Goal: Information Seeking & Learning: Learn about a topic

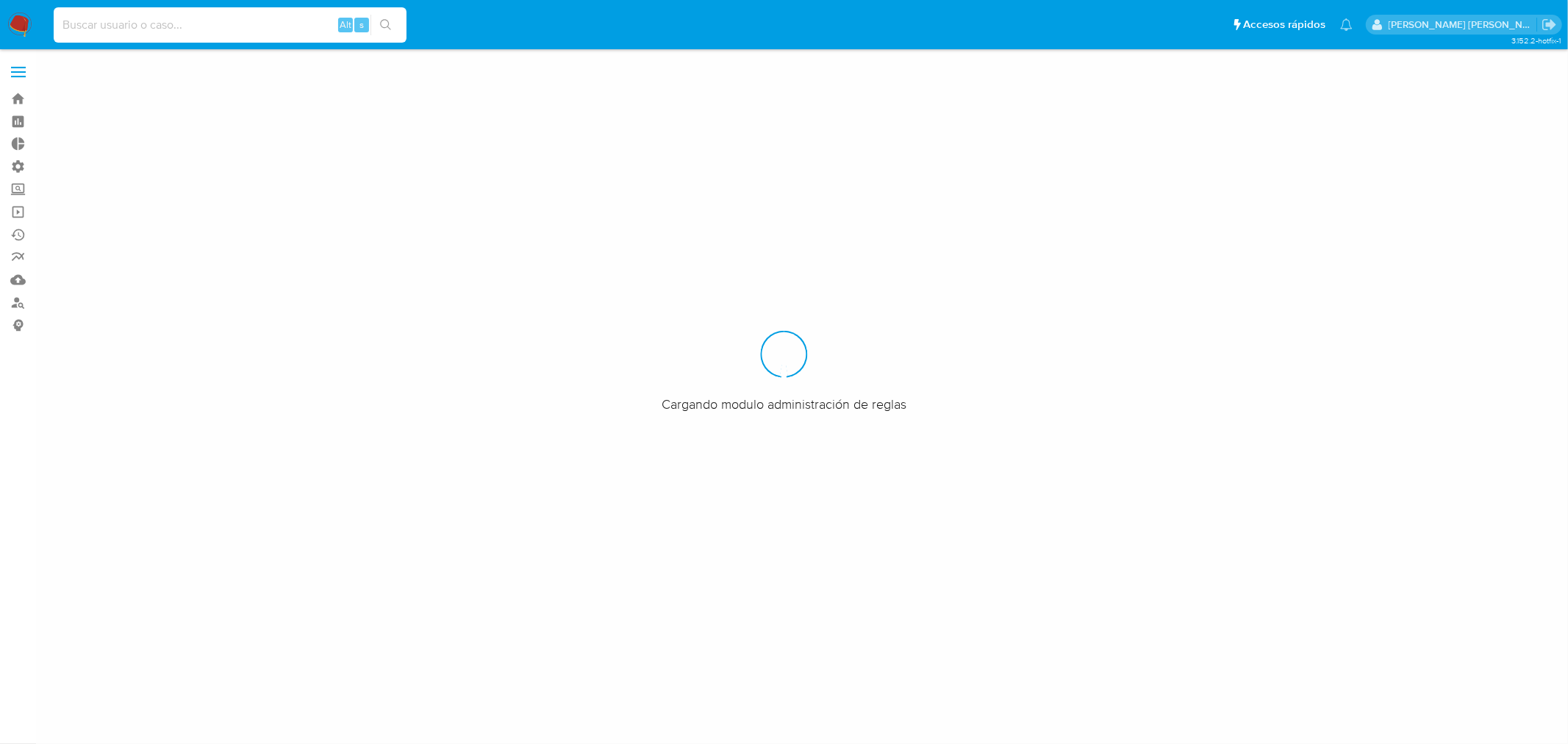
click at [159, 26] on input at bounding box center [230, 25] width 353 height 20
paste input "1824079258"
type input "1824079258"
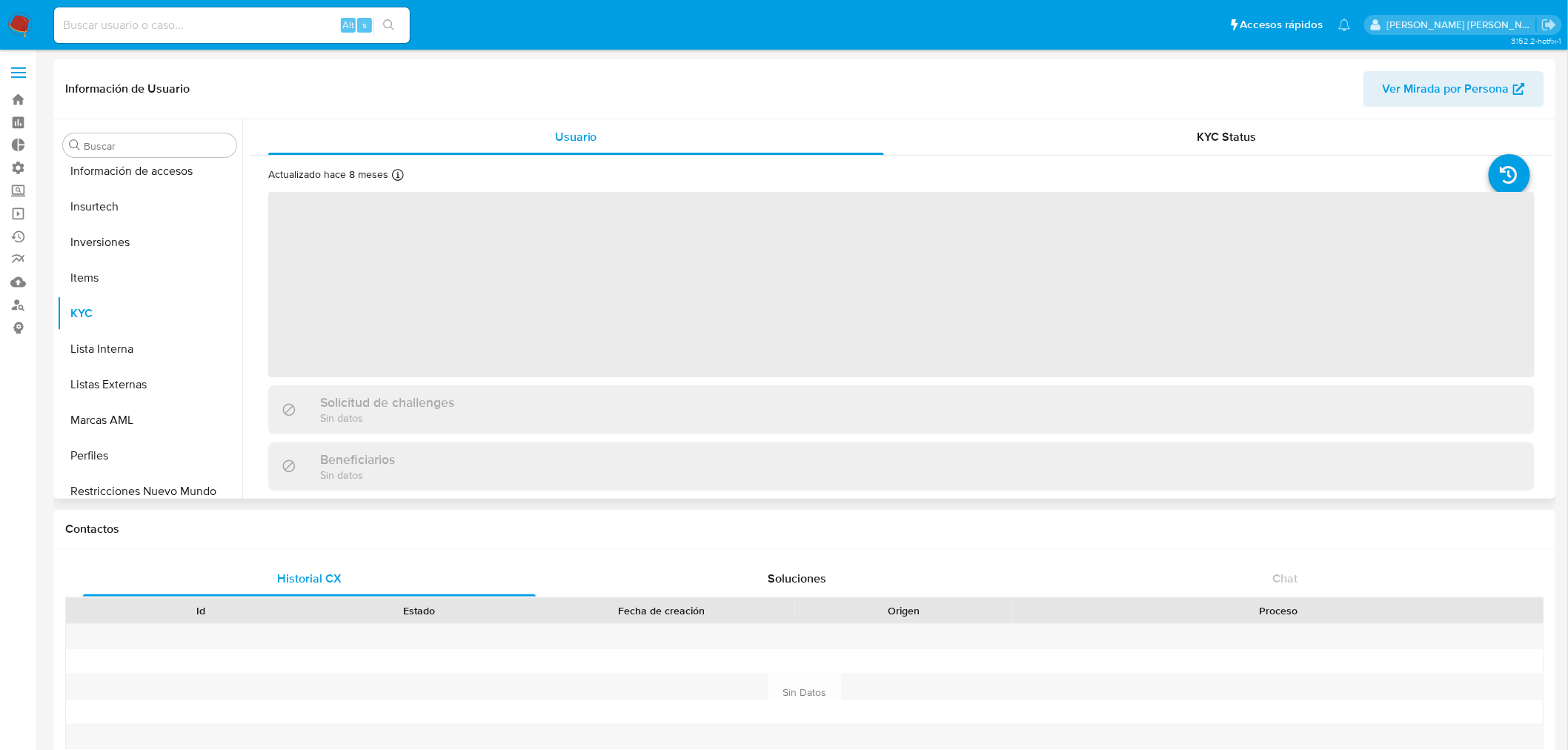
scroll to position [367, 0]
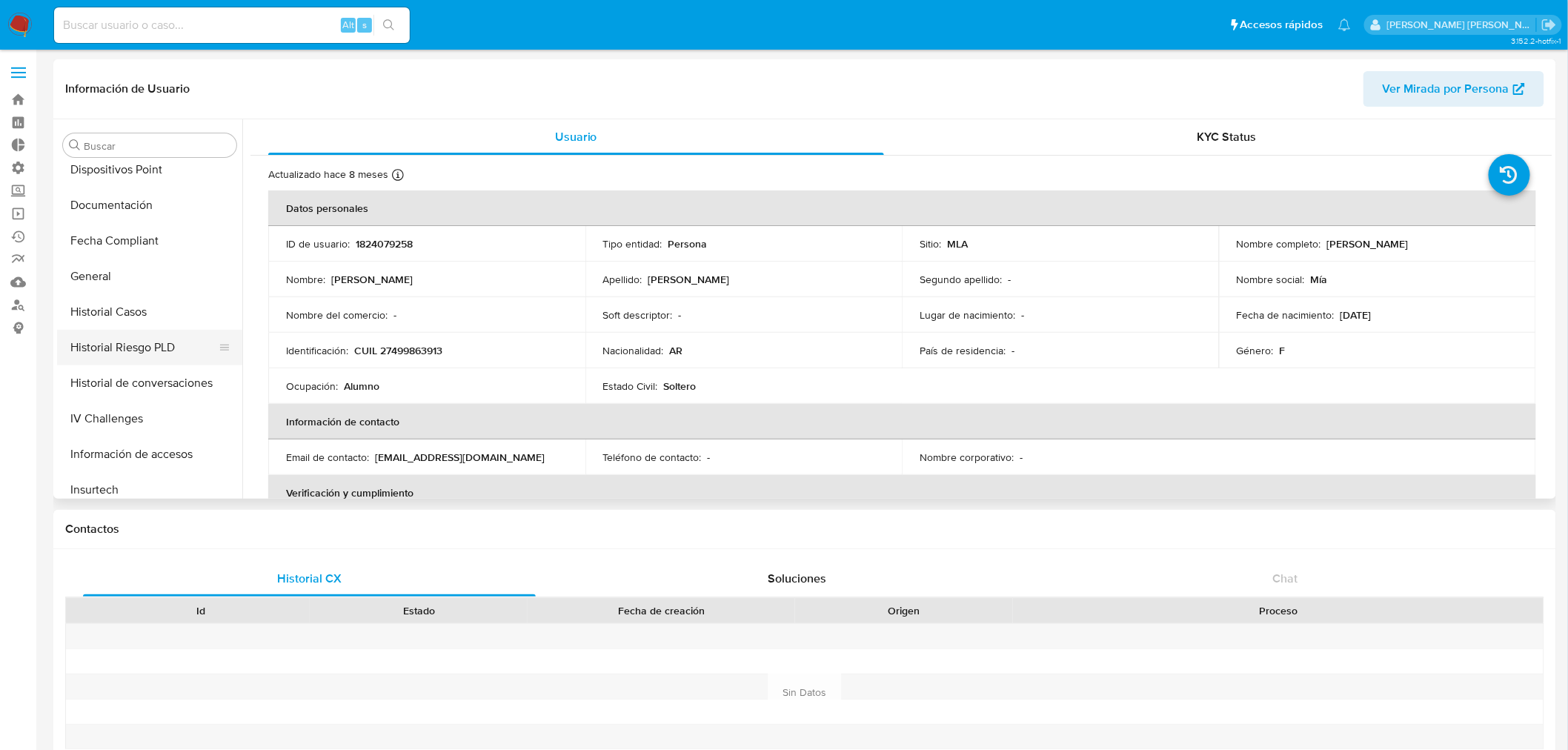
select select "10"
click at [102, 344] on button "Historial Riesgo PLD" at bounding box center [144, 347] width 174 height 36
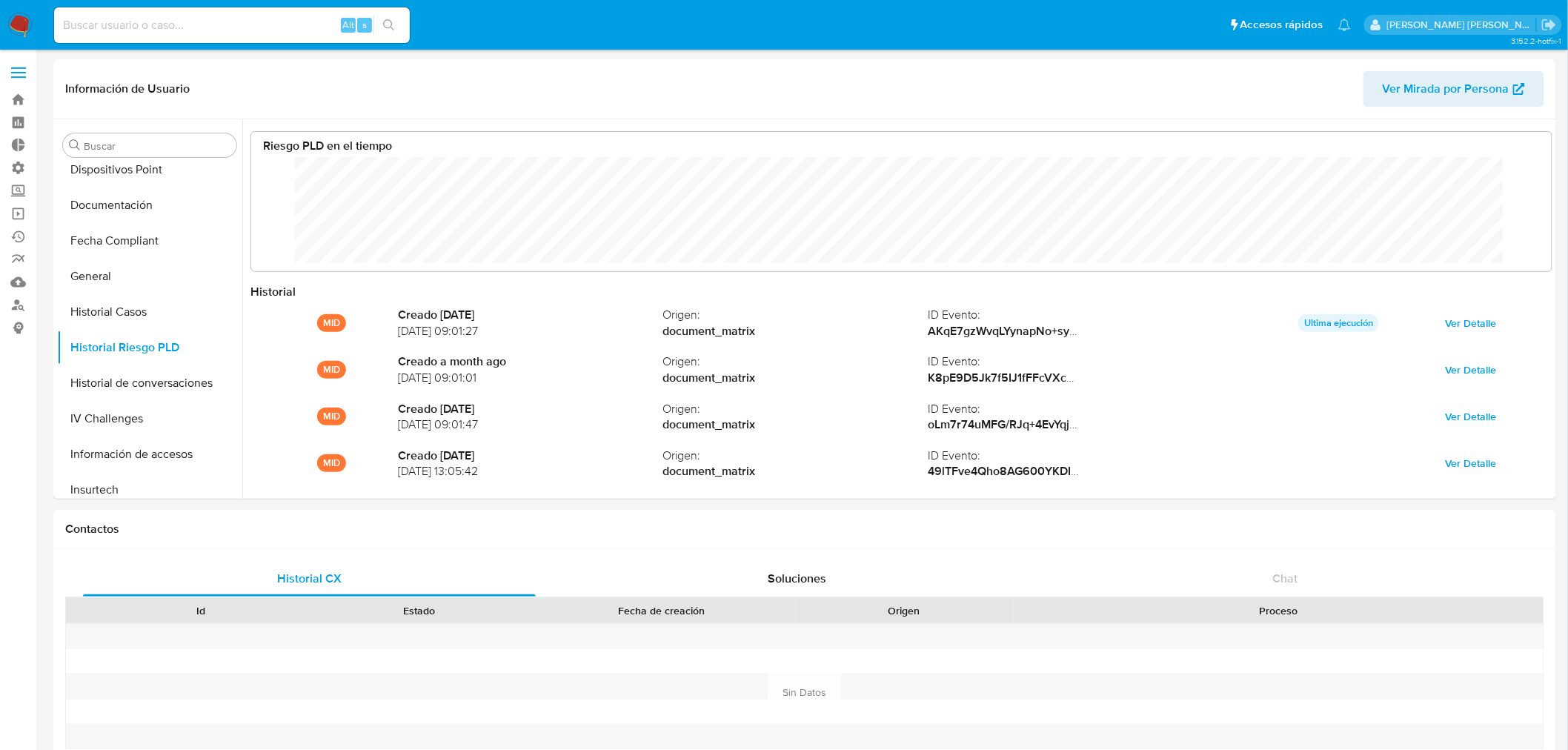
scroll to position [111, 1271]
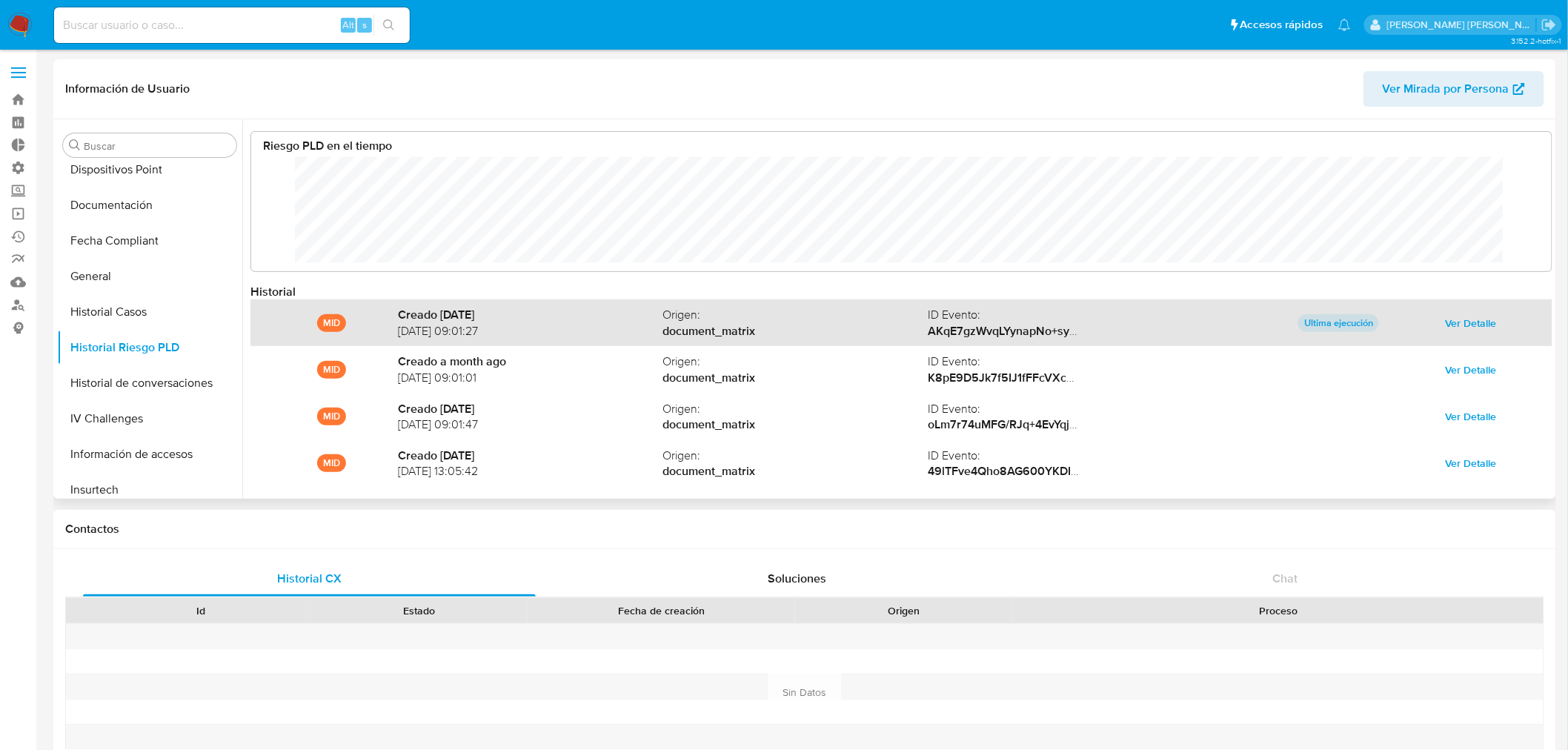
click at [1479, 319] on span "Ver Detalle" at bounding box center [1470, 323] width 51 height 21
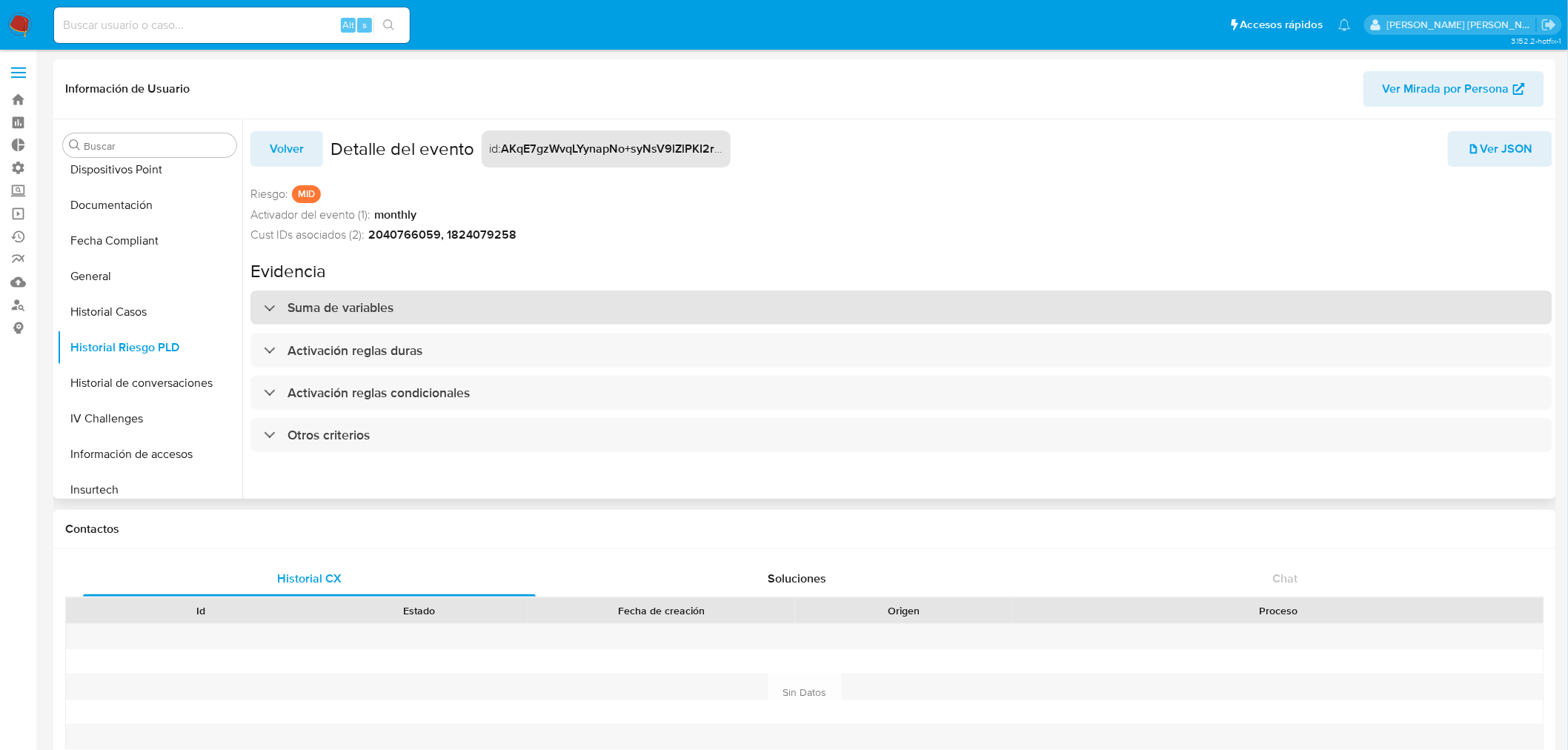
click at [372, 298] on div "Suma de variables" at bounding box center [901, 308] width 1302 height 34
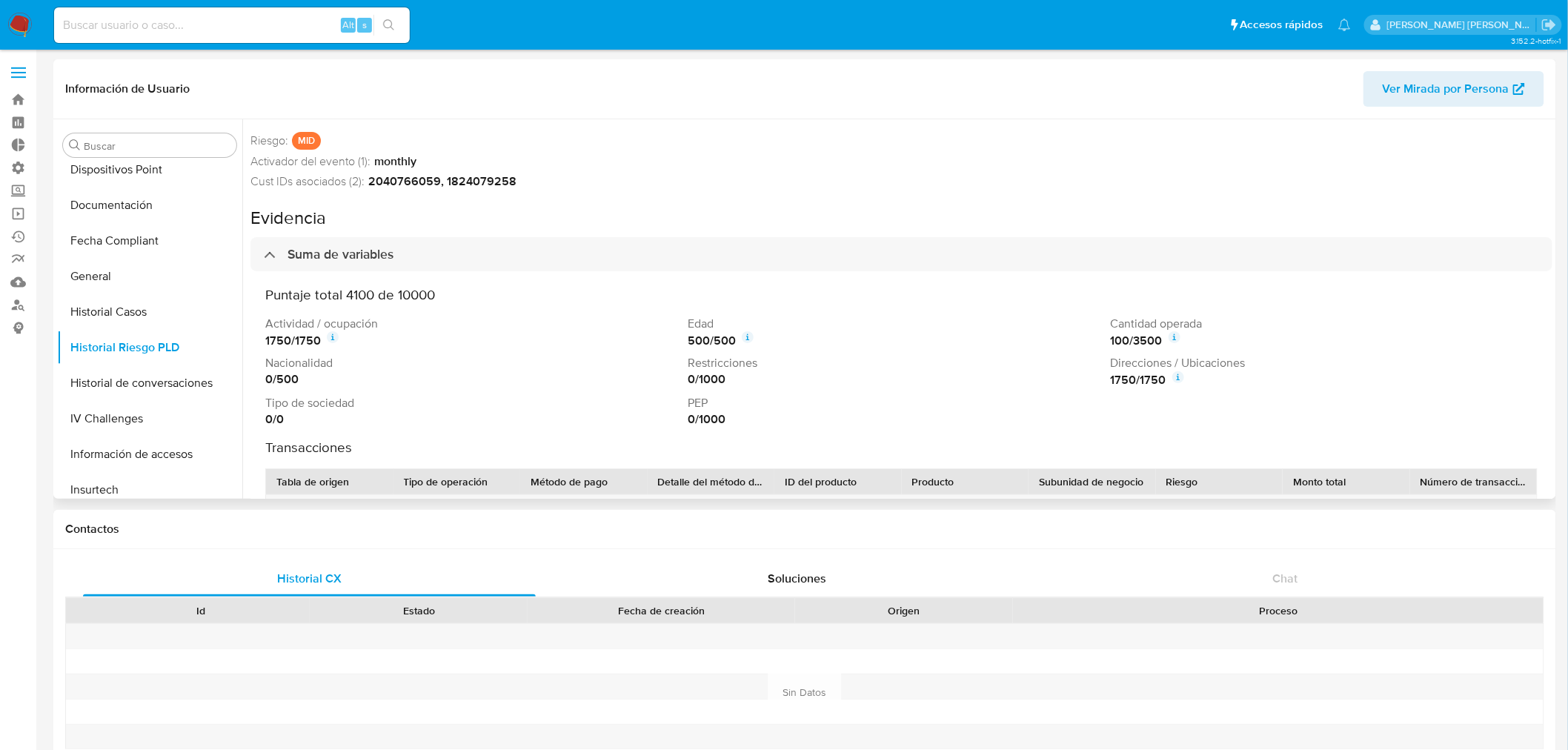
scroll to position [83, 0]
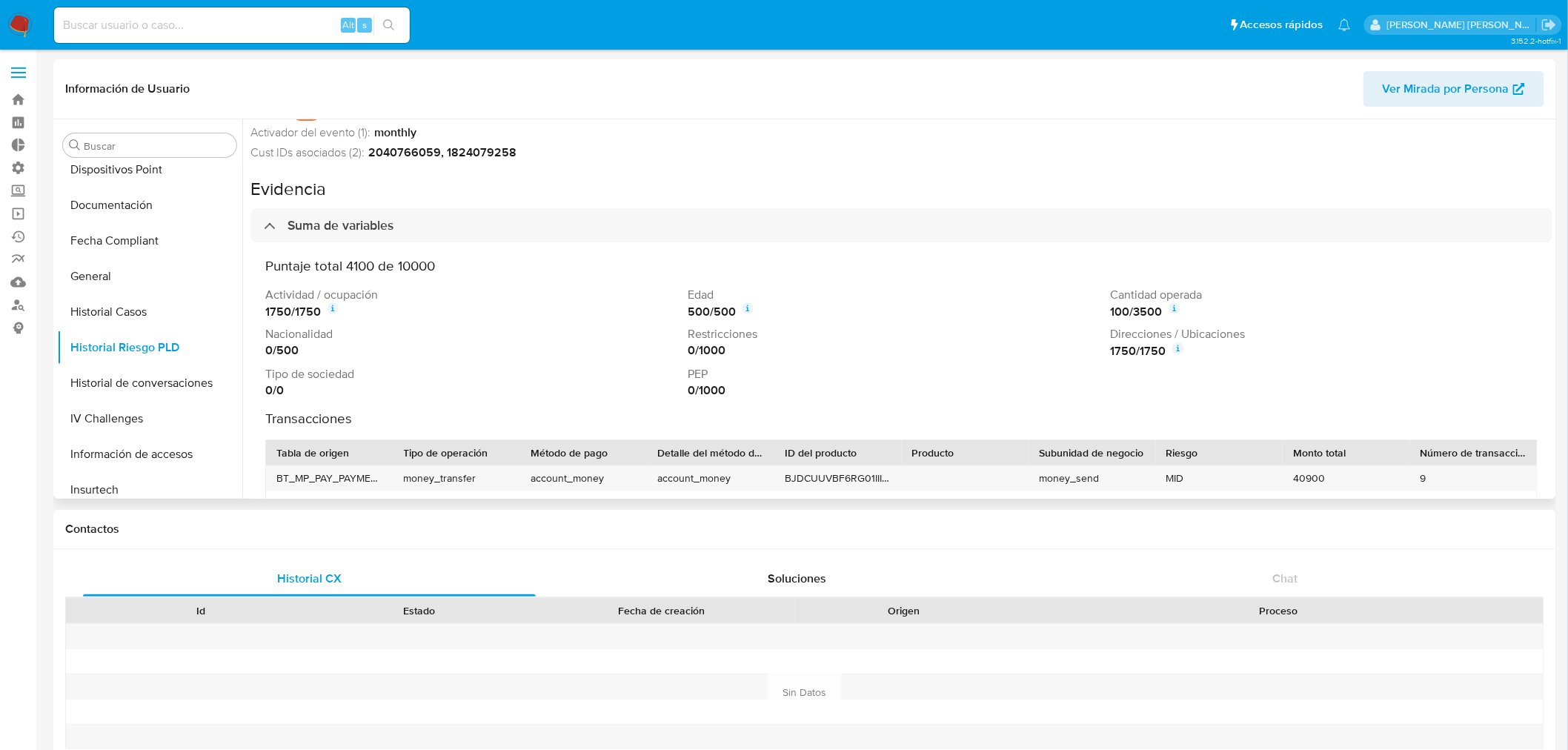
click at [332, 313] on icon at bounding box center [332, 308] width 12 height 12
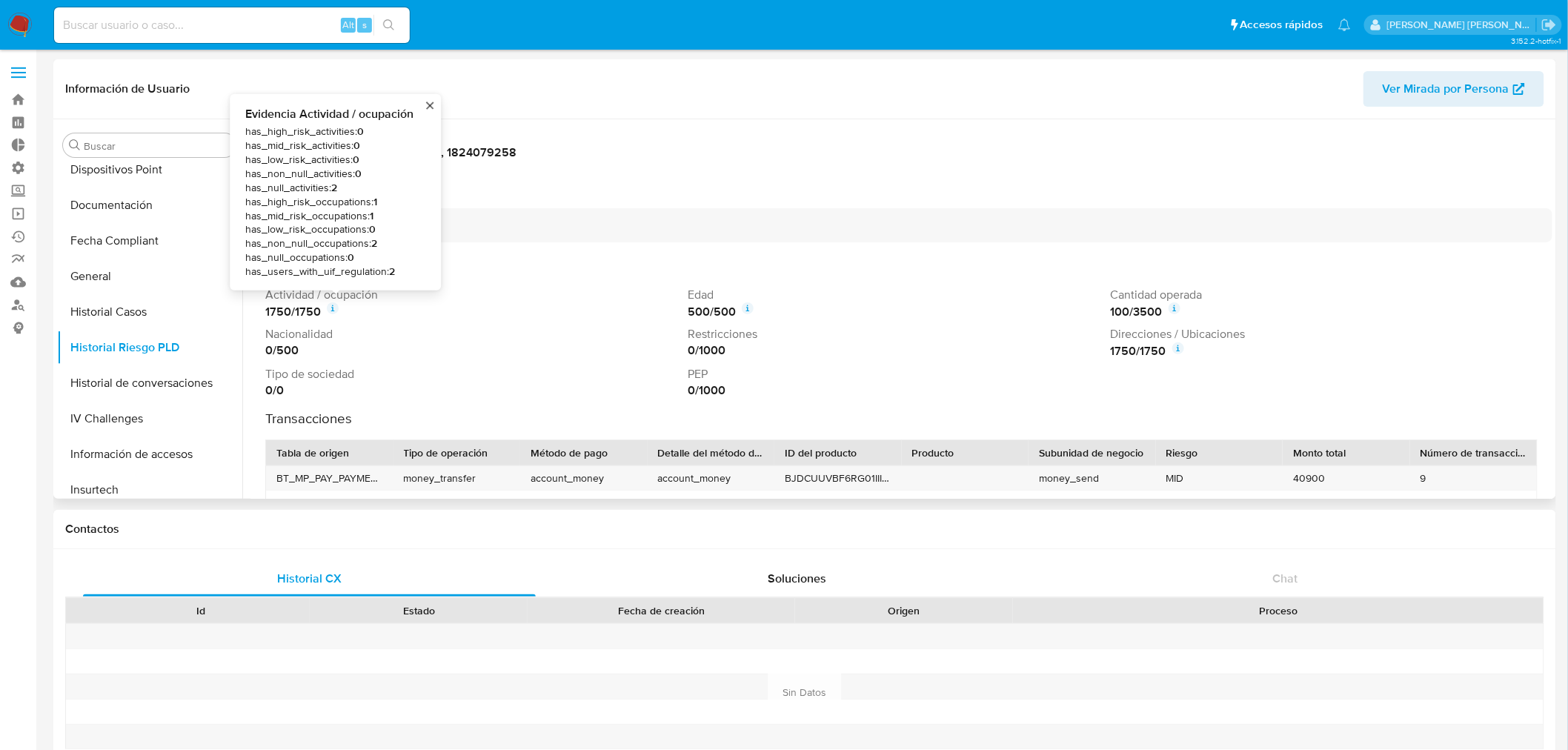
click at [332, 312] on icon at bounding box center [332, 308] width 12 height 12
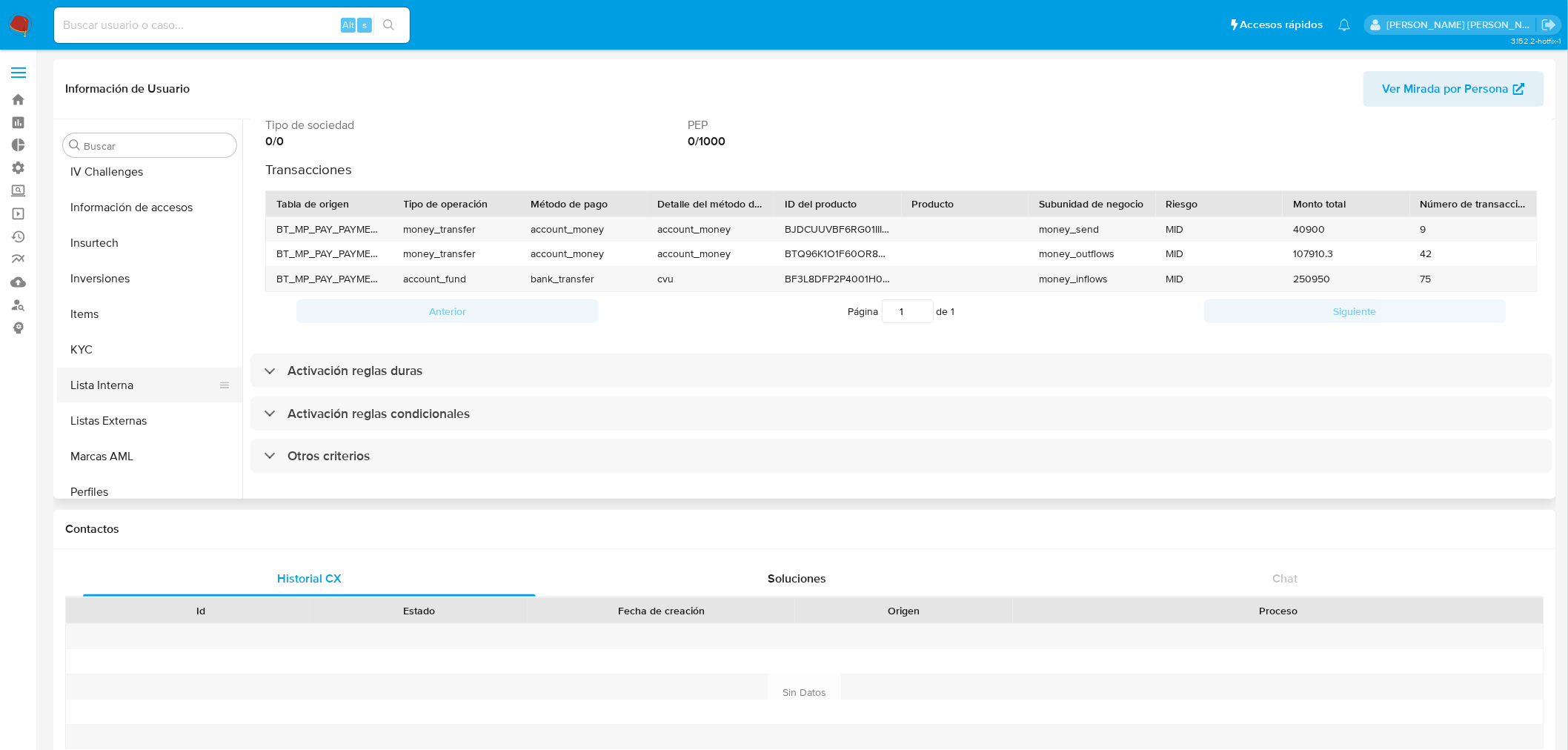
scroll to position [613, 0]
click at [119, 349] on button "KYC" at bounding box center [144, 351] width 174 height 36
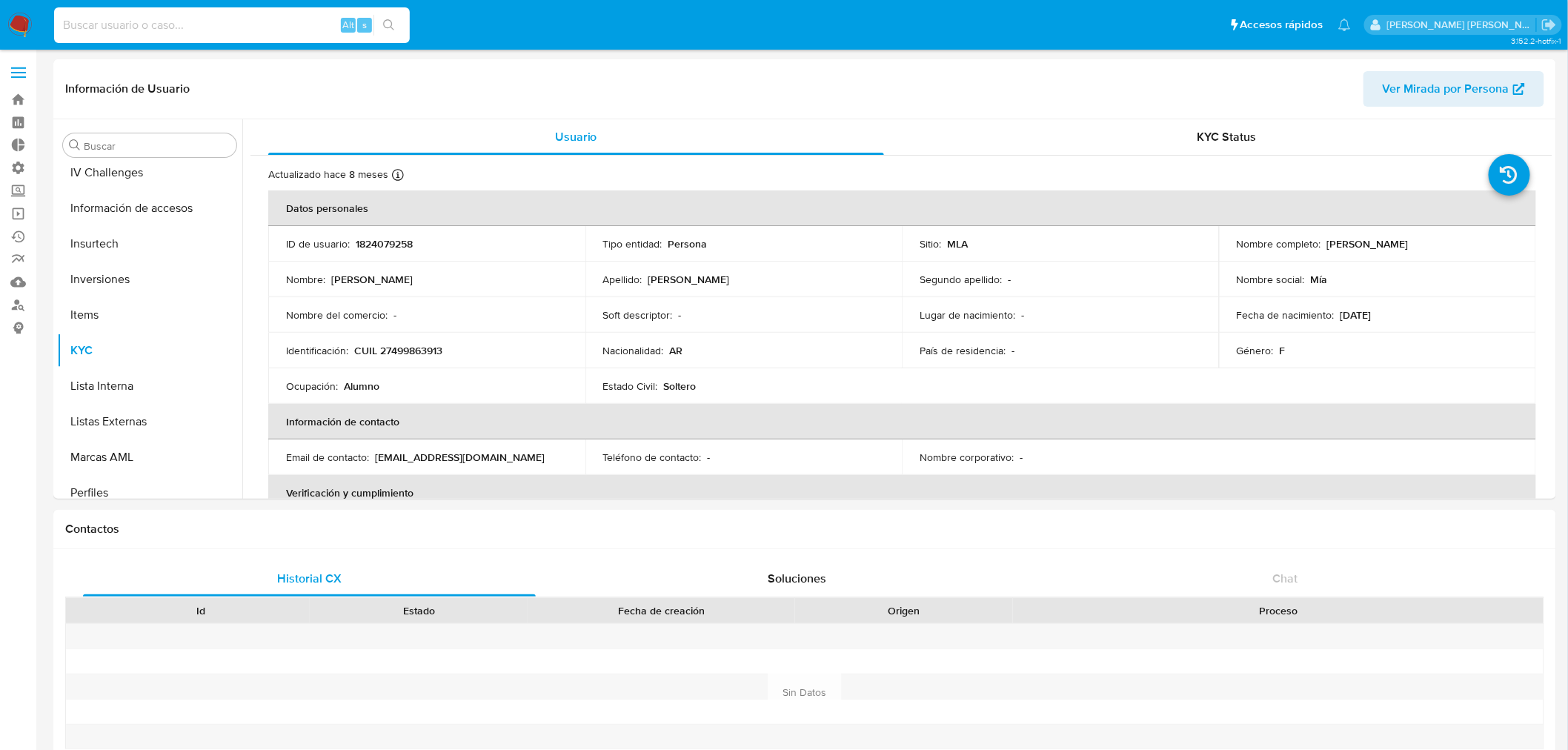
click at [171, 23] on input at bounding box center [232, 25] width 356 height 20
paste input "118442328"
type input "118442328"
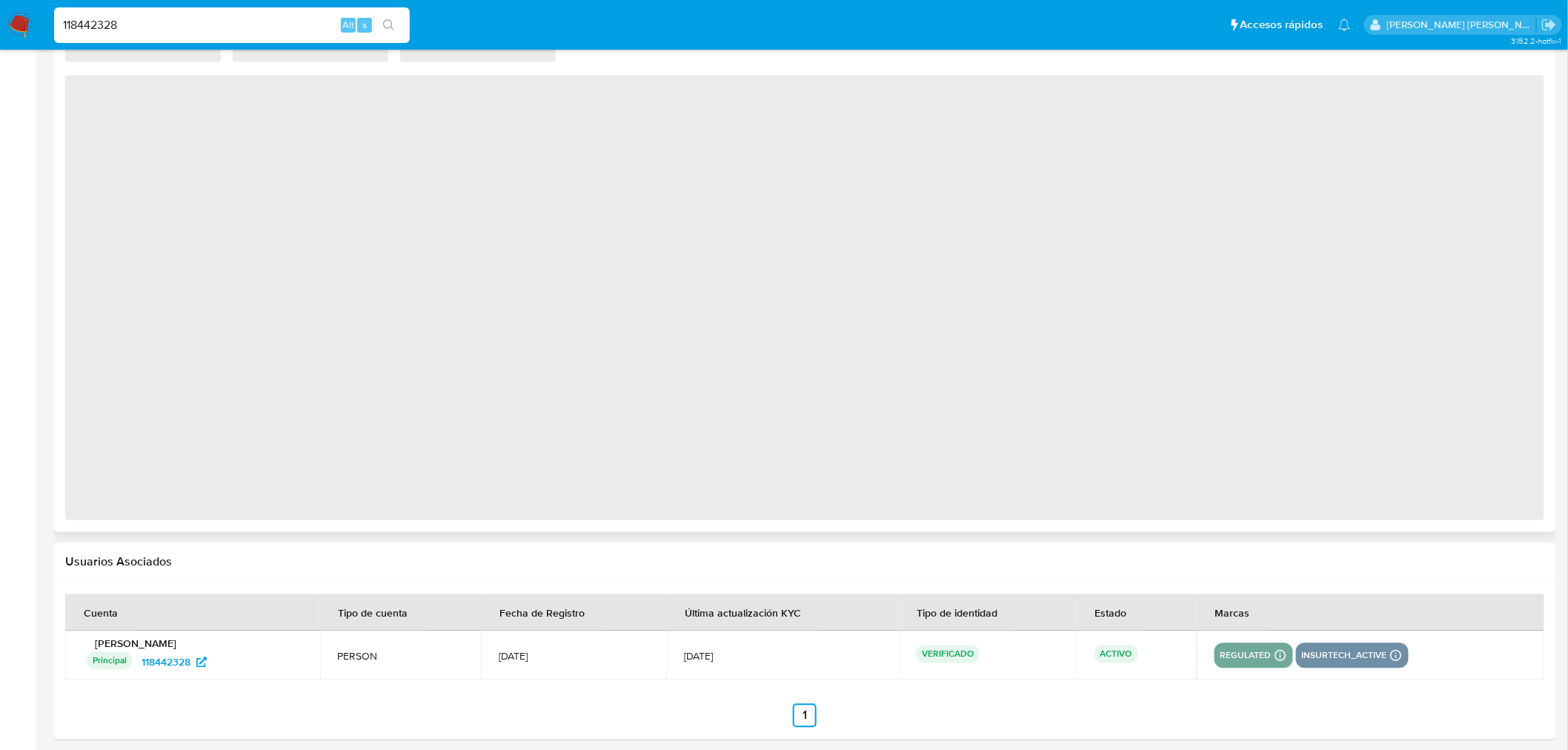
scroll to position [946, 0]
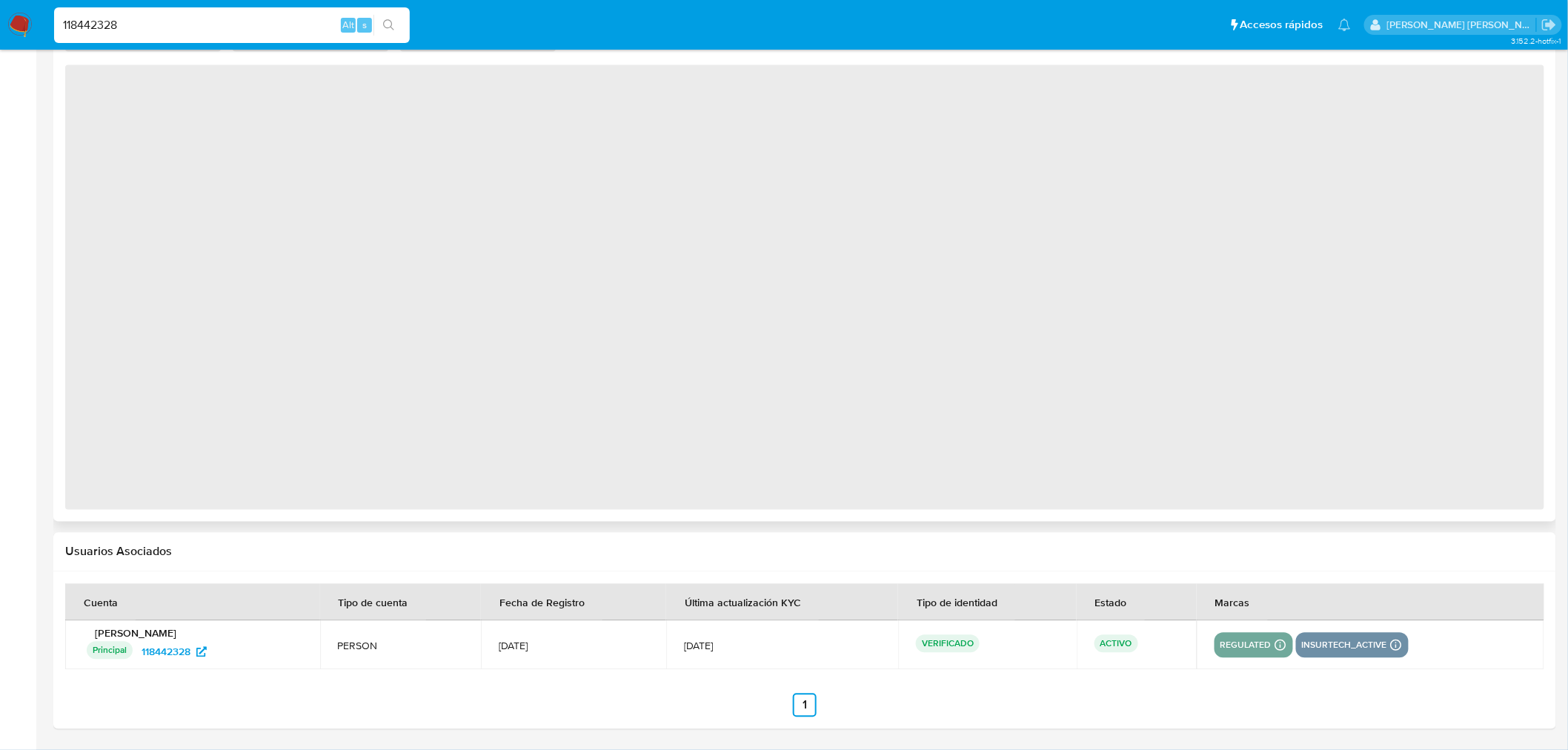
select select "10"
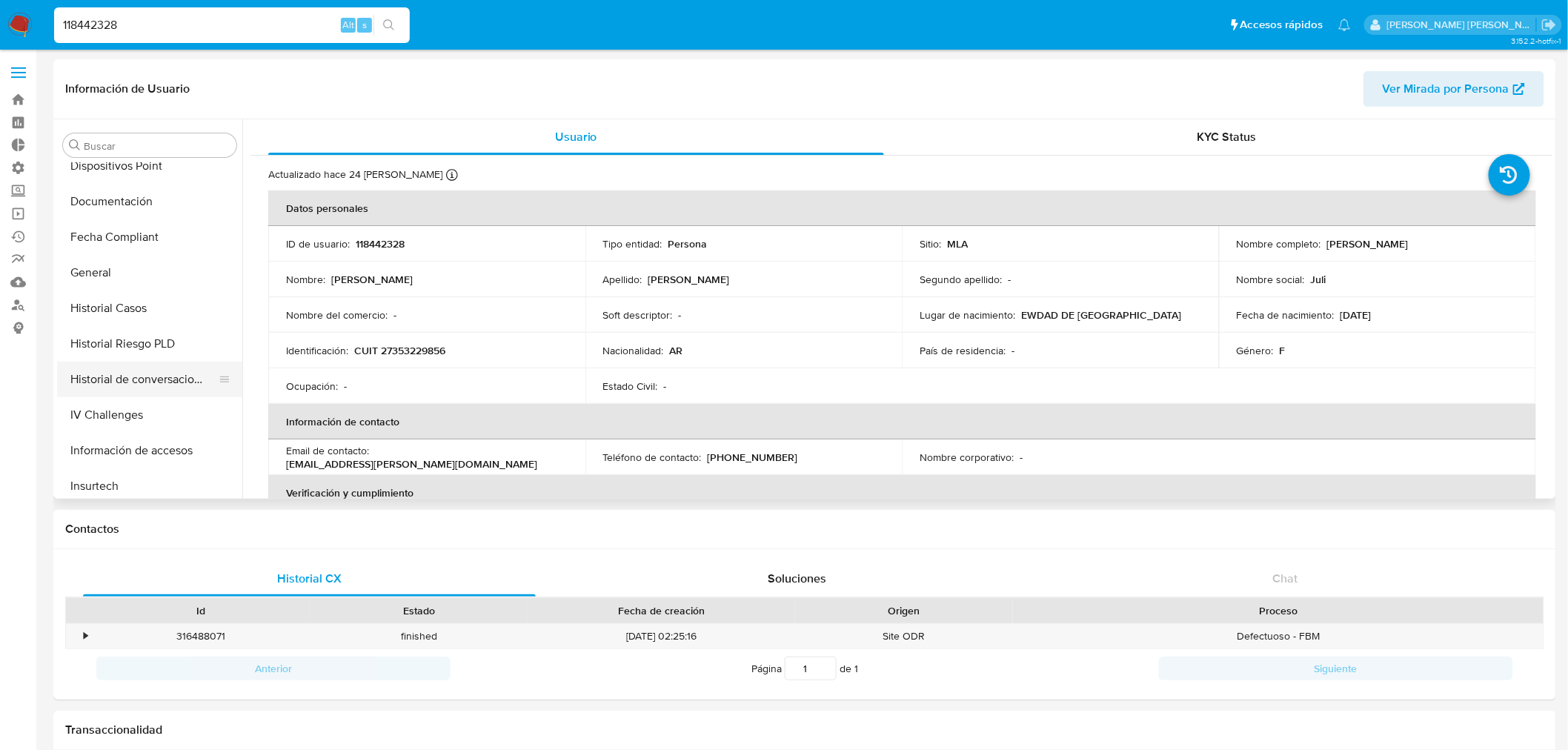
scroll to position [331, 0]
click at [128, 345] on button "Historial Riesgo PLD" at bounding box center [144, 347] width 174 height 36
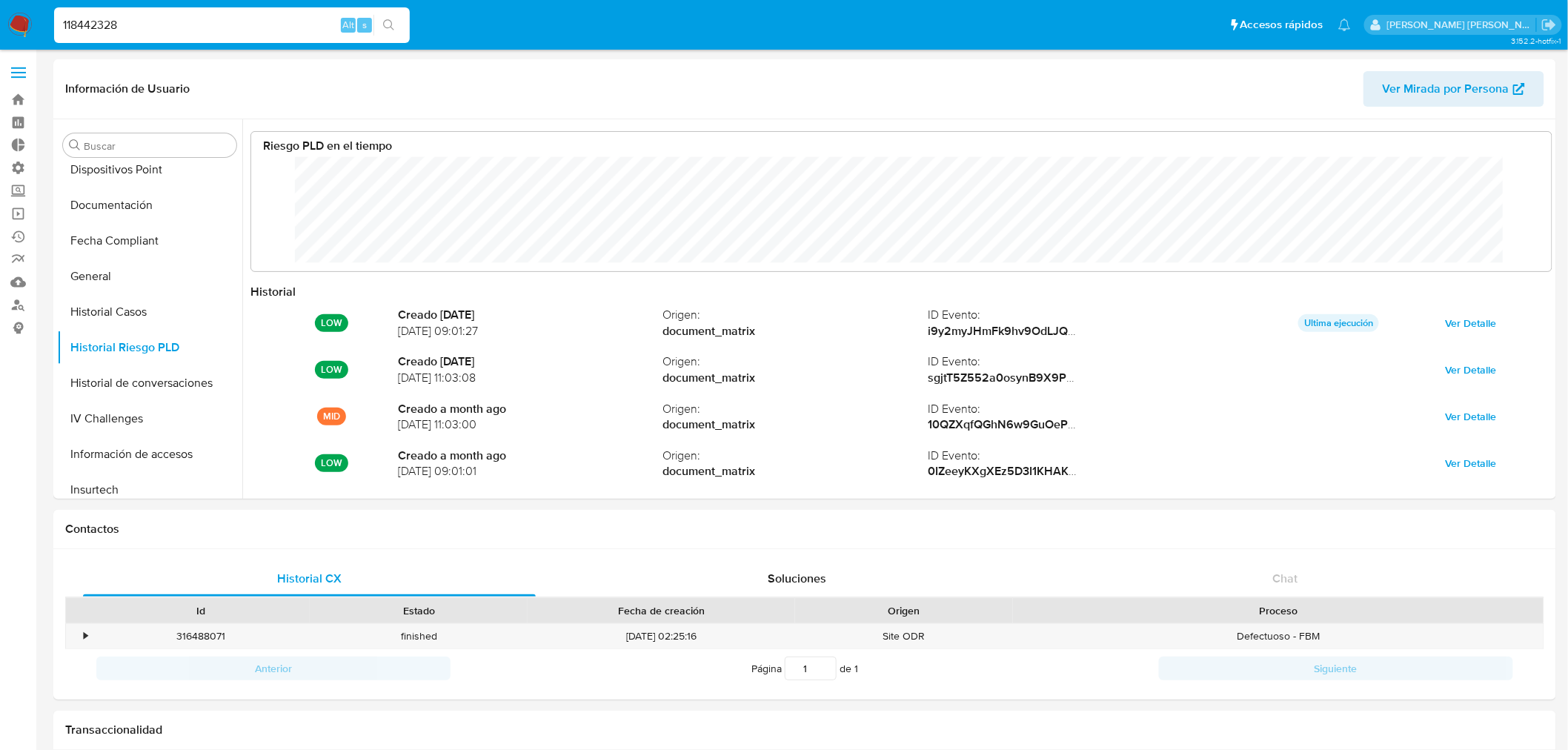
scroll to position [111, 1271]
drag, startPoint x: 157, startPoint y: 36, endPoint x: 146, endPoint y: 16, distance: 22.8
click at [100, 33] on div "118442328 Alt s" at bounding box center [232, 25] width 356 height 36
drag, startPoint x: 146, startPoint y: 23, endPoint x: 0, endPoint y: 16, distance: 146.2
click at [0, 16] on nav "Pausado Ver notificaciones 118442328 Alt s Accesos rápidos Presiona las siguien…" at bounding box center [784, 24] width 1568 height 50
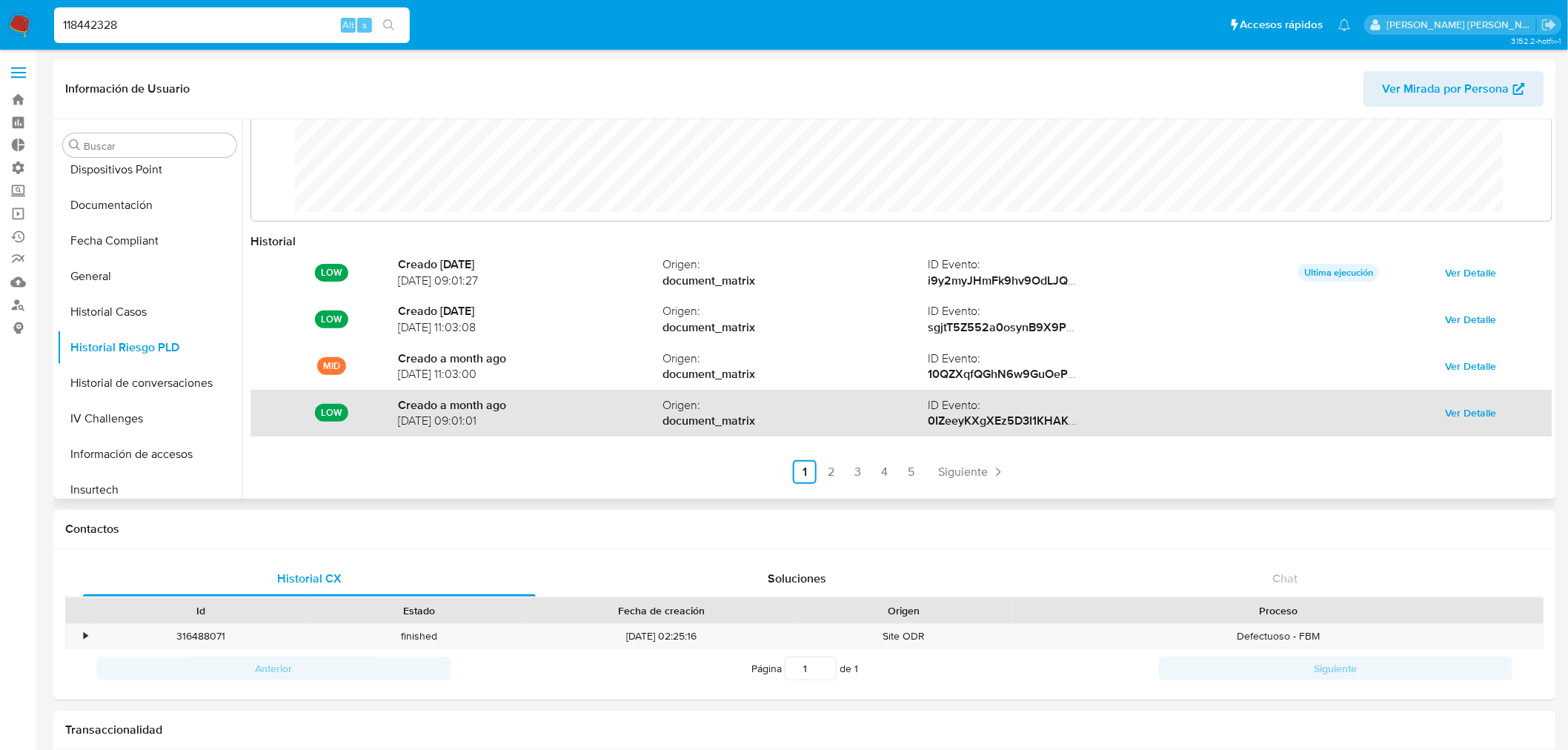
scroll to position [78, 0]
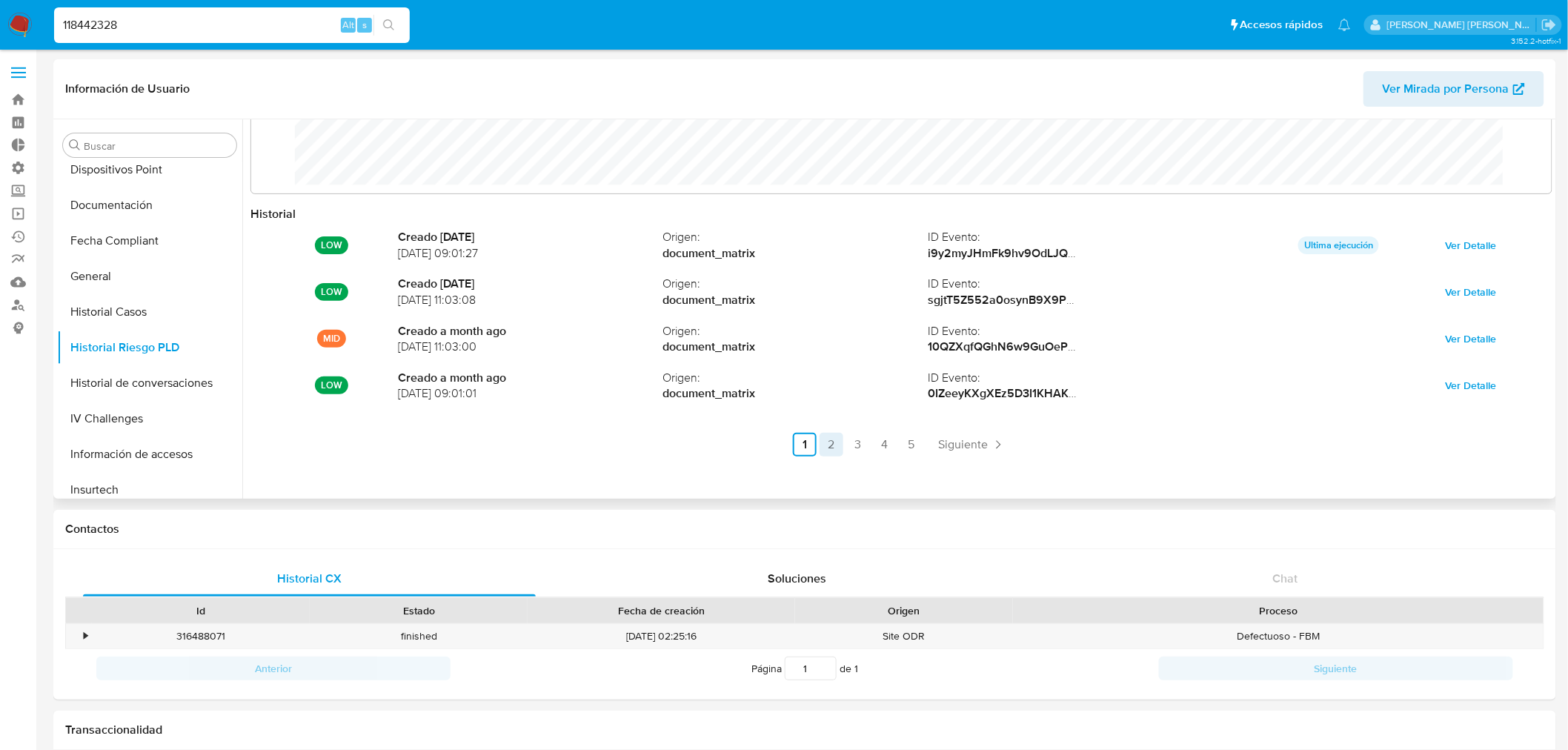
click at [824, 434] on link "2" at bounding box center [830, 444] width 23 height 23
click at [891, 443] on link "3" at bounding box center [897, 444] width 23 height 23
click at [921, 442] on link "4" at bounding box center [924, 444] width 23 height 23
click at [943, 450] on link "5" at bounding box center [951, 444] width 23 height 23
click at [878, 447] on link "1" at bounding box center [887, 444] width 23 height 23
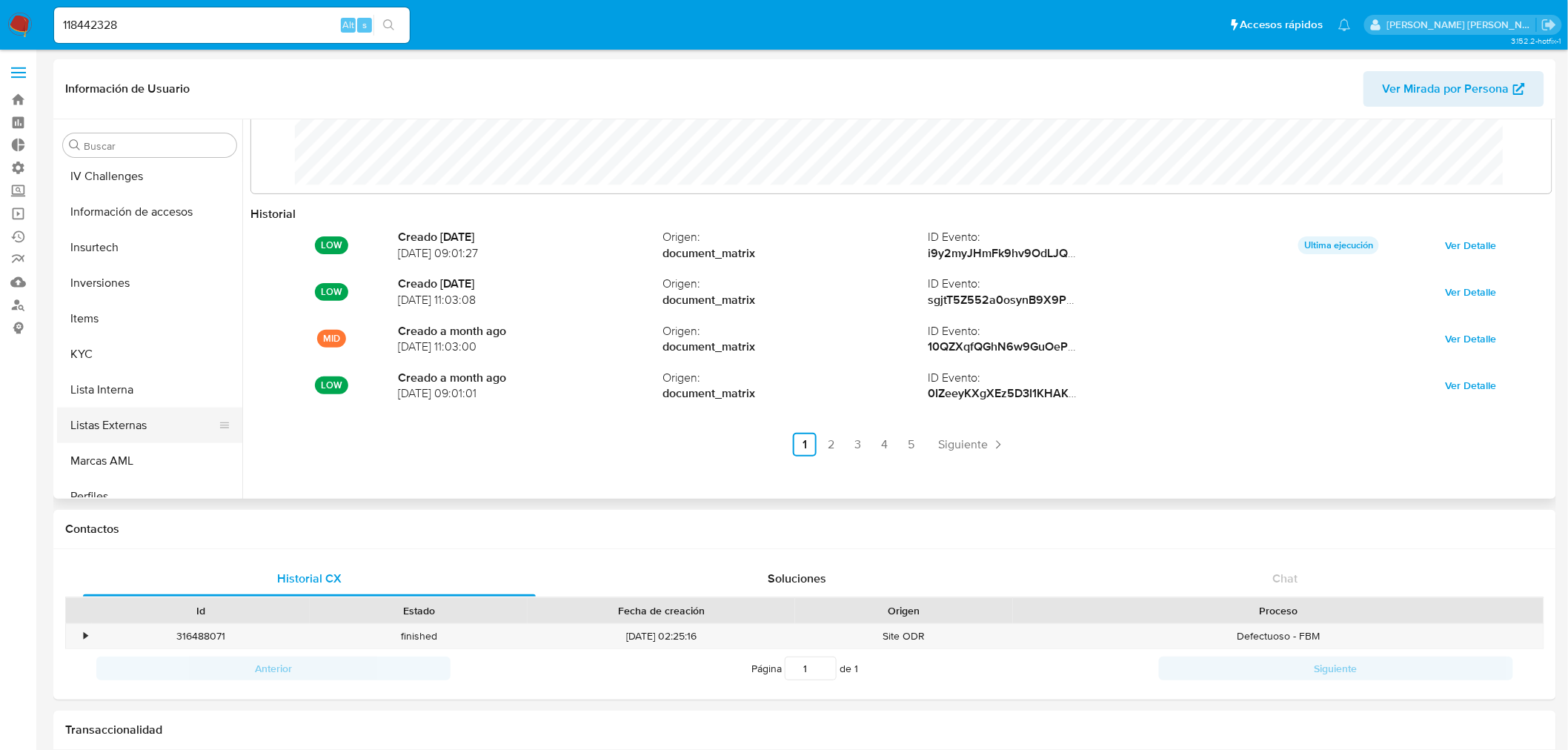
scroll to position [579, 0]
click at [94, 350] on button "KYC" at bounding box center [144, 349] width 174 height 36
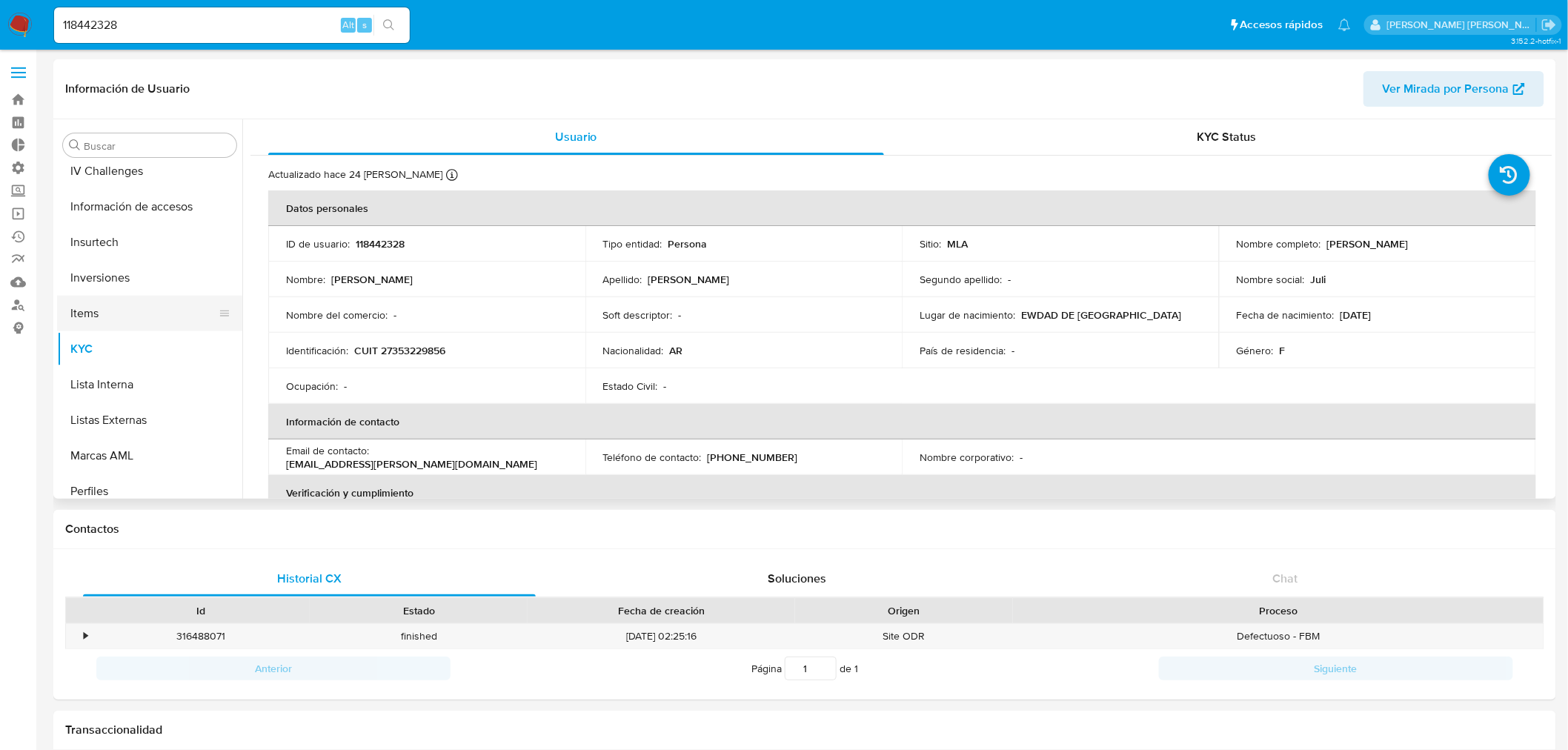
scroll to position [331, 0]
click at [143, 333] on button "Historial Riesgo PLD" at bounding box center [144, 347] width 174 height 36
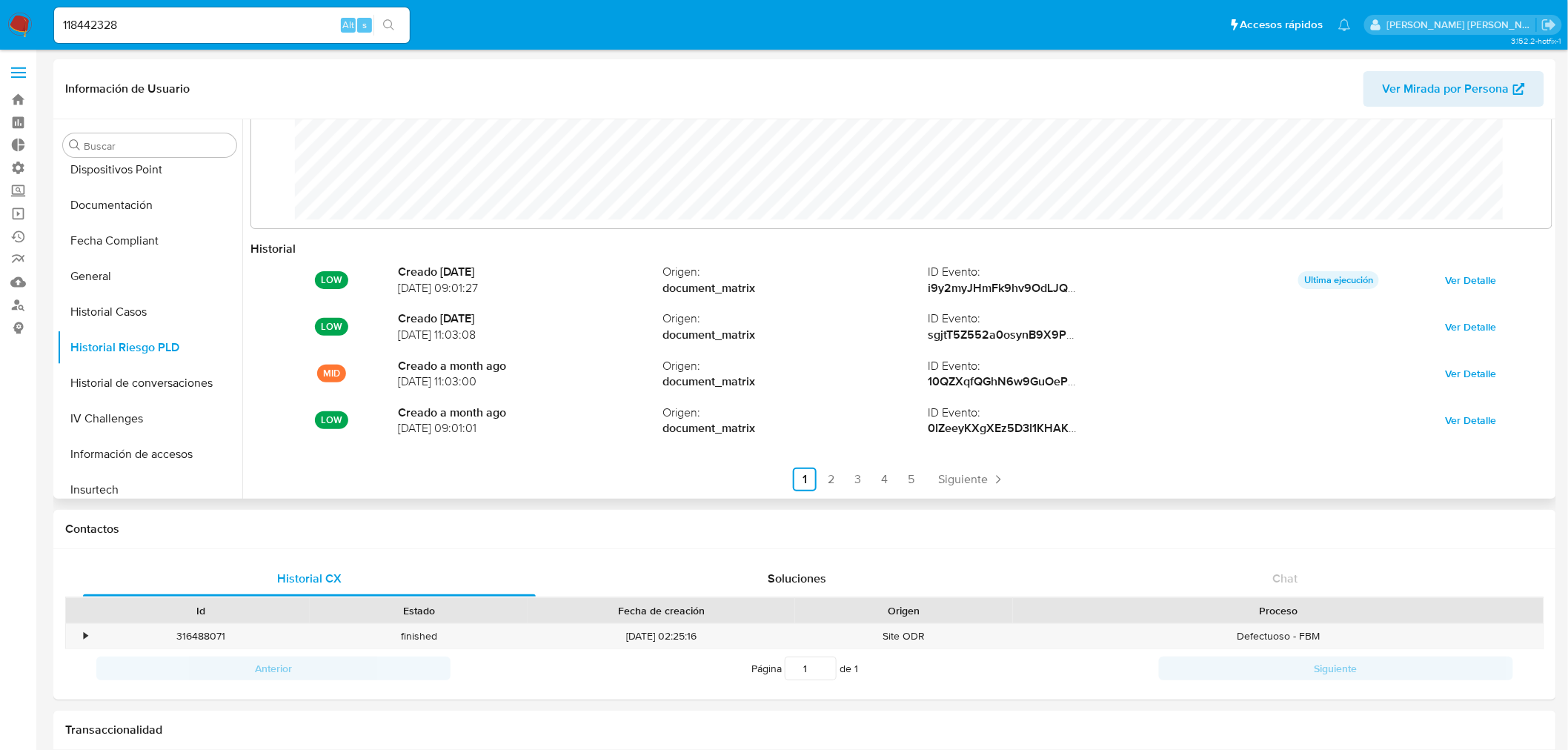
scroll to position [78, 0]
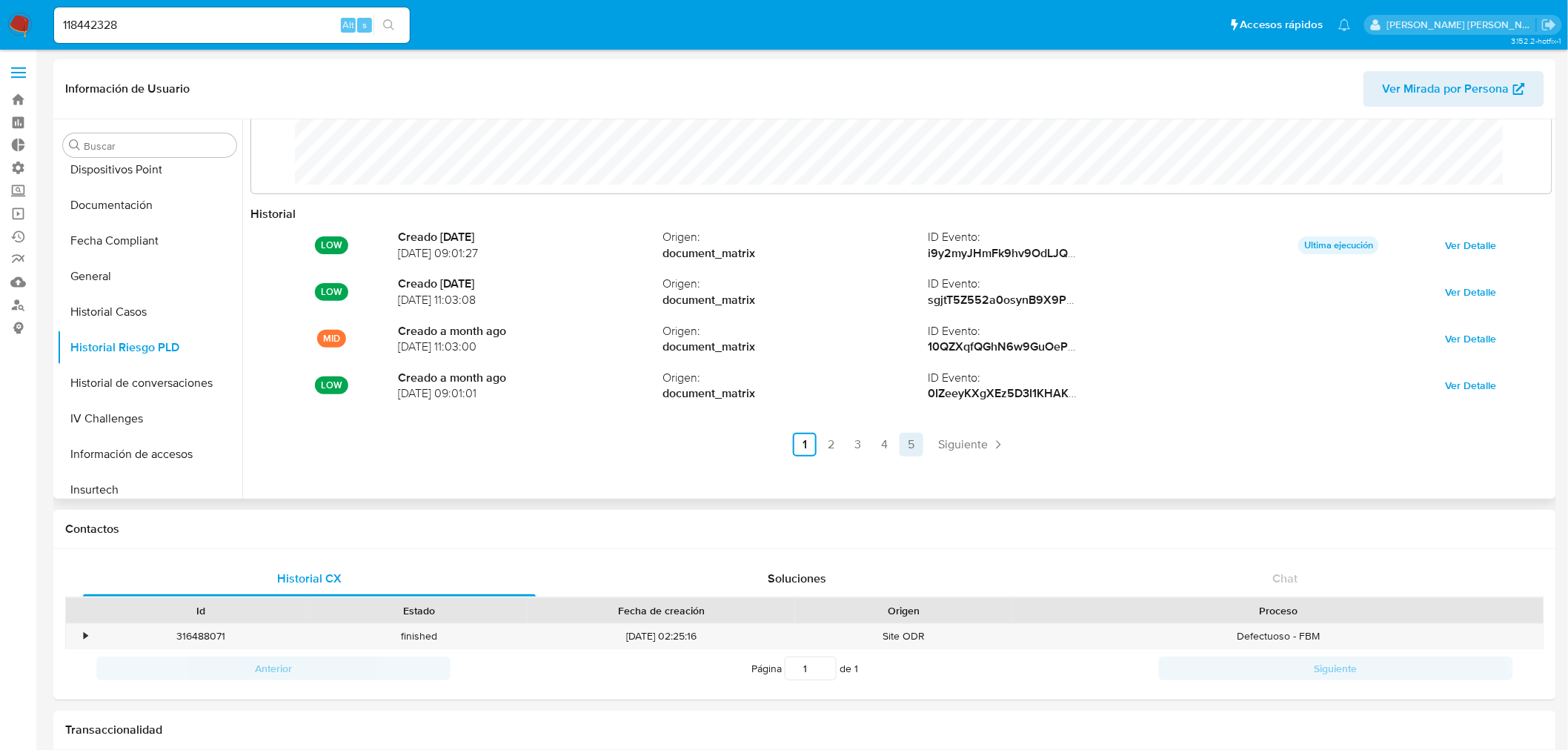
click at [903, 435] on link "5" at bounding box center [911, 444] width 23 height 23
click at [886, 446] on link "1" at bounding box center [887, 444] width 23 height 23
click at [834, 446] on link "2" at bounding box center [830, 444] width 23 height 23
click at [850, 446] on link "1" at bounding box center [844, 444] width 23 height 23
click at [858, 452] on link "3" at bounding box center [858, 444] width 23 height 23
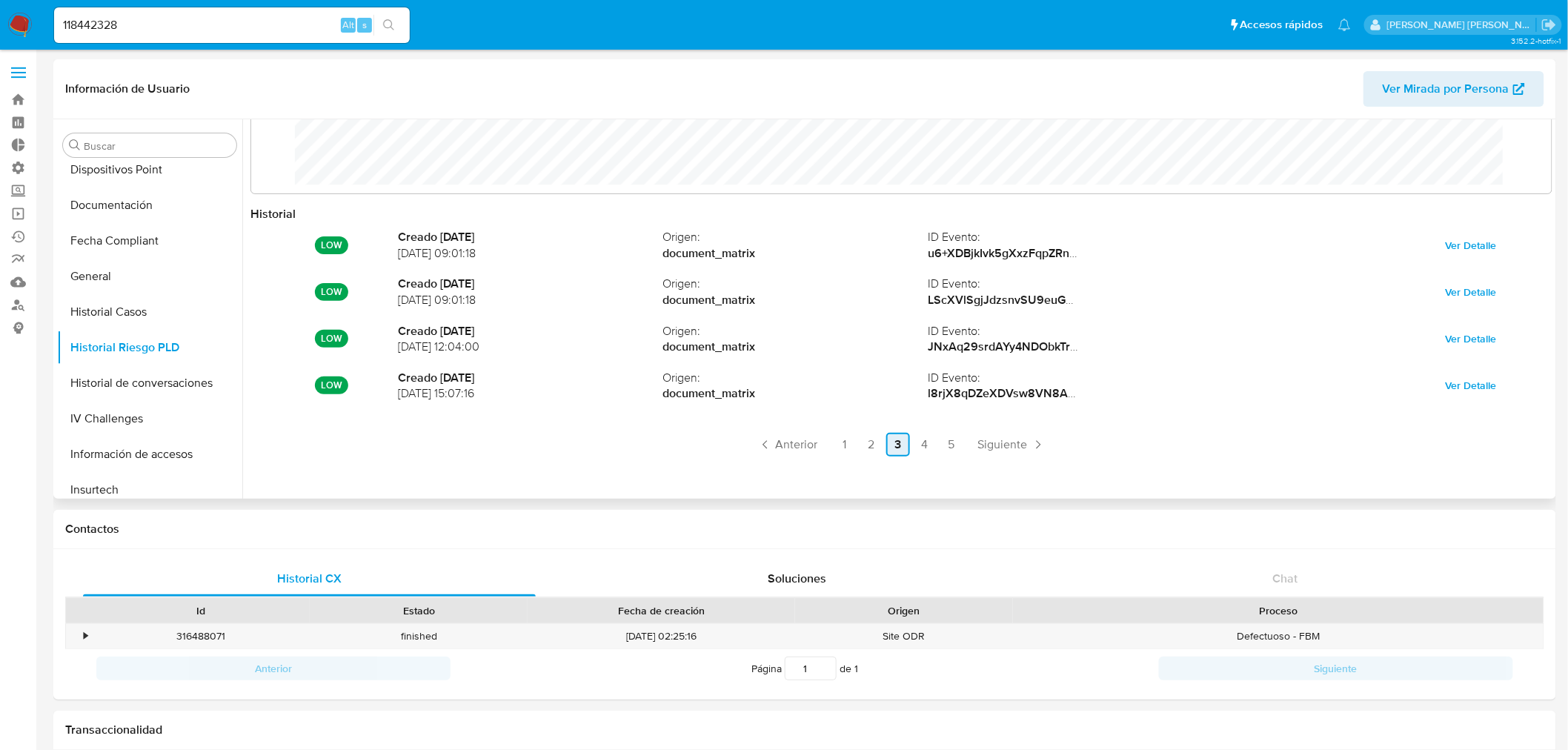
click at [886, 449] on link "3" at bounding box center [897, 444] width 23 height 23
click at [913, 446] on link "4" at bounding box center [924, 444] width 23 height 23
click at [939, 442] on link "5" at bounding box center [951, 444] width 23 height 23
click at [886, 445] on link "1" at bounding box center [887, 444] width 23 height 23
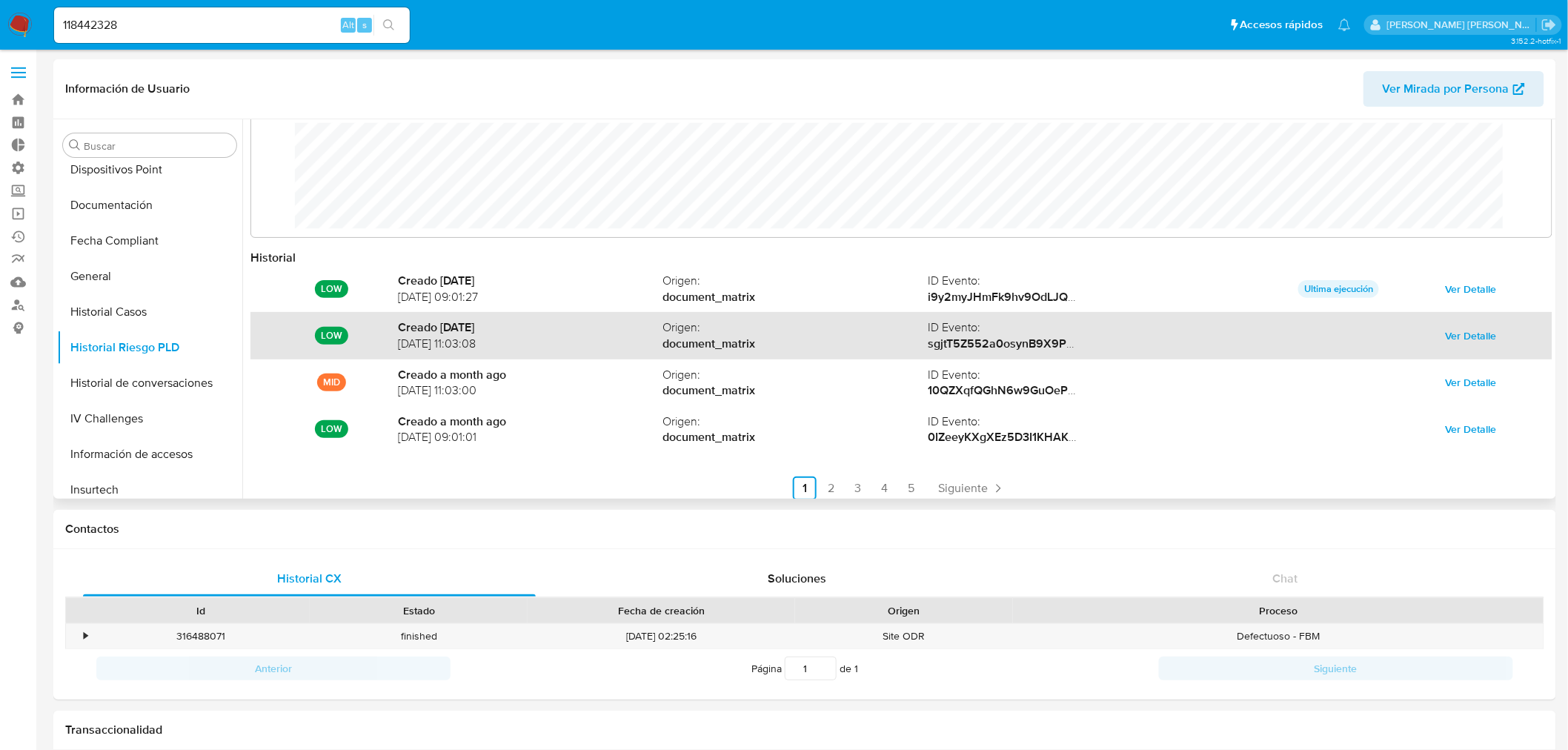
scroll to position [0, 0]
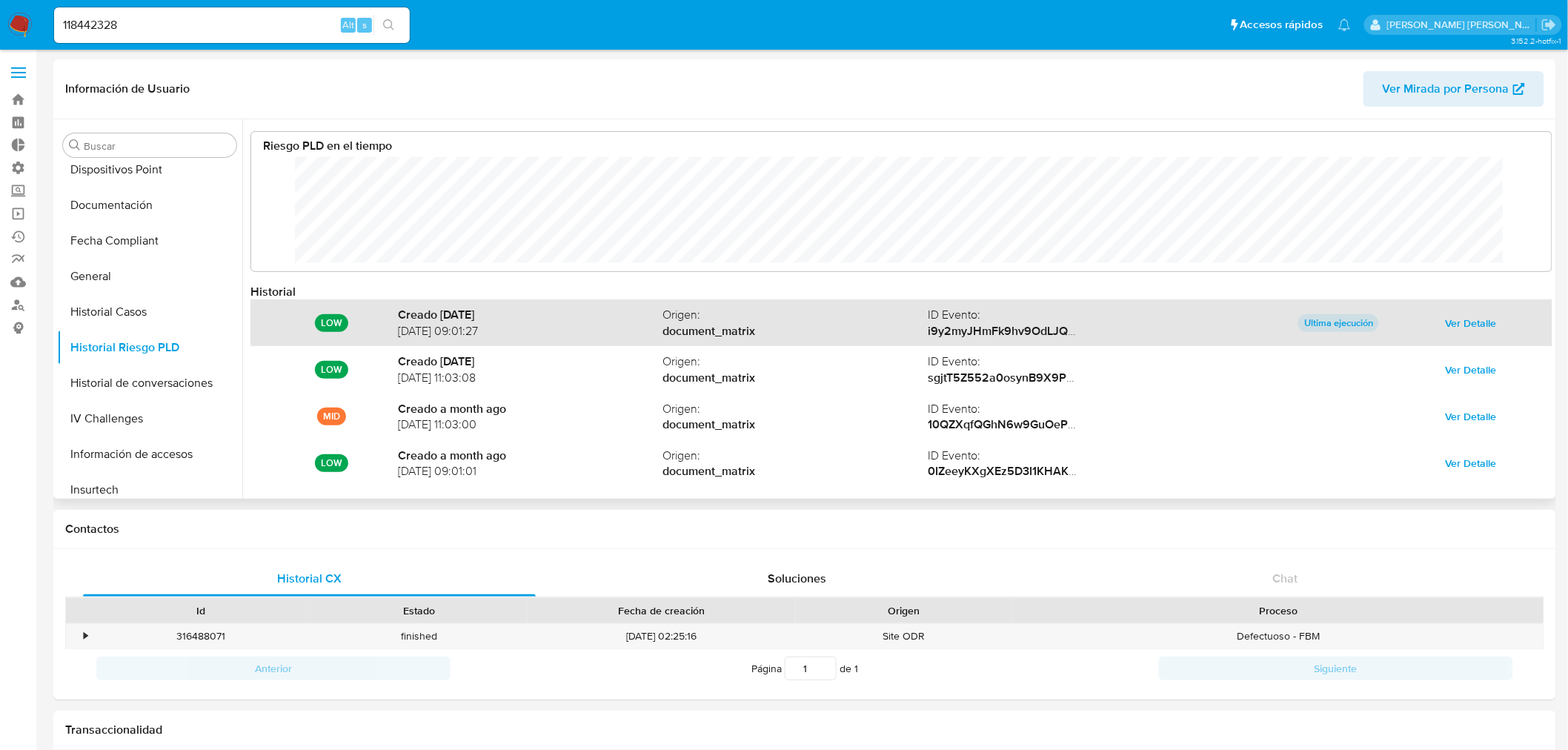
click at [1448, 324] on span "Ver Detalle" at bounding box center [1470, 323] width 51 height 21
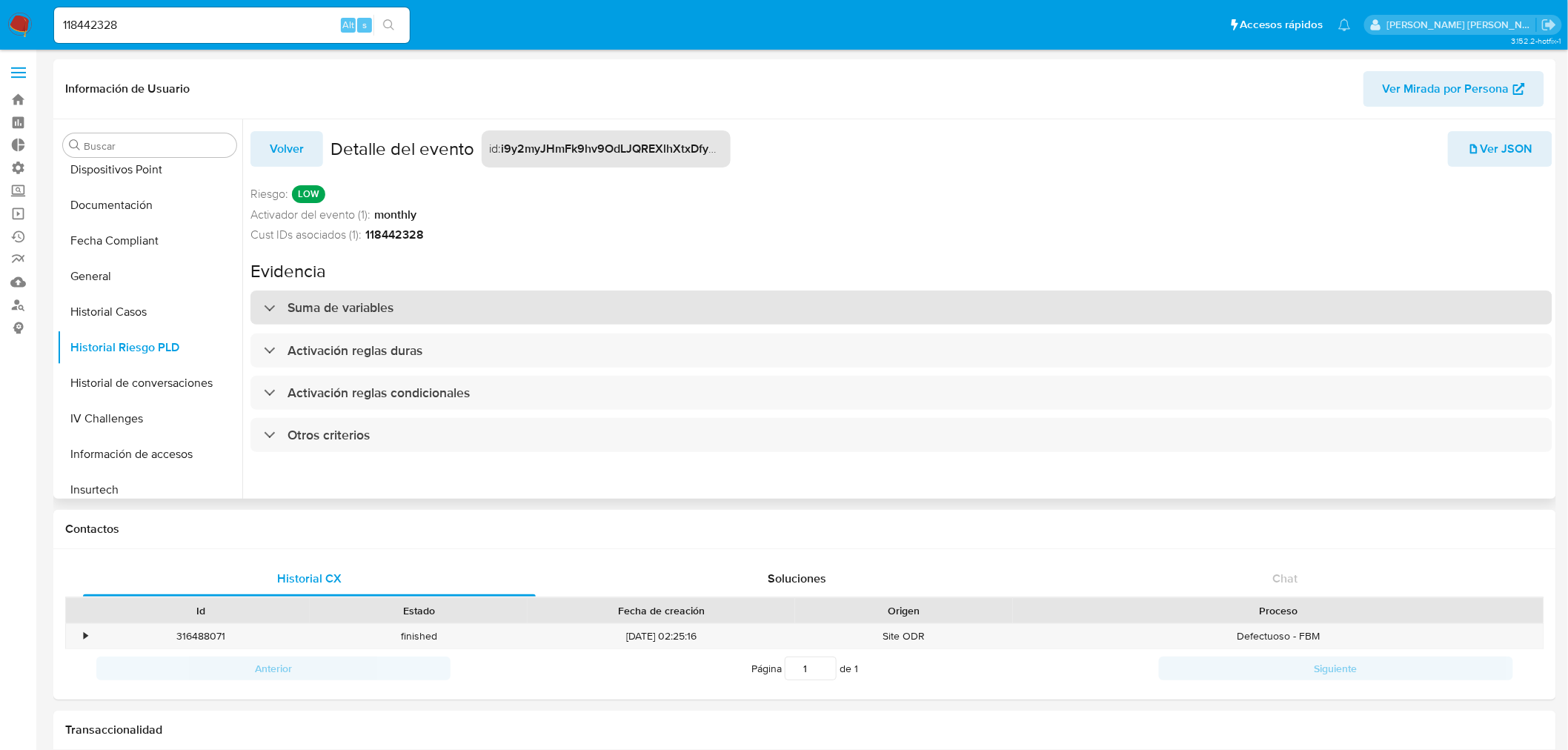
click at [361, 315] on h3 "Suma de variables" at bounding box center [340, 307] width 106 height 16
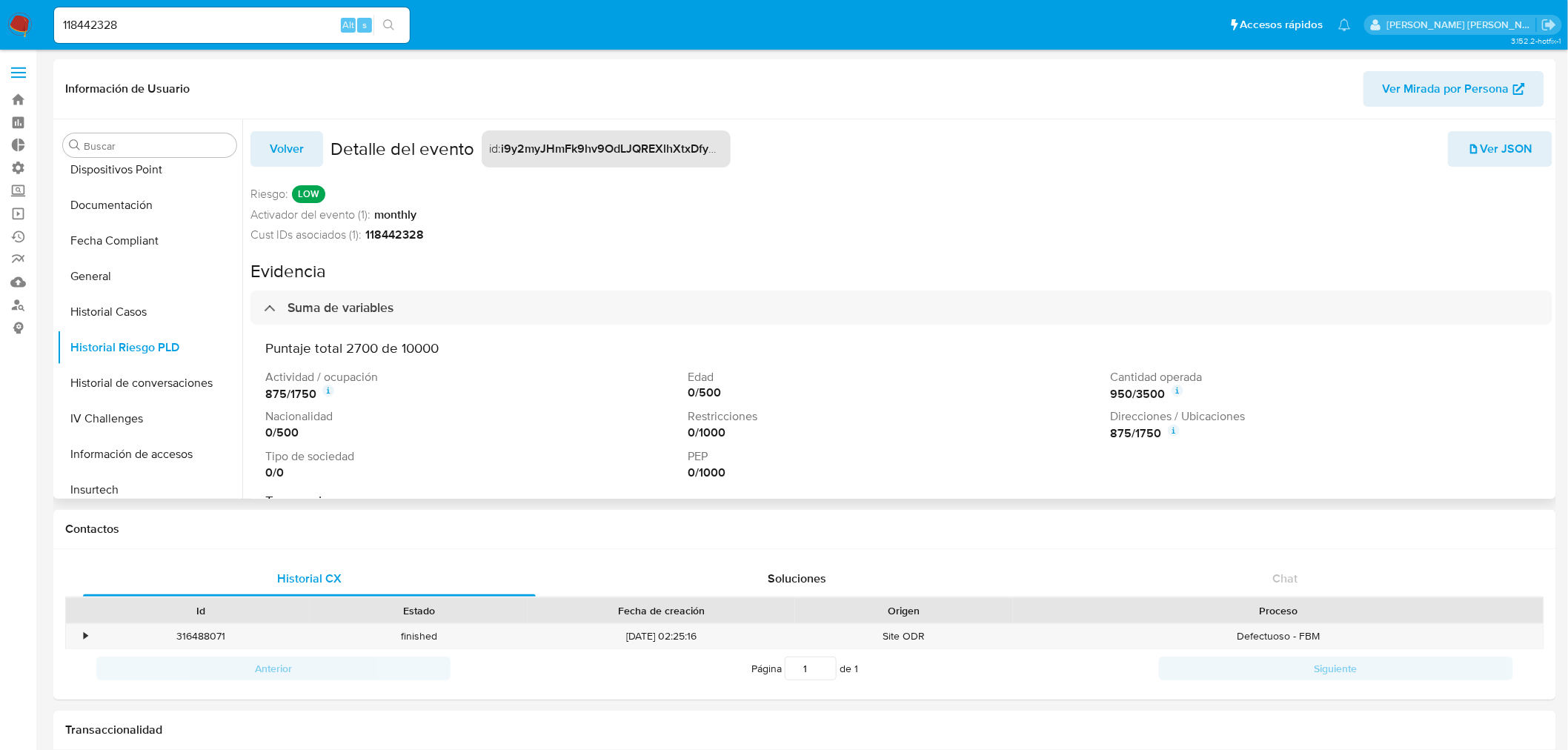
click at [331, 390] on icon at bounding box center [327, 390] width 12 height 12
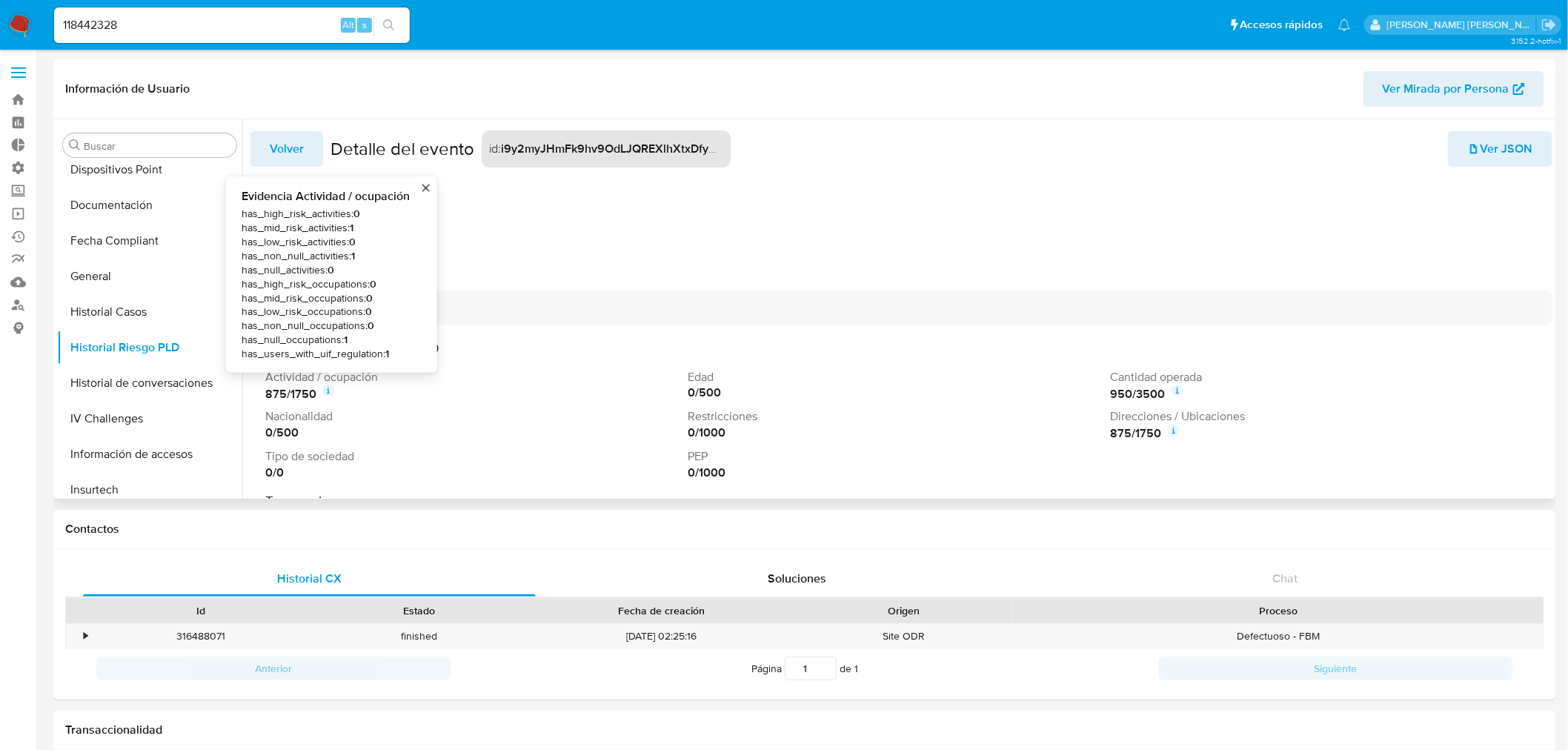
drag, startPoint x: 1209, startPoint y: 447, endPoint x: 1188, endPoint y: 441, distance: 21.8
click at [1208, 447] on div "Actividad / ocupación 875 / 1750 Evidencia Actividad / ocupación has_high_risk_…" at bounding box center [902, 424] width 1272 height 111
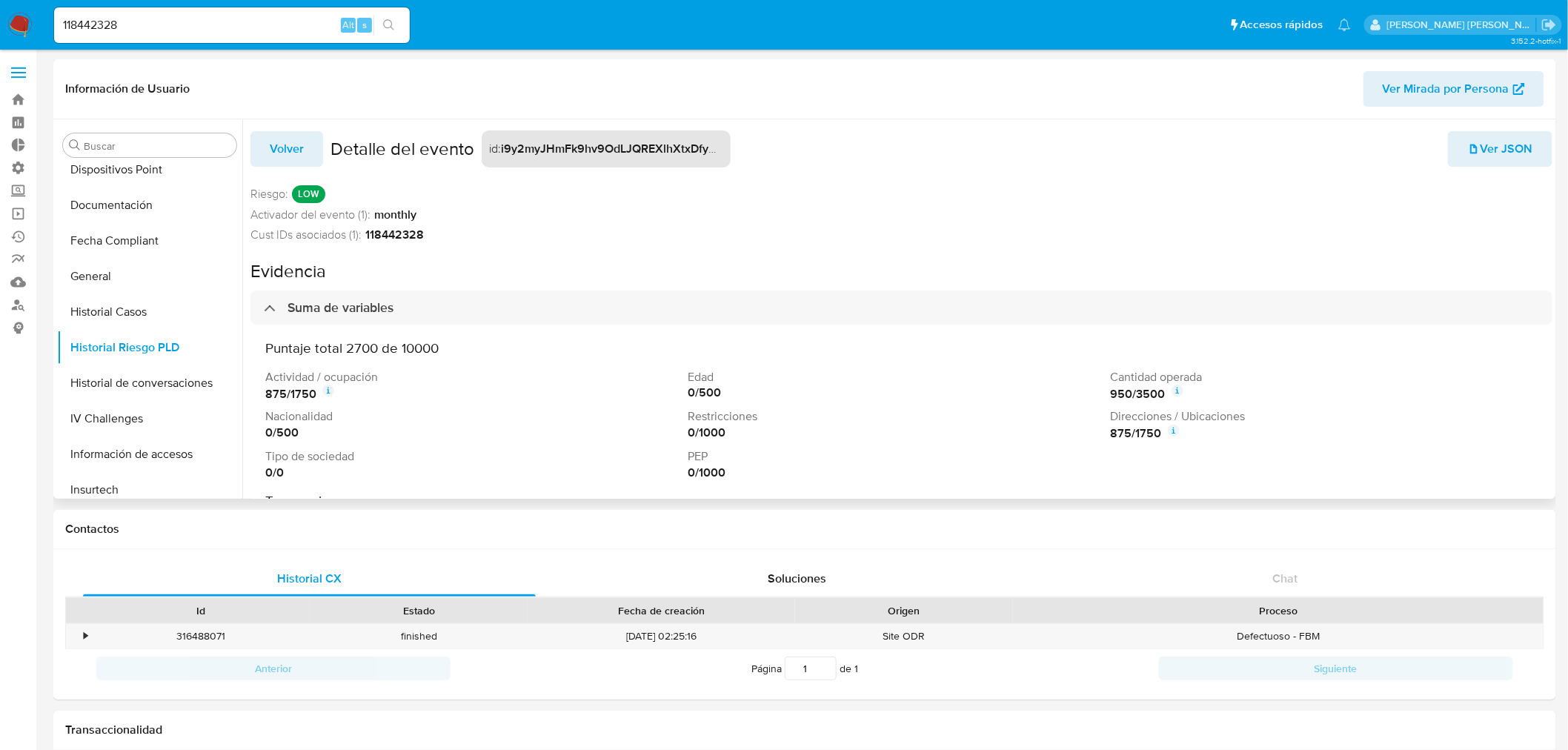
click at [279, 153] on span "Volver" at bounding box center [286, 148] width 34 height 33
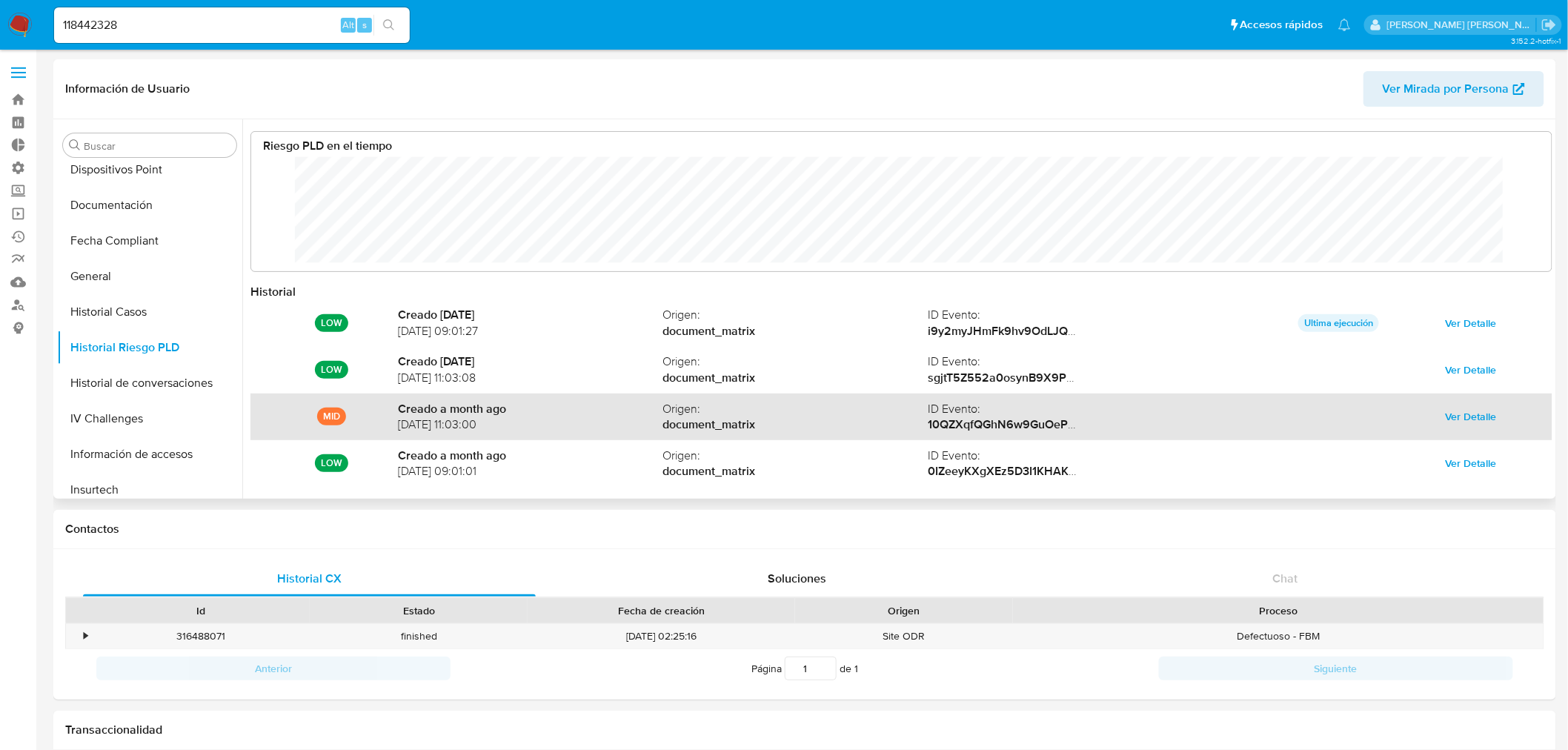
scroll to position [111, 1271]
click at [1464, 417] on span "Ver Detalle" at bounding box center [1470, 417] width 51 height 21
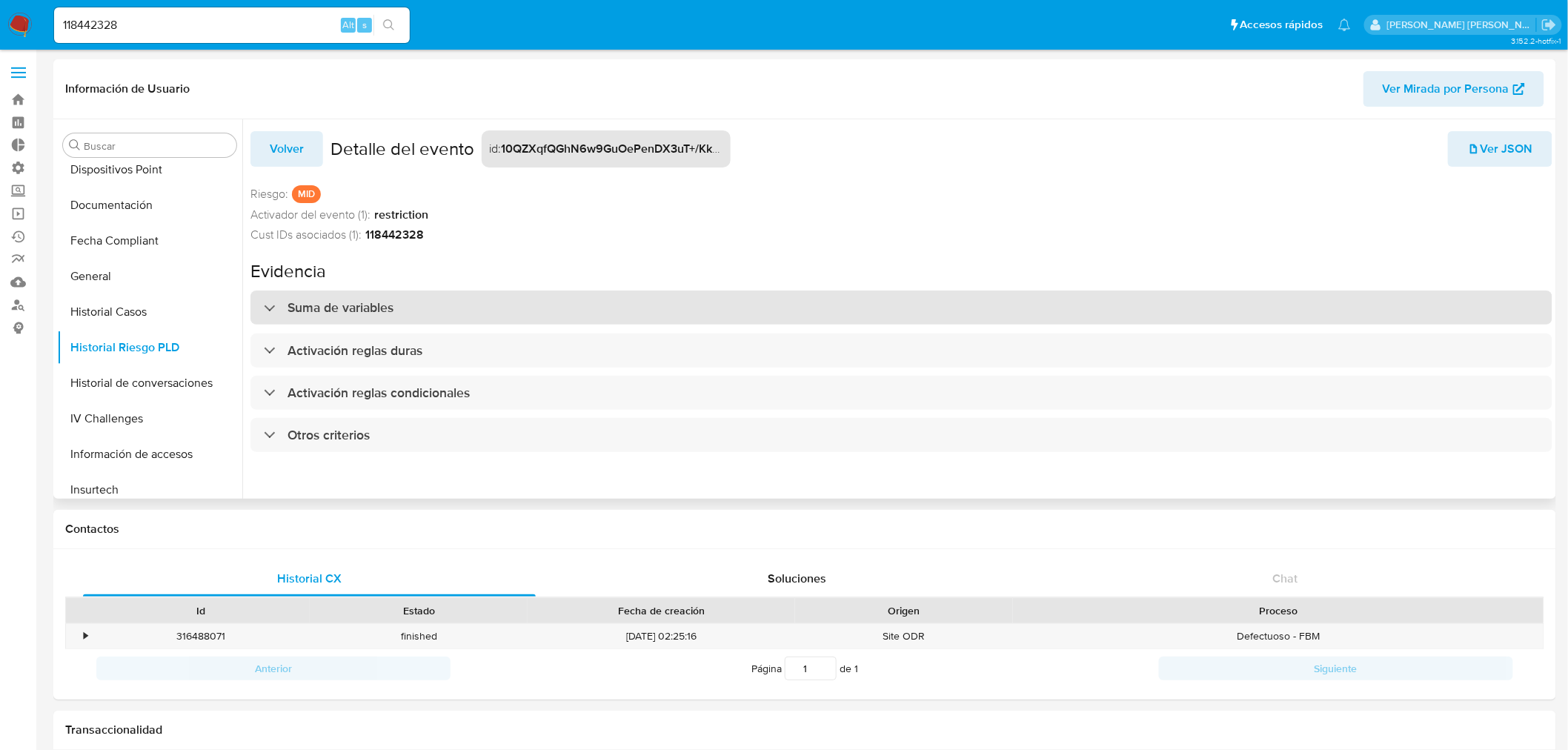
click at [375, 315] on h3 "Suma de variables" at bounding box center [340, 307] width 106 height 16
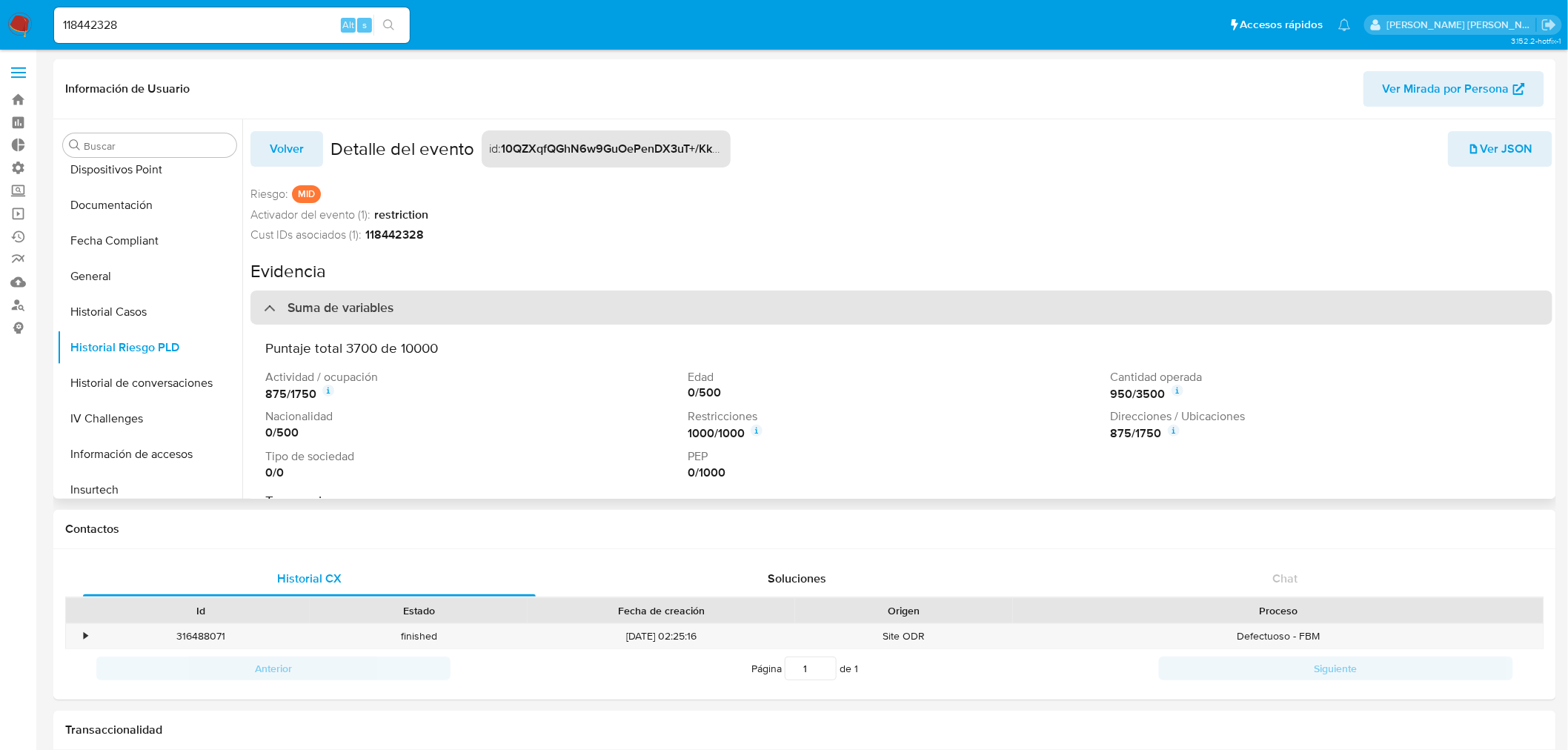
click at [268, 308] on div "Suma de variables" at bounding box center [328, 307] width 129 height 16
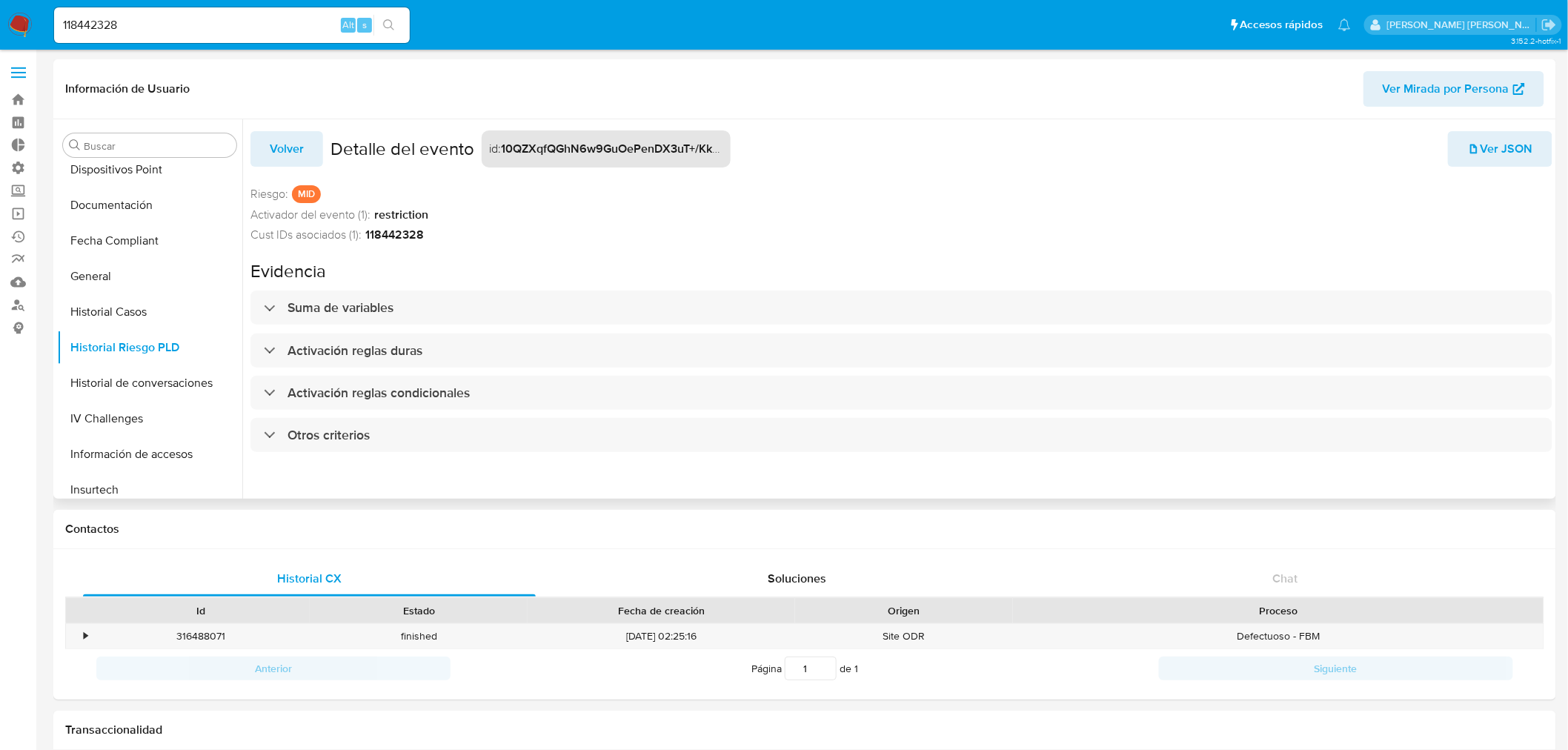
click at [291, 148] on span "Volver" at bounding box center [286, 148] width 34 height 33
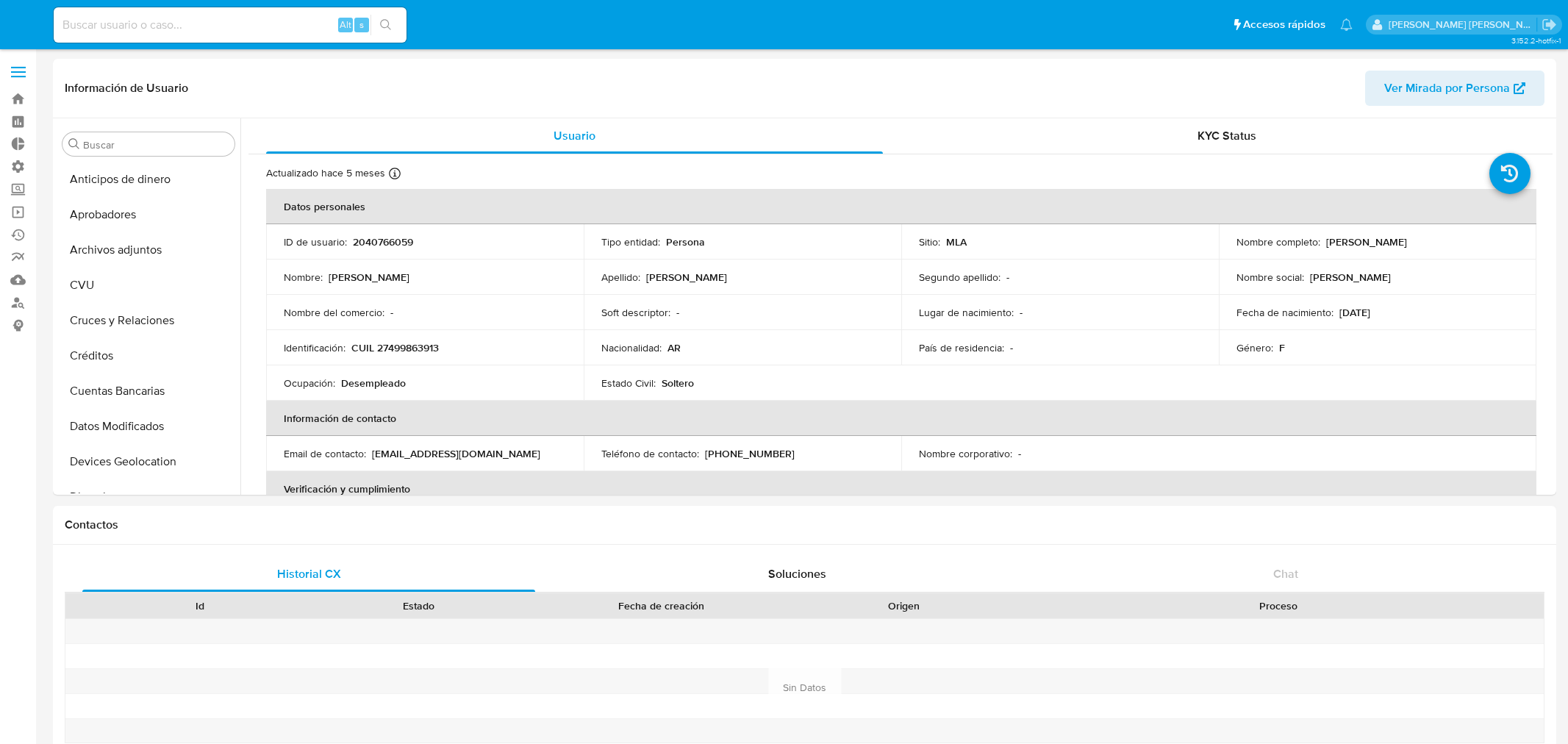
select select "10"
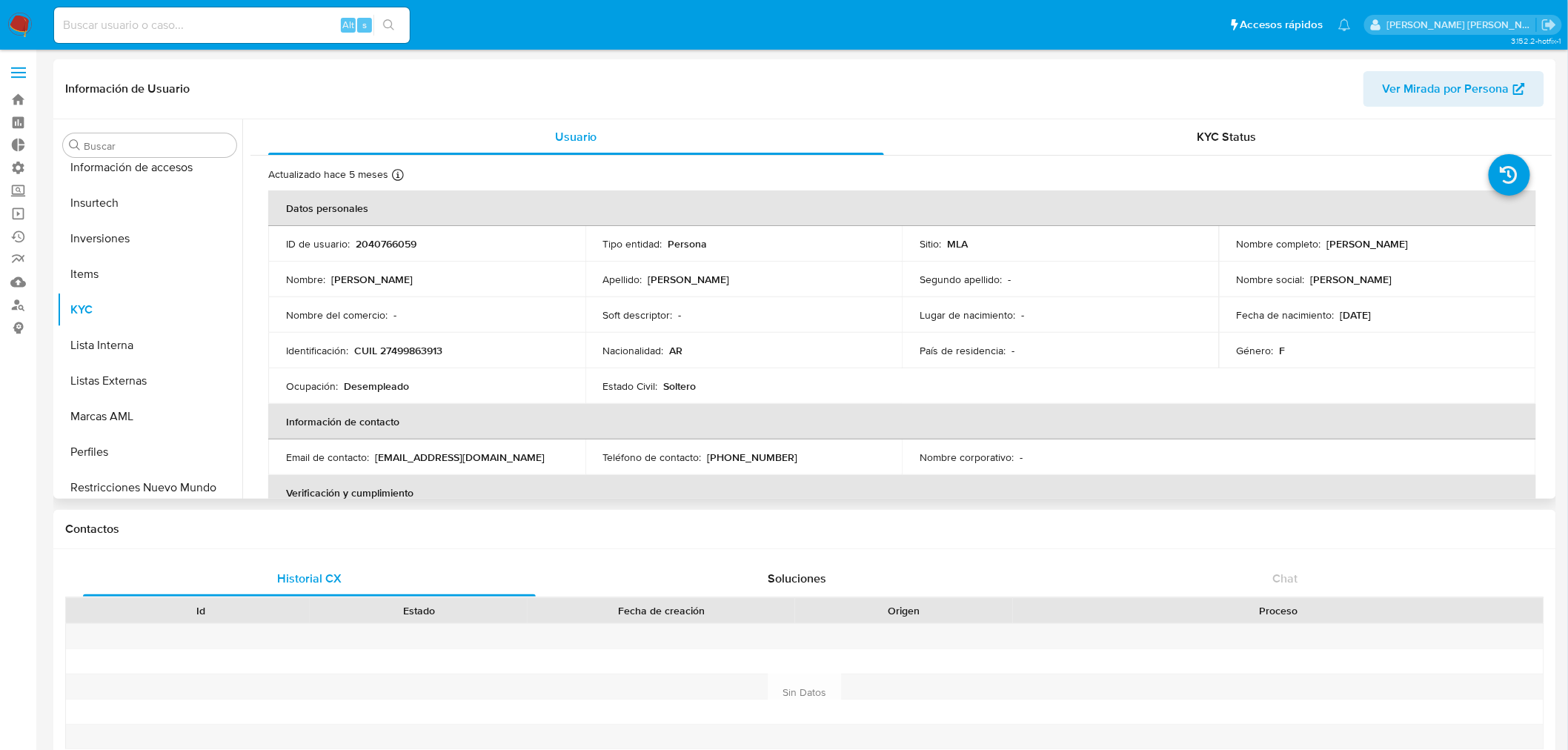
scroll to position [696, 0]
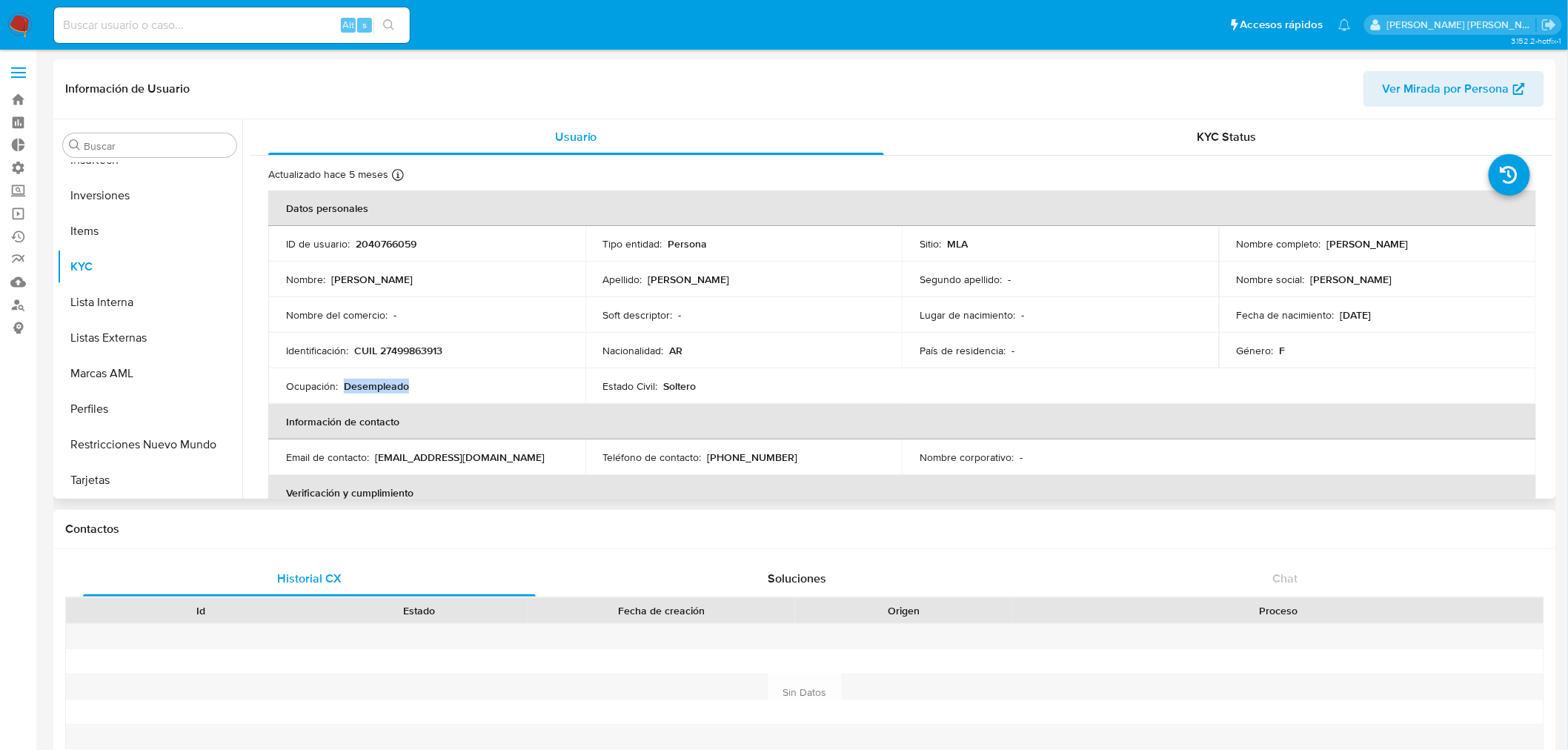
drag, startPoint x: 345, startPoint y: 383, endPoint x: 416, endPoint y: 391, distance: 71.4
click at [416, 391] on div "Ocupación : Desempleado" at bounding box center [427, 386] width 282 height 13
click at [414, 391] on div "Ocupación : Desempleado" at bounding box center [427, 386] width 282 height 13
drag, startPoint x: 395, startPoint y: 386, endPoint x: 364, endPoint y: 382, distance: 31.3
click at [364, 382] on p "Desempleado" at bounding box center [375, 386] width 65 height 13
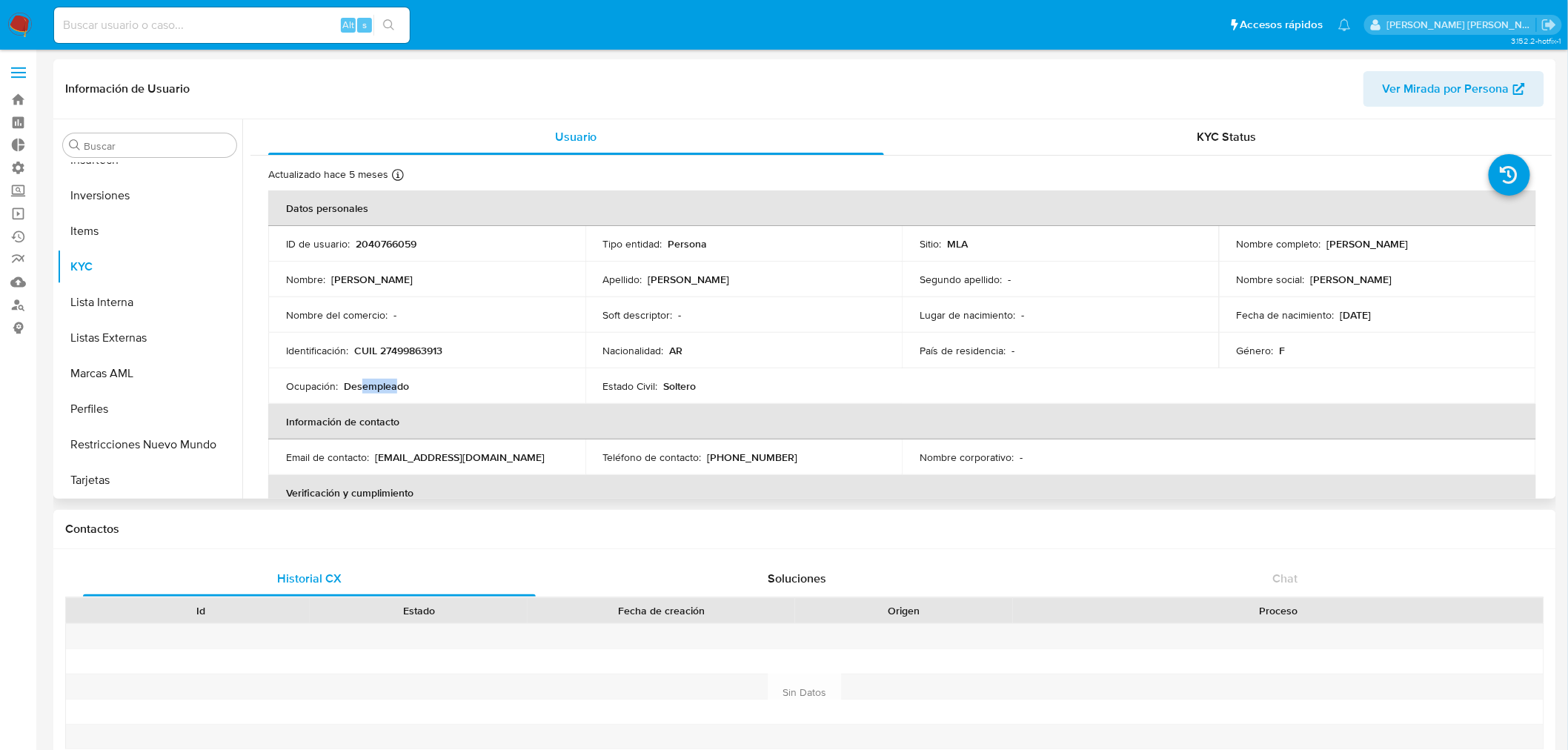
click at [364, 382] on p "Desempleado" at bounding box center [375, 386] width 65 height 13
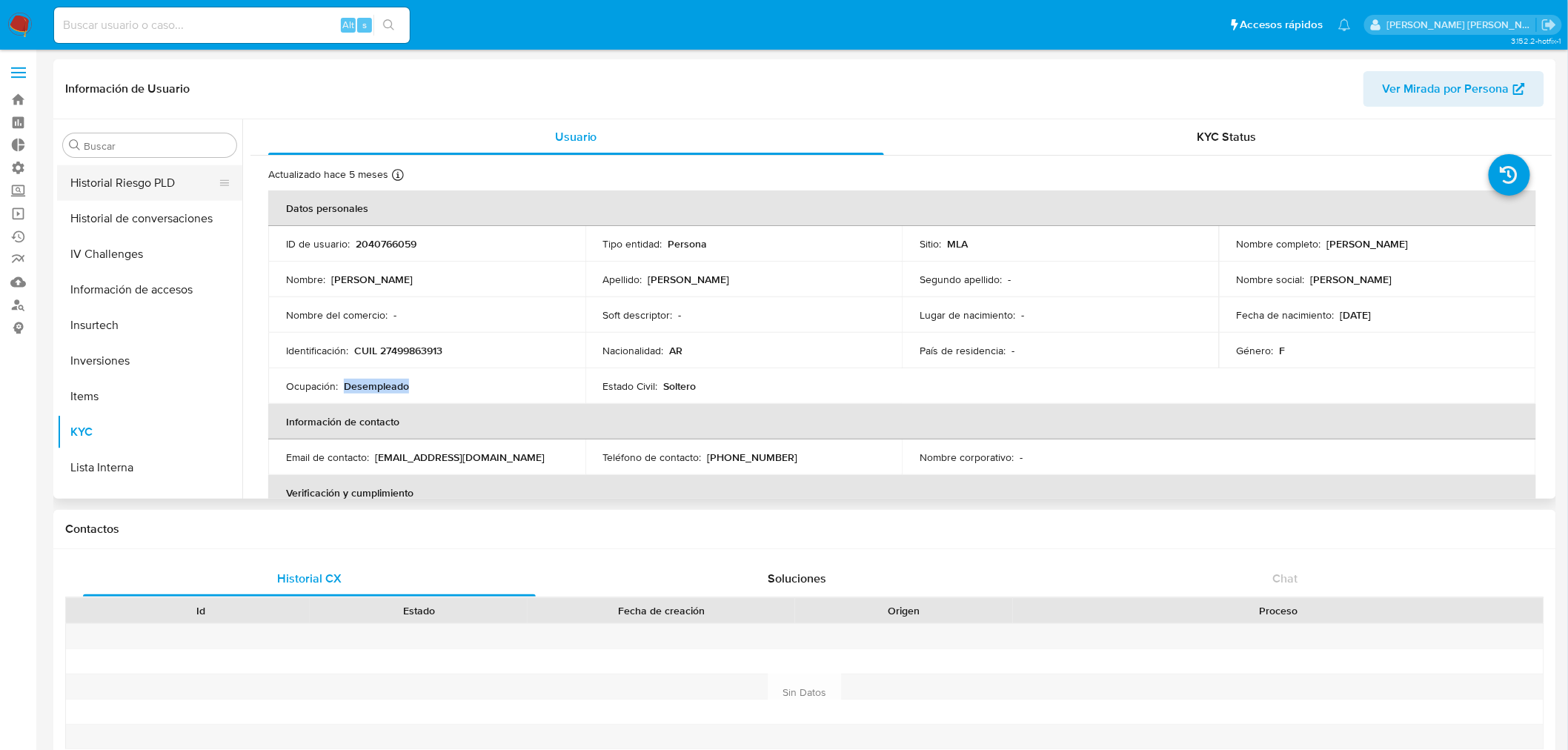
click at [129, 193] on button "Historial Riesgo PLD" at bounding box center [144, 183] width 174 height 36
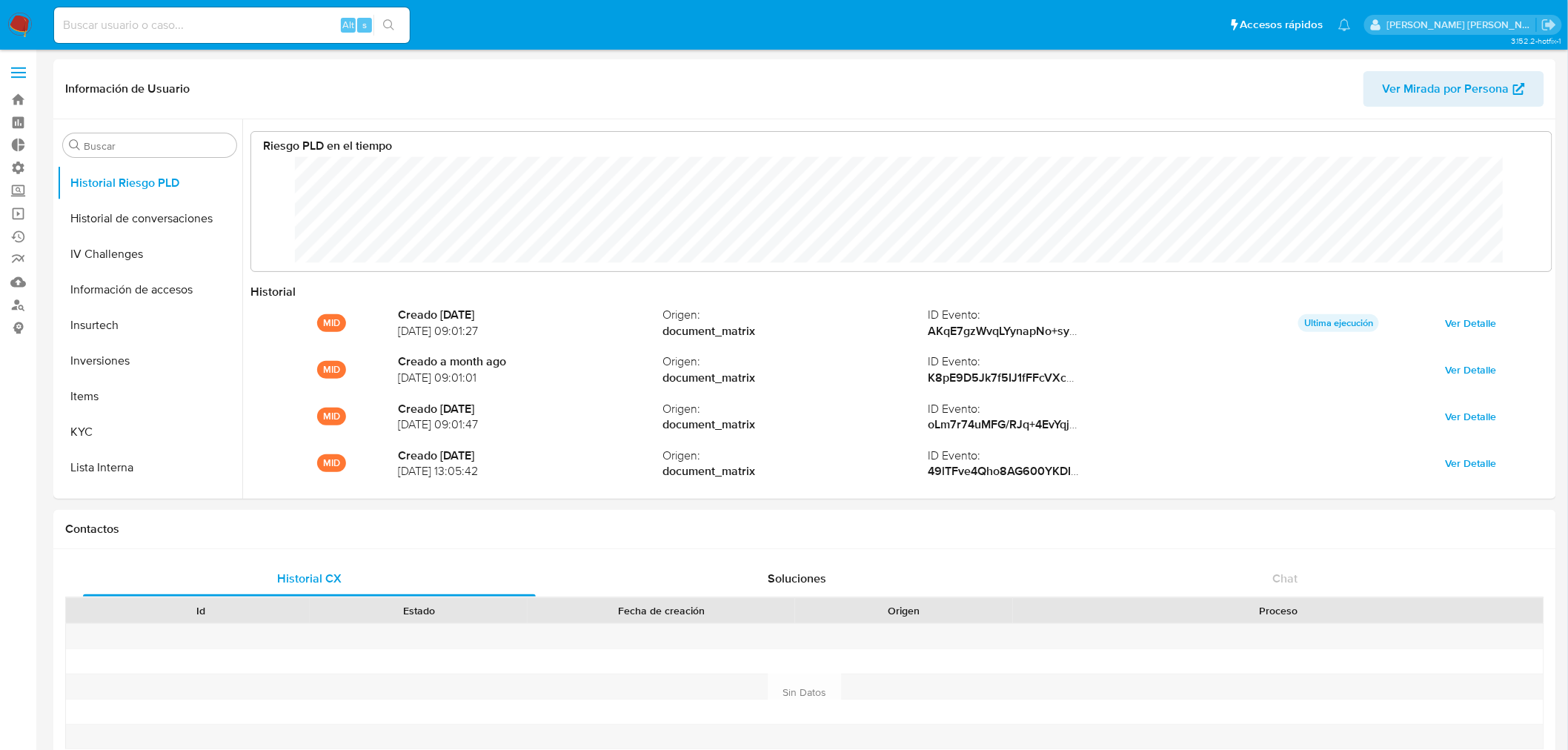
scroll to position [111, 1271]
click at [249, 30] on input at bounding box center [232, 25] width 356 height 20
paste input "682481168"
type input "682481168"
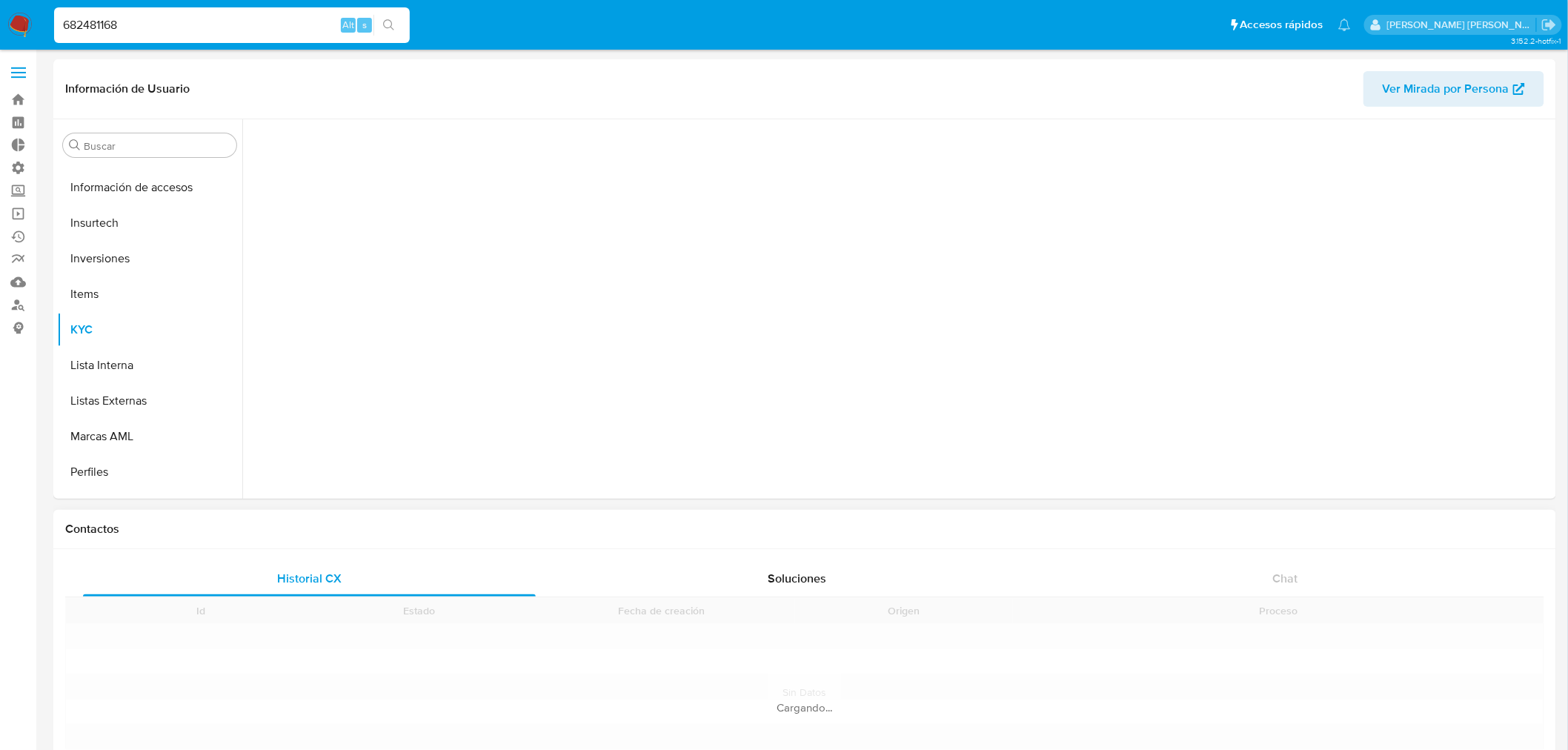
scroll to position [696, 0]
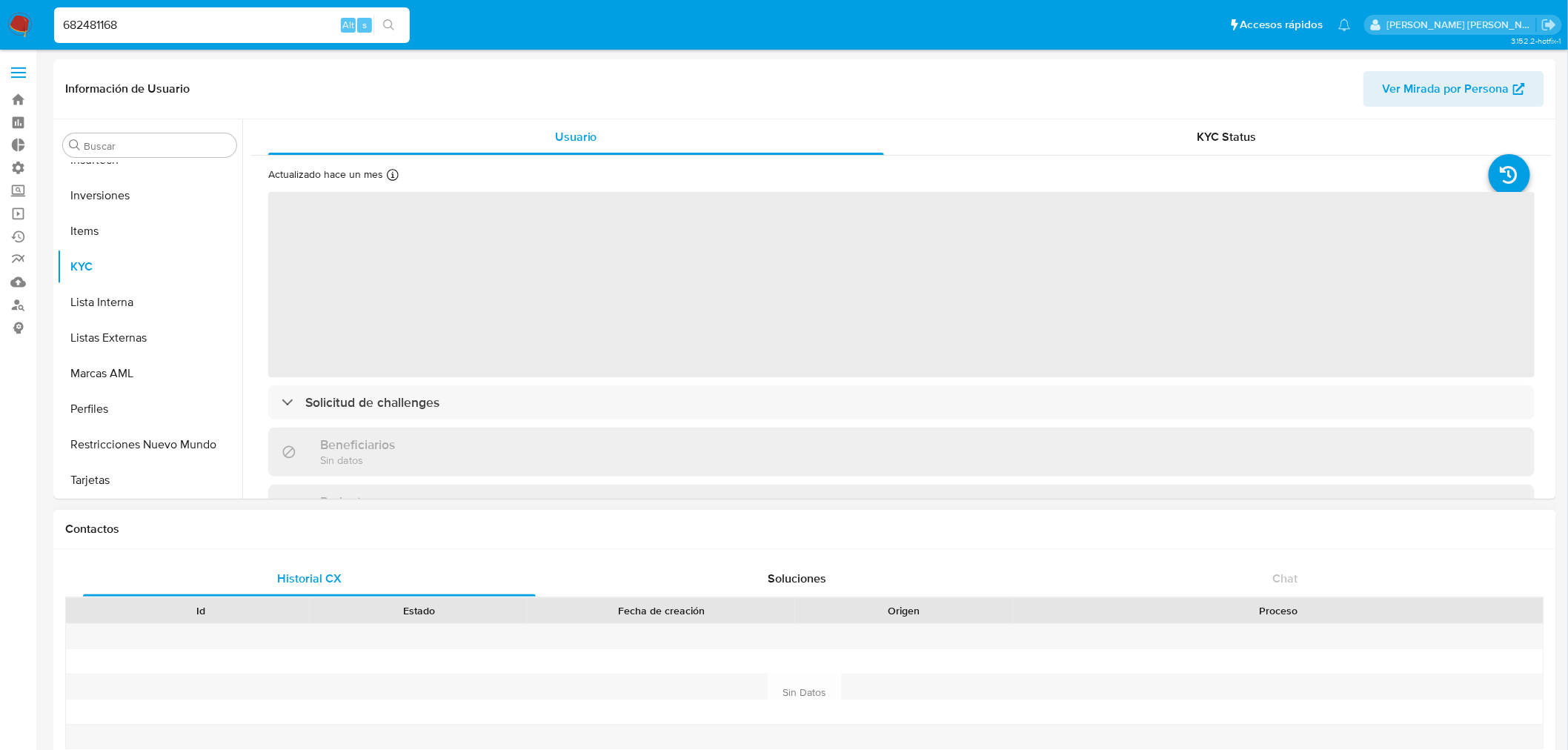
select select "10"
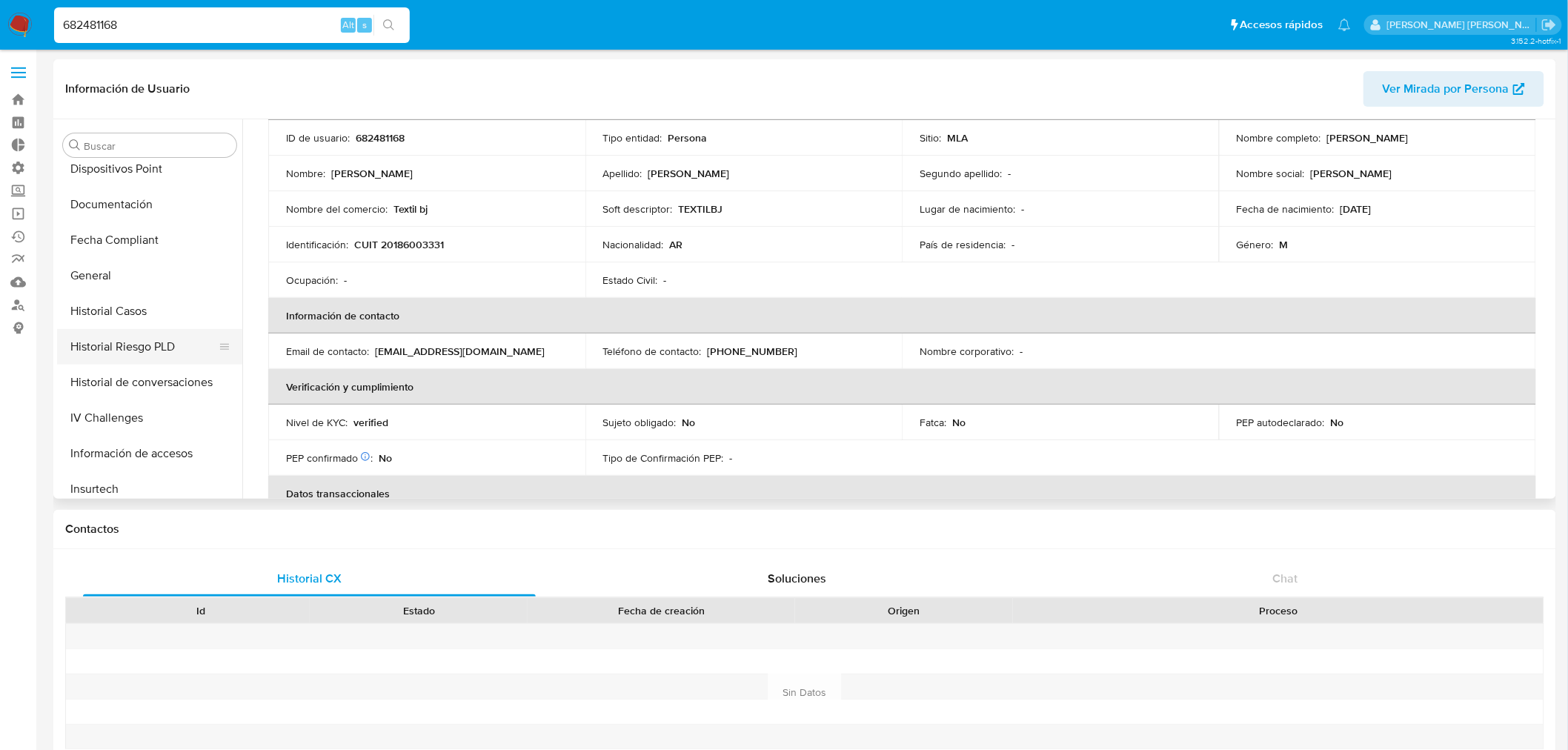
scroll to position [367, 0]
click at [137, 338] on button "Historial Riesgo PLD" at bounding box center [144, 347] width 174 height 36
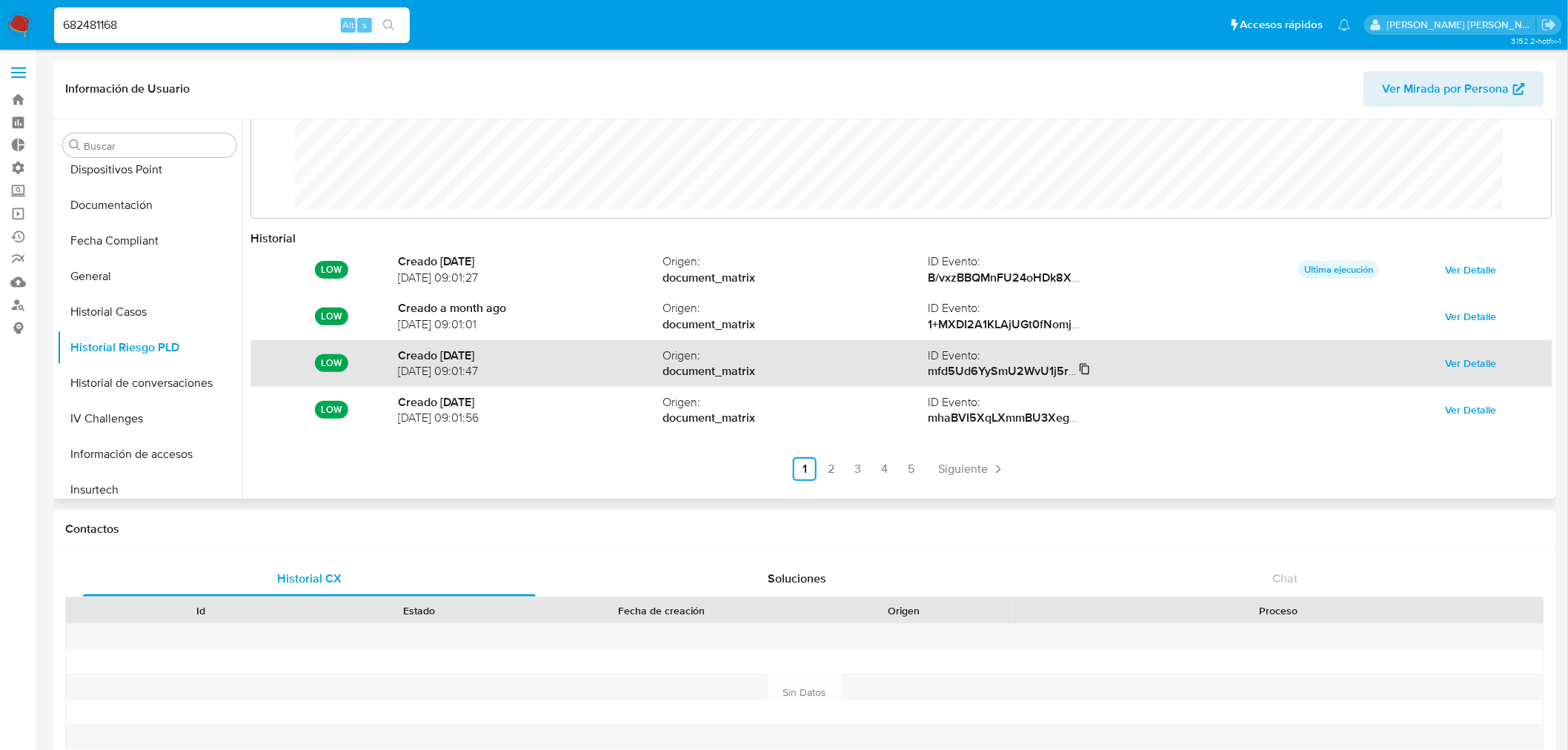
scroll to position [78, 0]
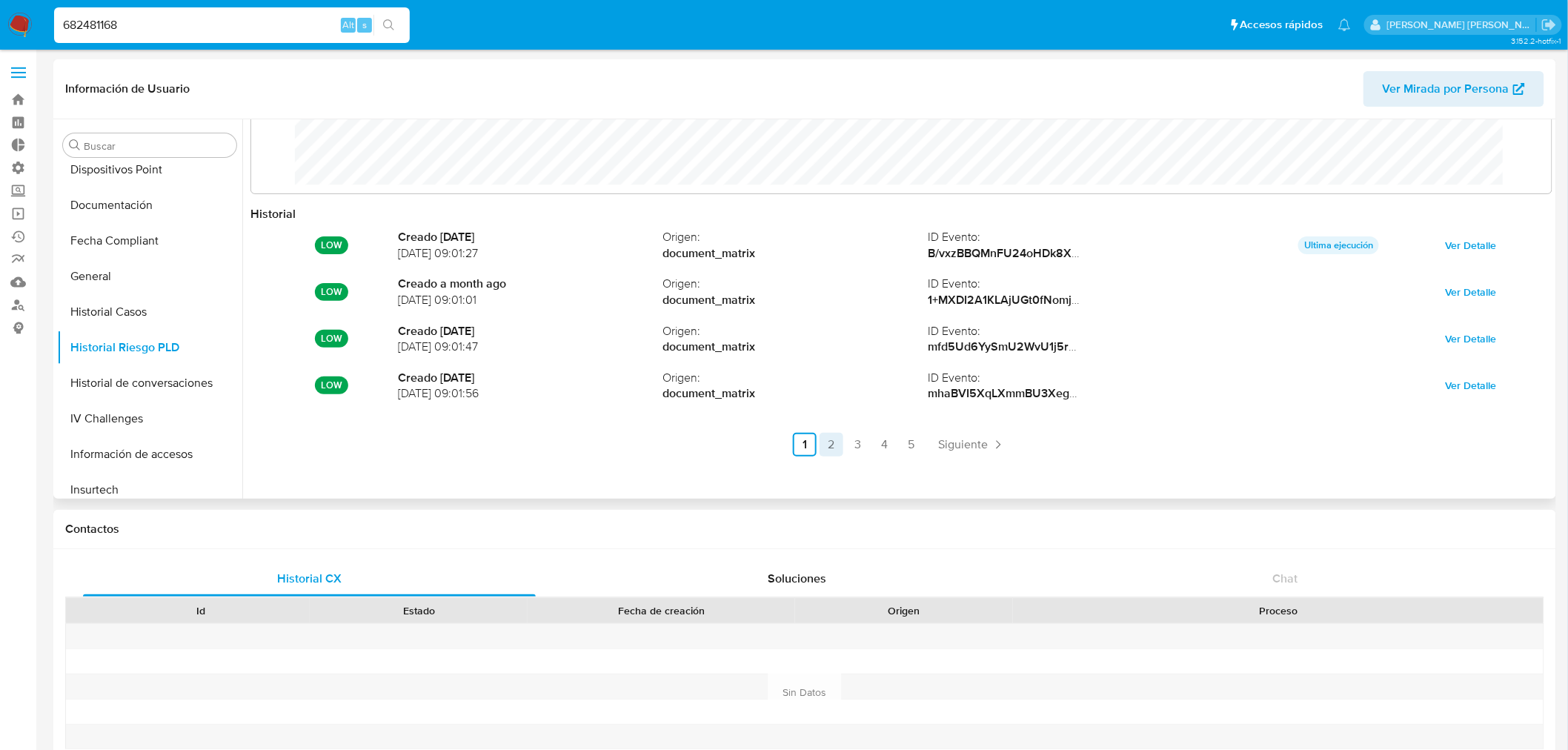
click at [832, 446] on link "2" at bounding box center [830, 444] width 23 height 23
click at [893, 447] on link "3" at bounding box center [897, 444] width 23 height 23
click at [921, 443] on link "4" at bounding box center [924, 444] width 23 height 23
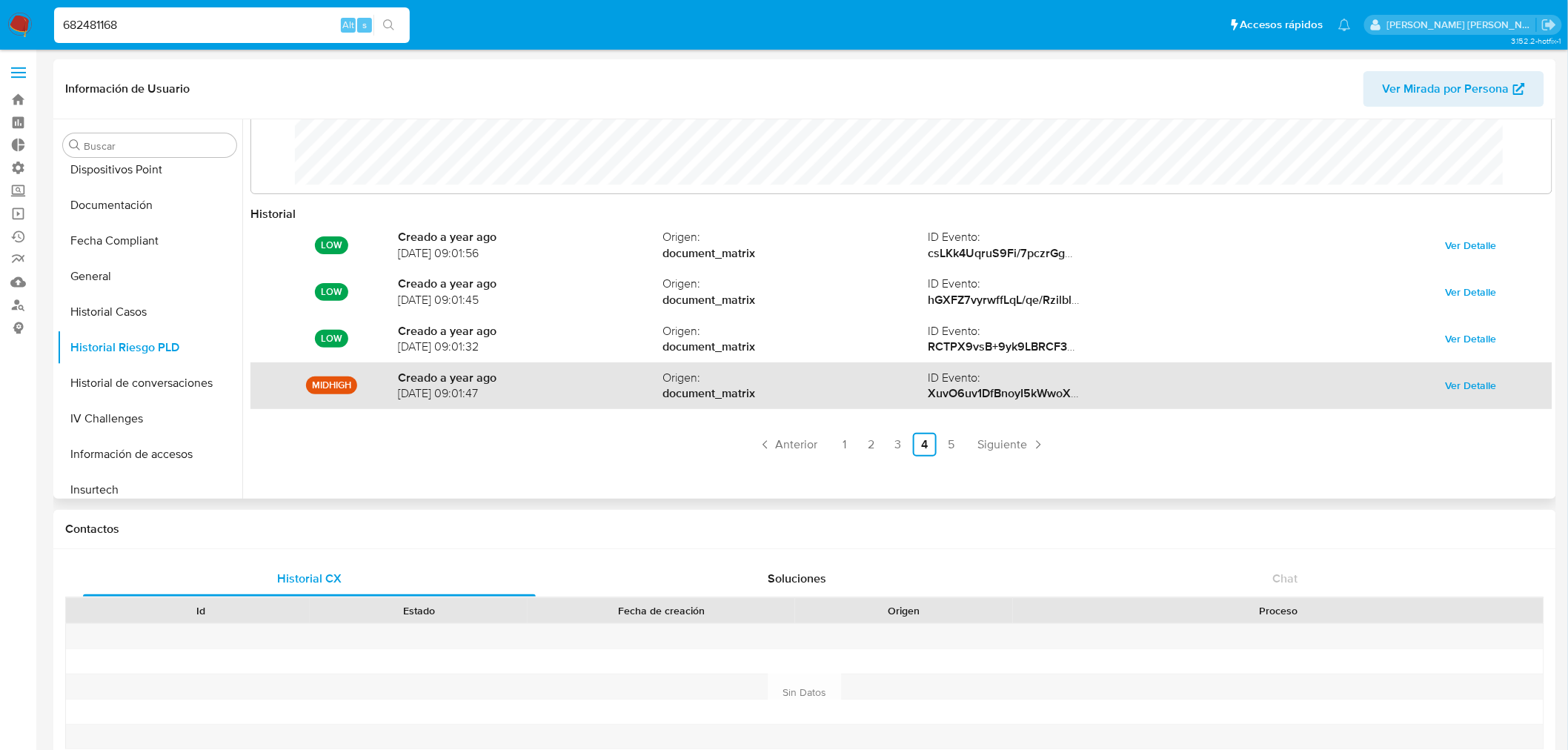
click at [1445, 383] on span "Ver Detalle" at bounding box center [1470, 386] width 51 height 21
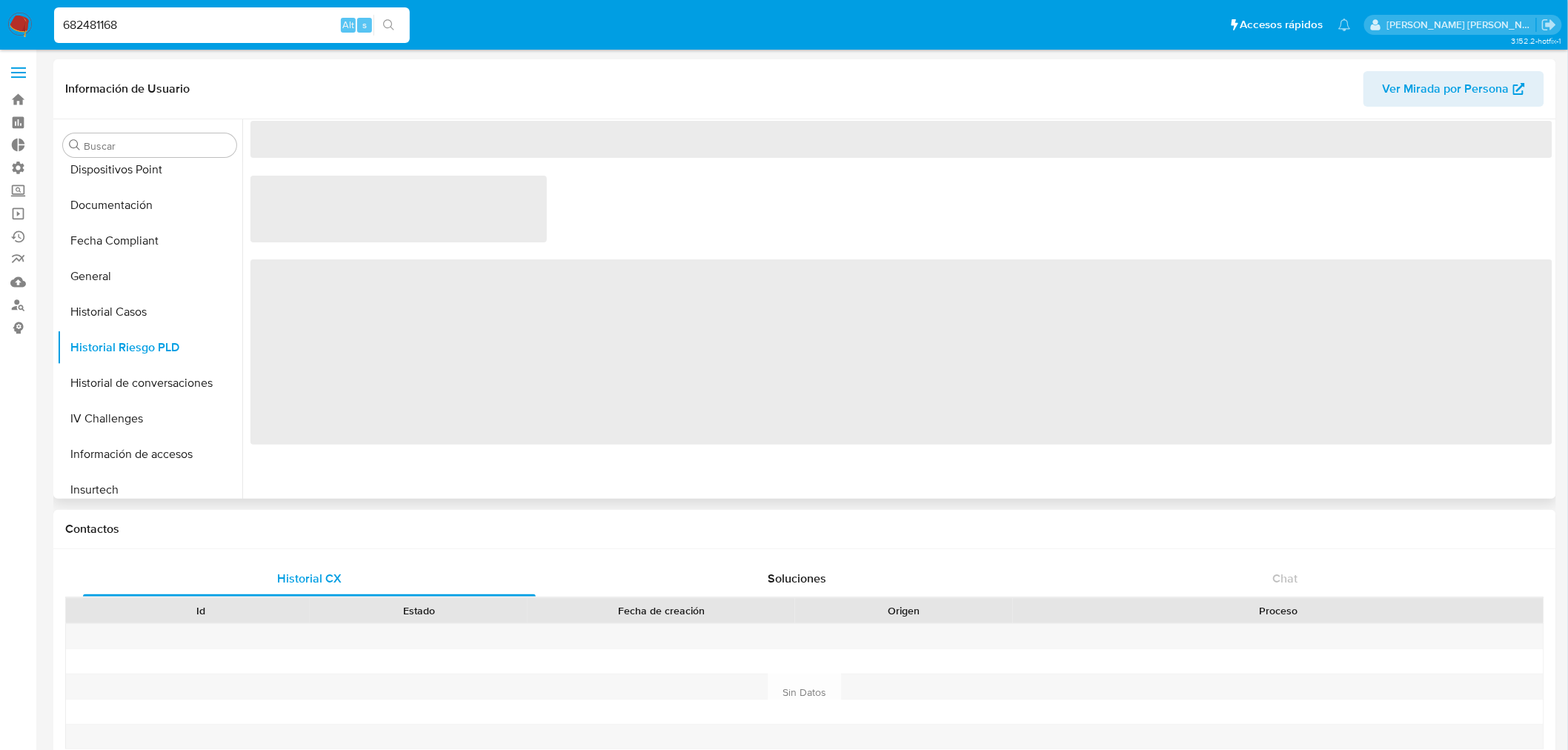
scroll to position [0, 0]
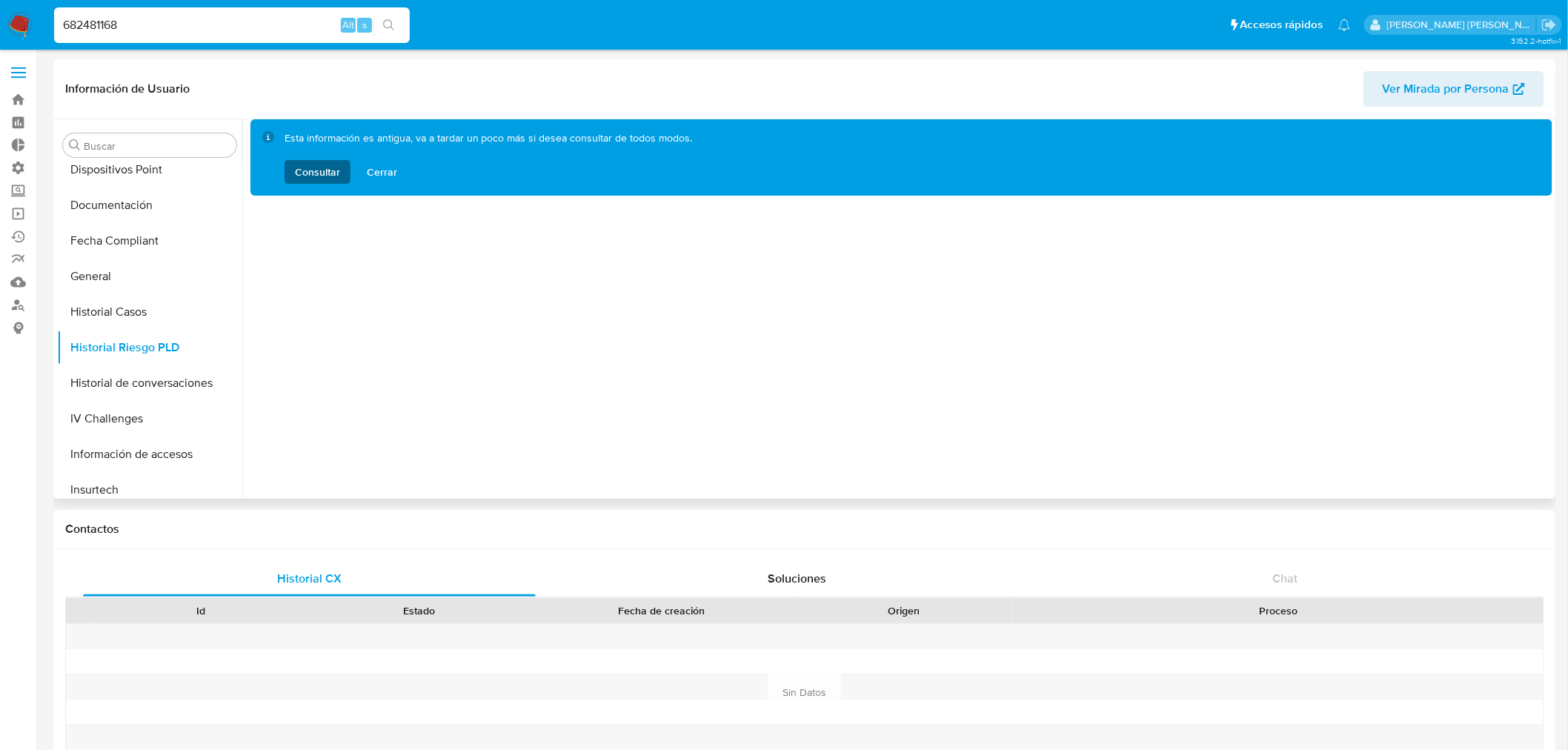
click at [323, 167] on span "Consultar" at bounding box center [317, 172] width 45 height 23
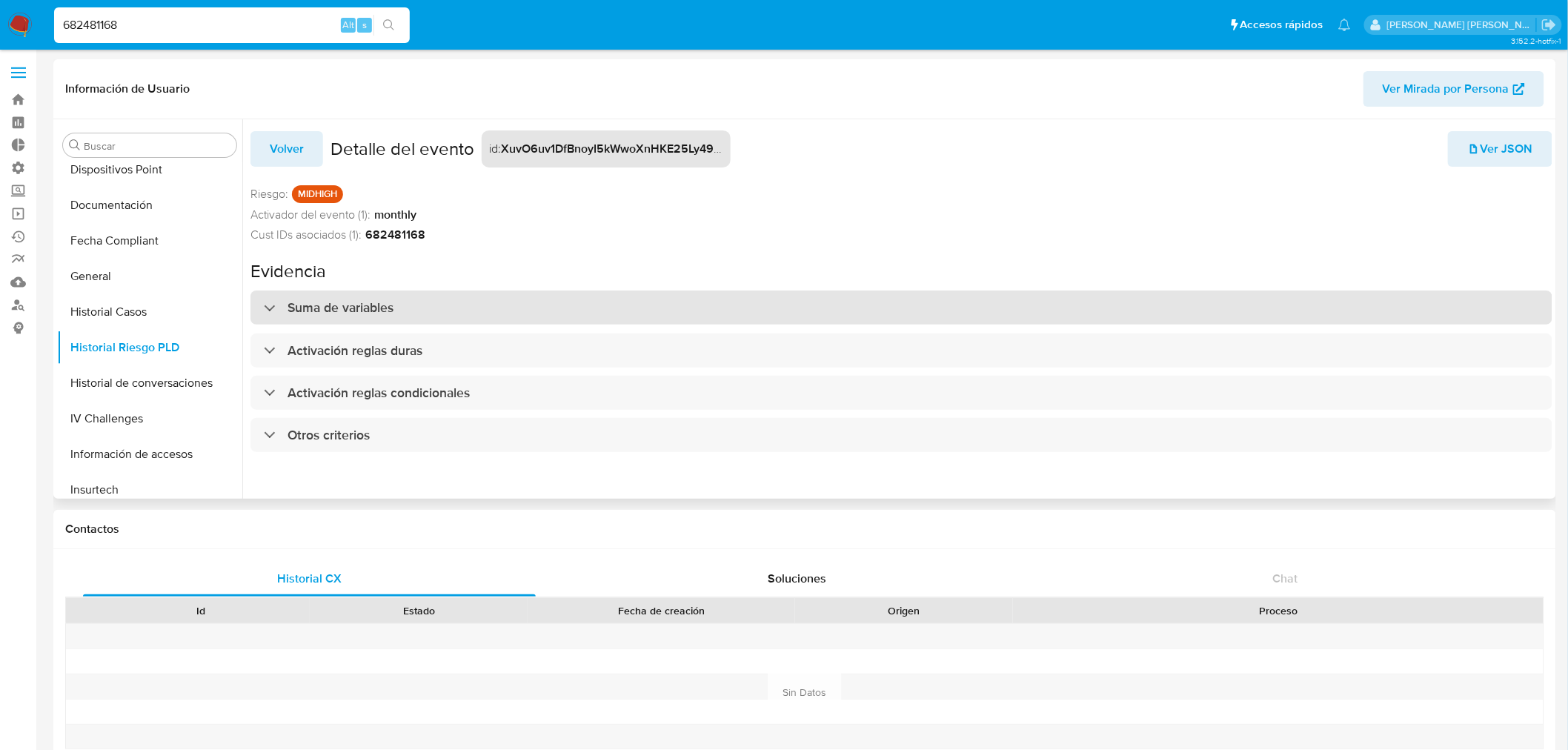
click at [347, 301] on h3 "Suma de variables" at bounding box center [340, 307] width 106 height 16
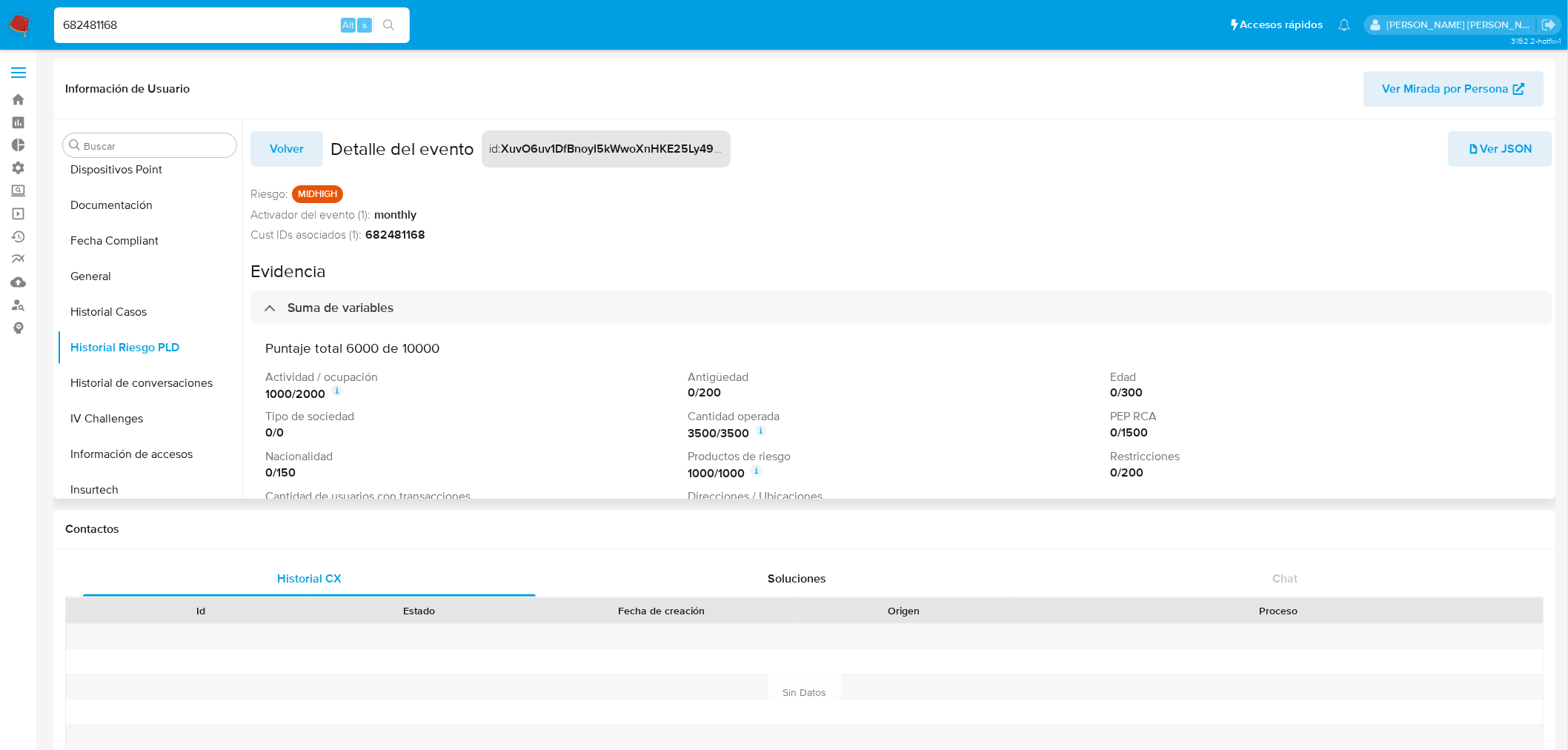
click at [273, 145] on span "Volver" at bounding box center [286, 148] width 34 height 33
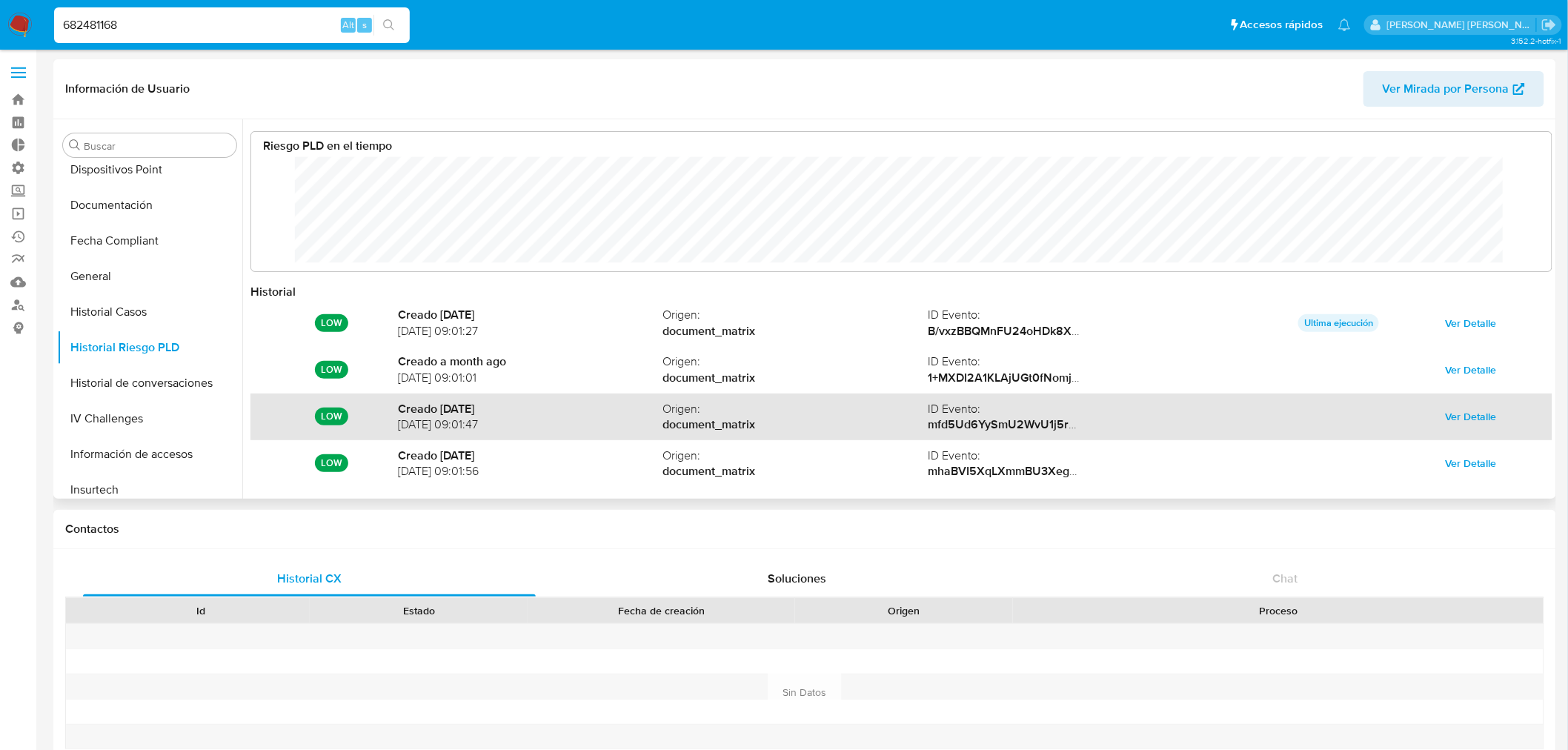
scroll to position [78, 0]
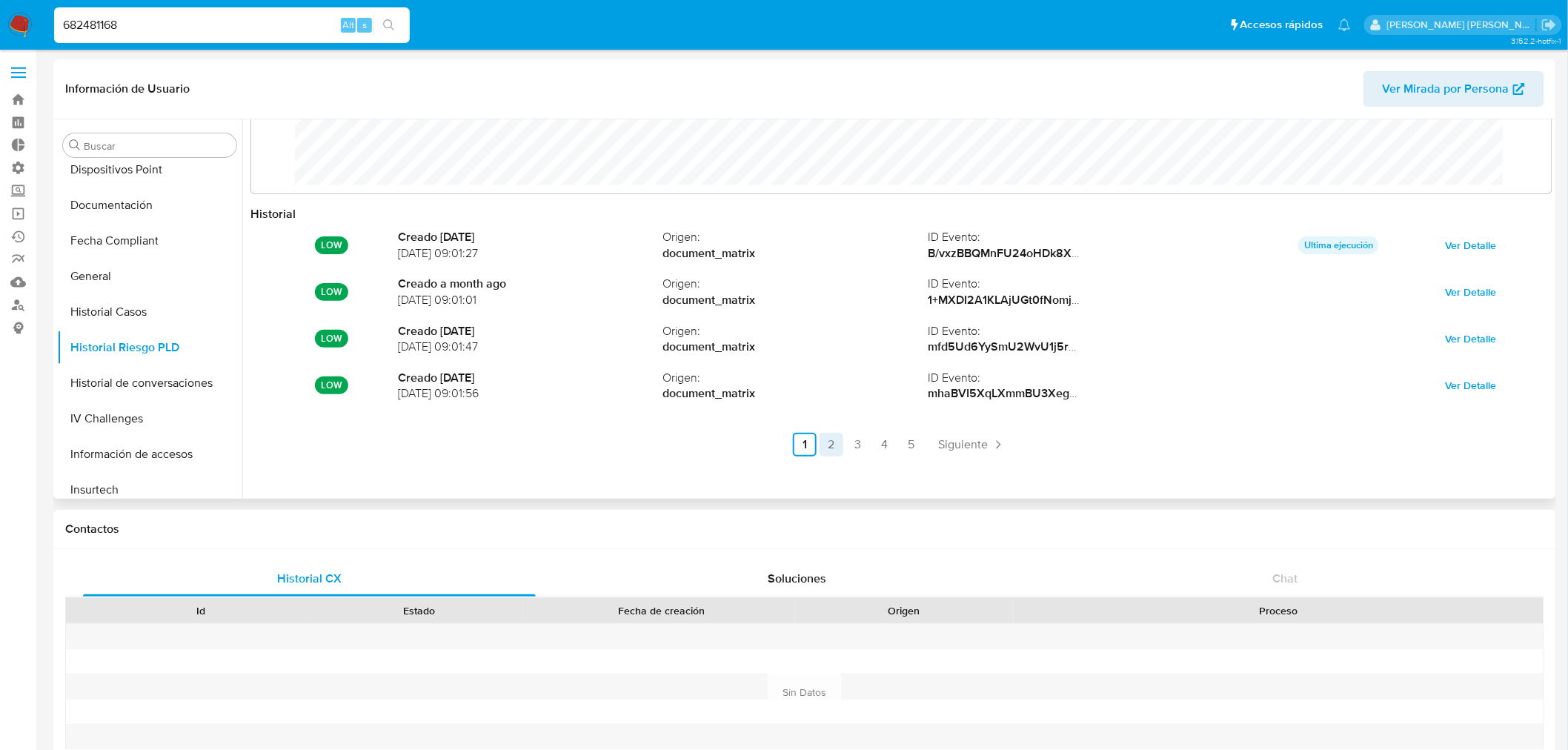
click at [832, 446] on link "2" at bounding box center [830, 444] width 23 height 23
click at [900, 435] on link "3" at bounding box center [897, 444] width 23 height 23
click at [929, 439] on link "4" at bounding box center [924, 444] width 23 height 23
drag, startPoint x: 193, startPoint y: 30, endPoint x: 0, endPoint y: 2, distance: 195.0
click at [0, 39] on nav "Pausado Ver notificaciones 682481168 Alt s Accesos rápidos Presiona las siguien…" at bounding box center [784, 24] width 1568 height 50
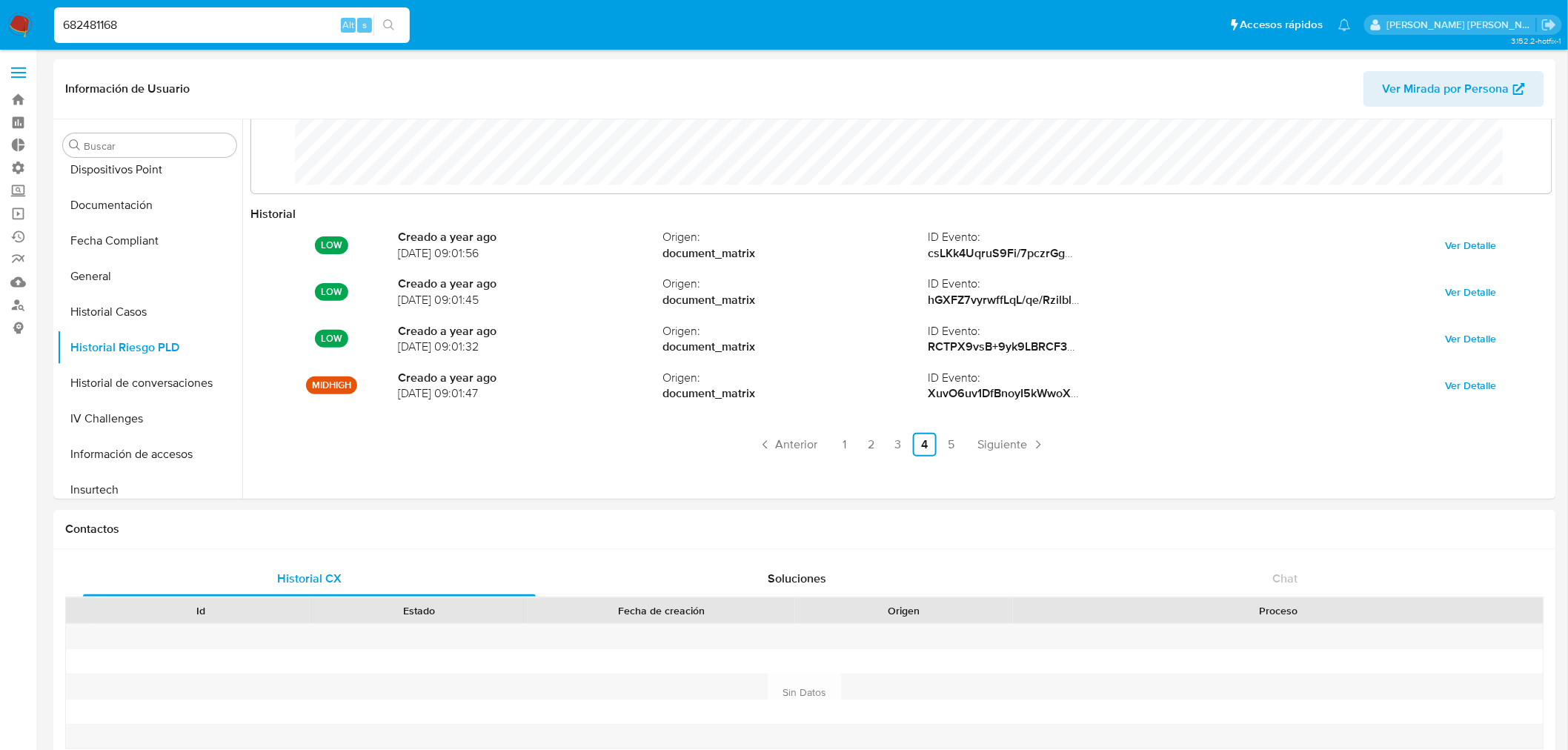
paste input "1009556593"
type input "1009556593"
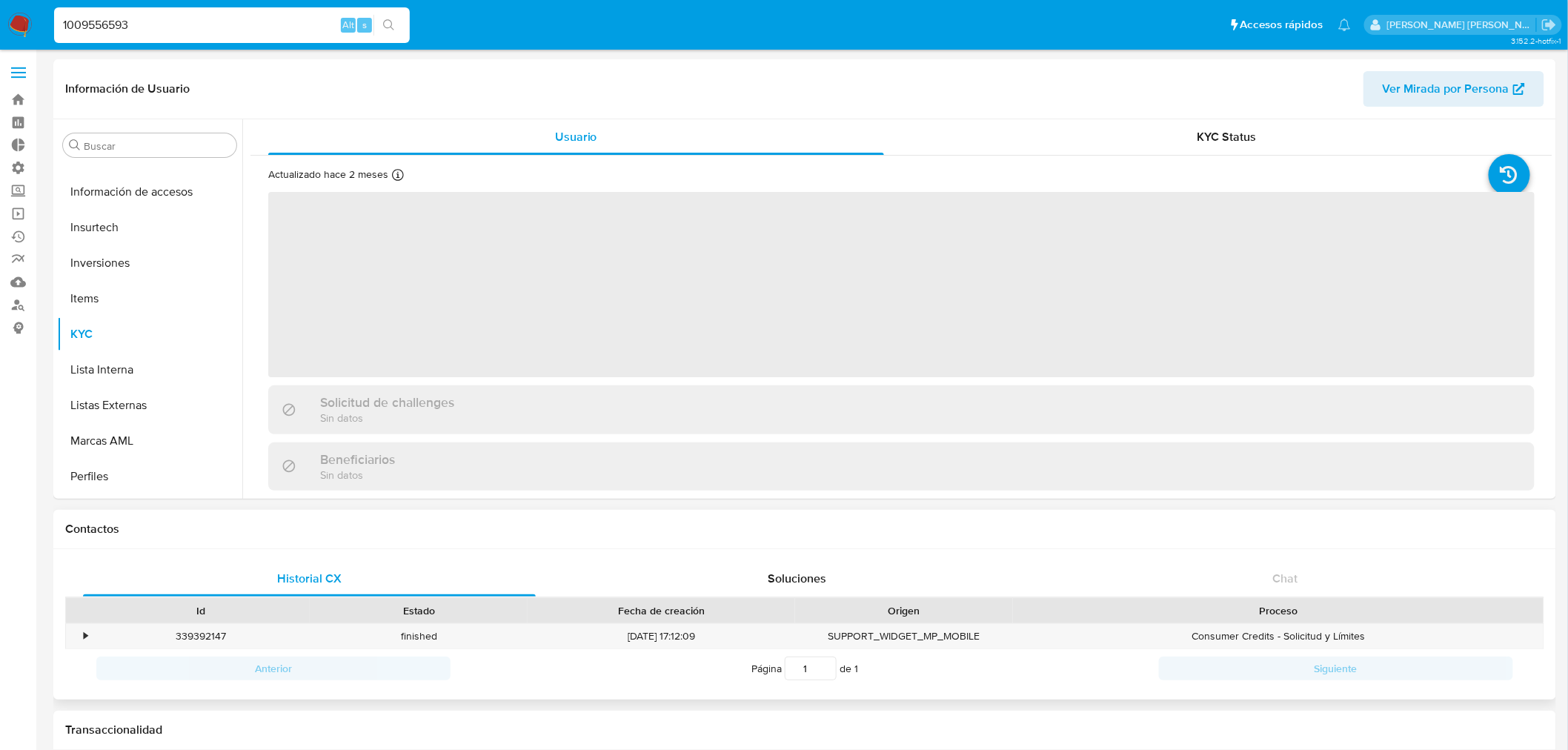
scroll to position [661, 0]
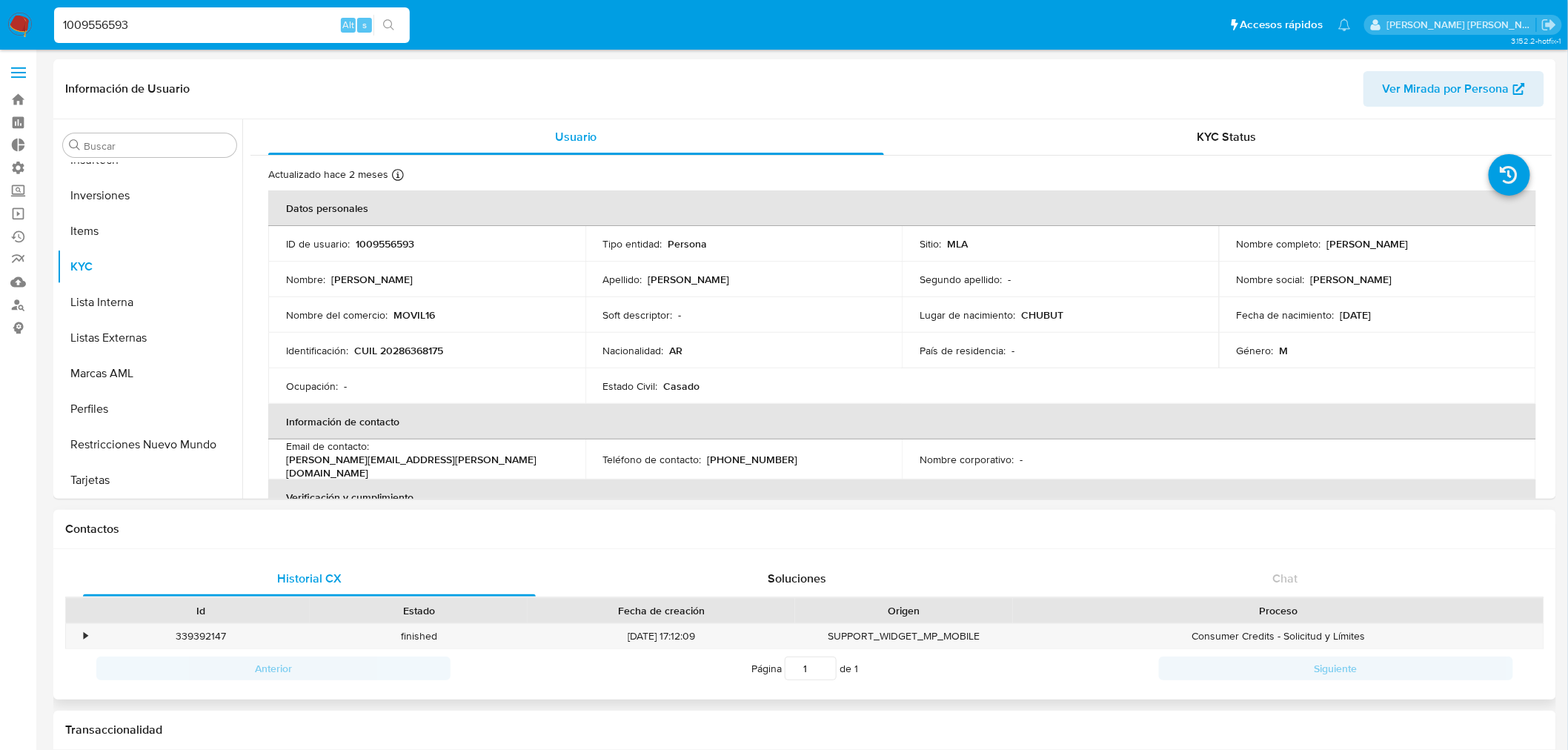
select select "10"
click at [112, 341] on button "Historial Riesgo PLD" at bounding box center [144, 347] width 174 height 36
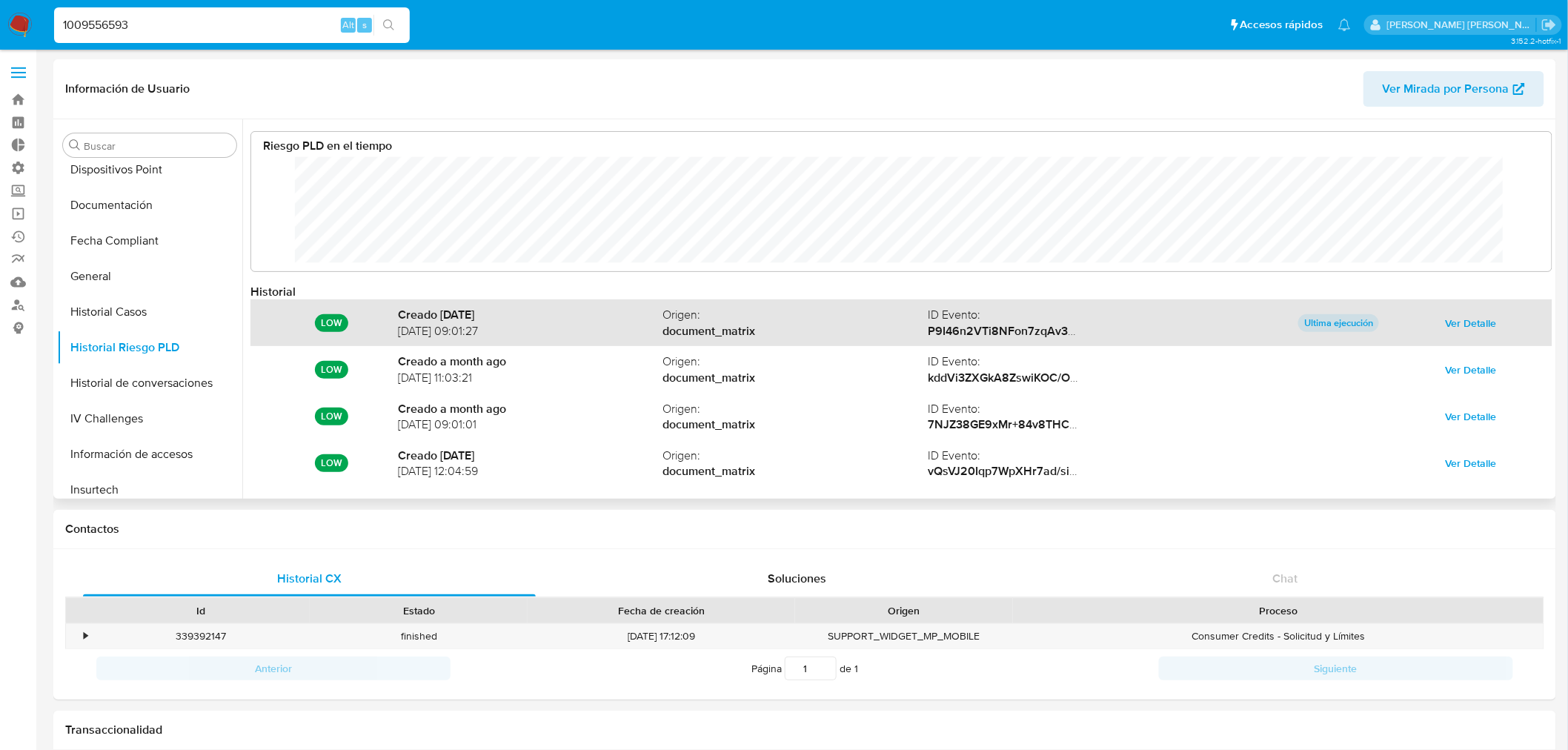
scroll to position [78, 0]
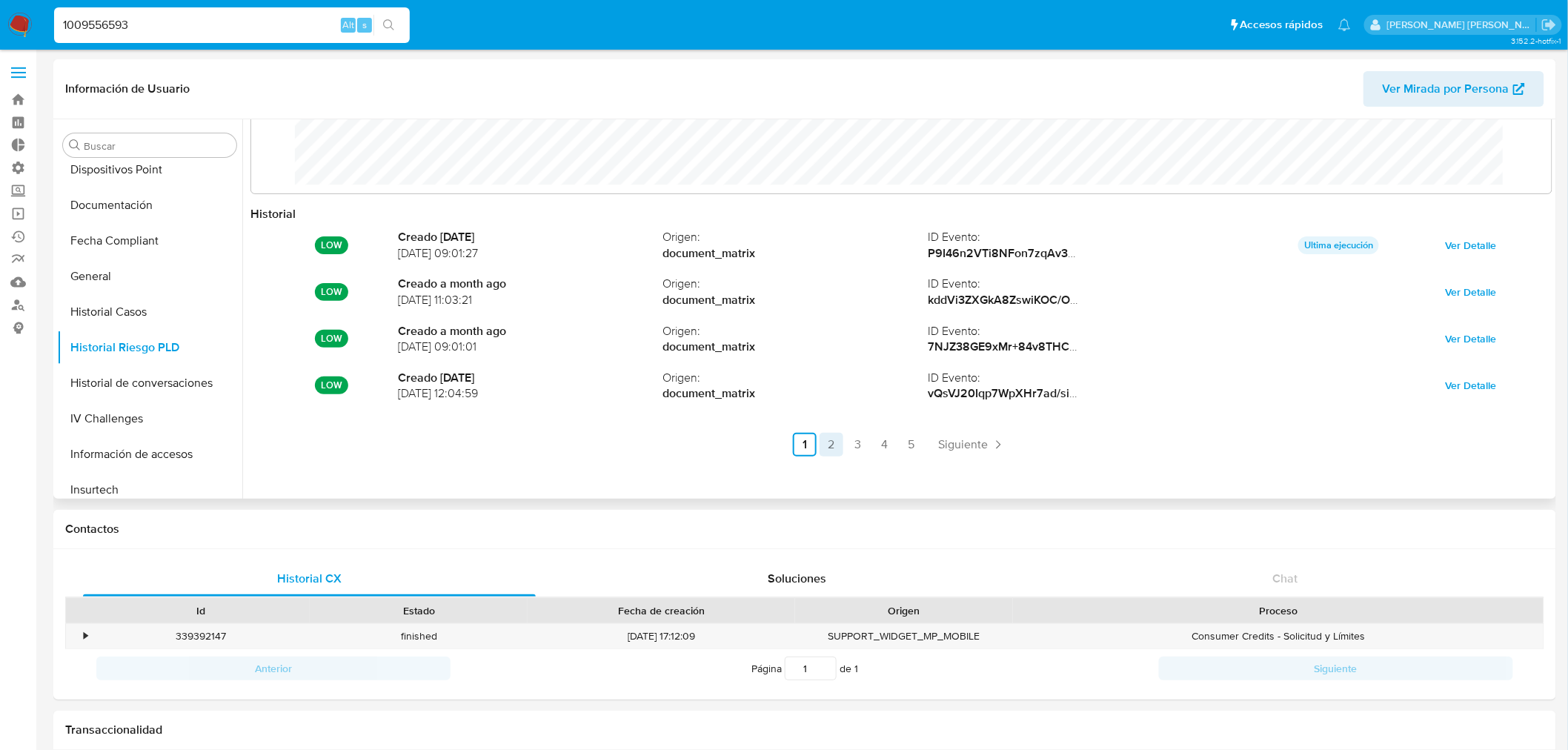
click at [830, 445] on link "2" at bounding box center [830, 444] width 23 height 23
click at [892, 447] on link "3" at bounding box center [897, 444] width 23 height 23
click at [921, 445] on link "4" at bounding box center [924, 444] width 23 height 23
click at [950, 446] on link "5" at bounding box center [951, 444] width 23 height 23
click at [24, 167] on label "Administración" at bounding box center [88, 168] width 176 height 23
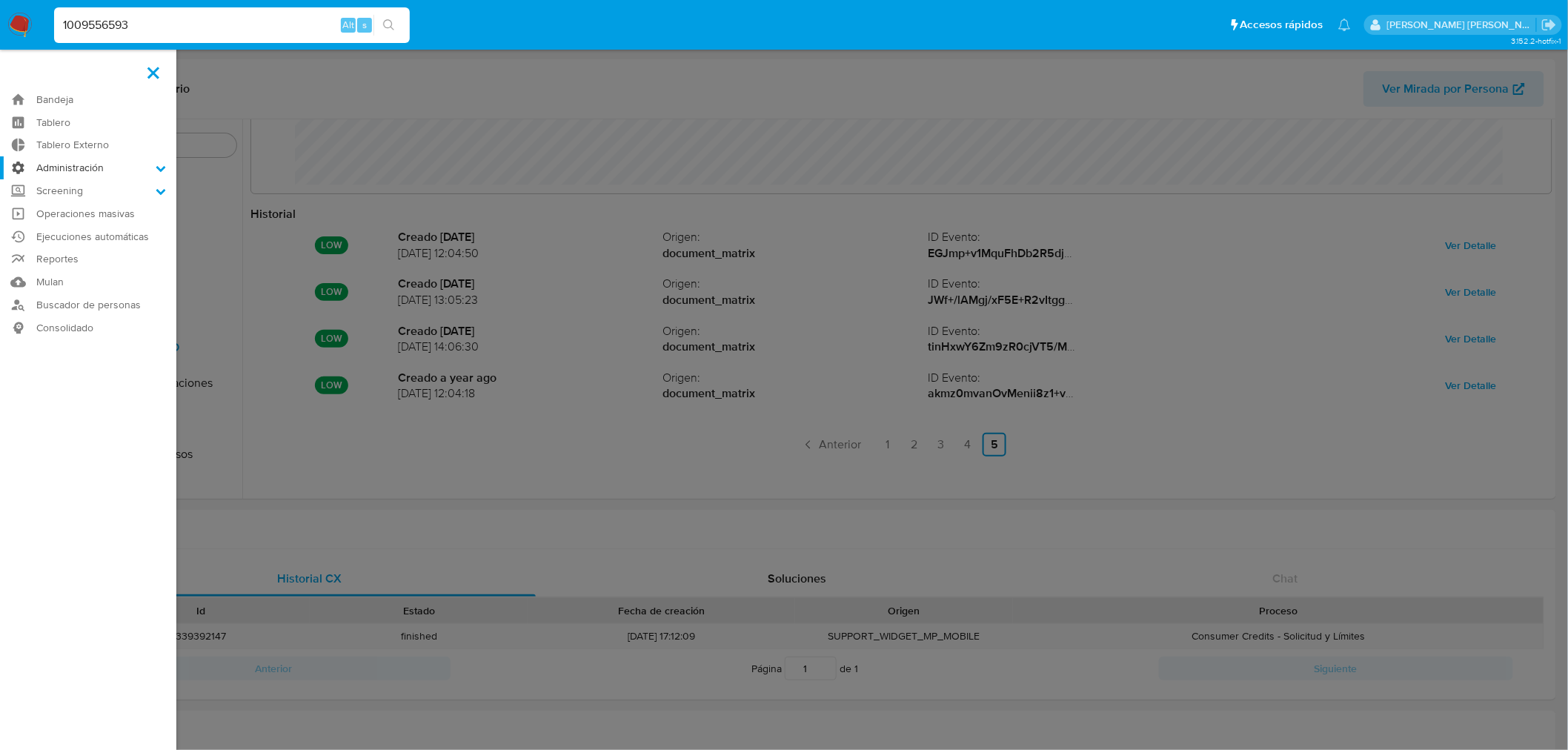
click at [0, 0] on input "Administración" at bounding box center [0, 0] width 0 height 0
click at [65, 193] on link "Reglas" at bounding box center [88, 189] width 176 height 19
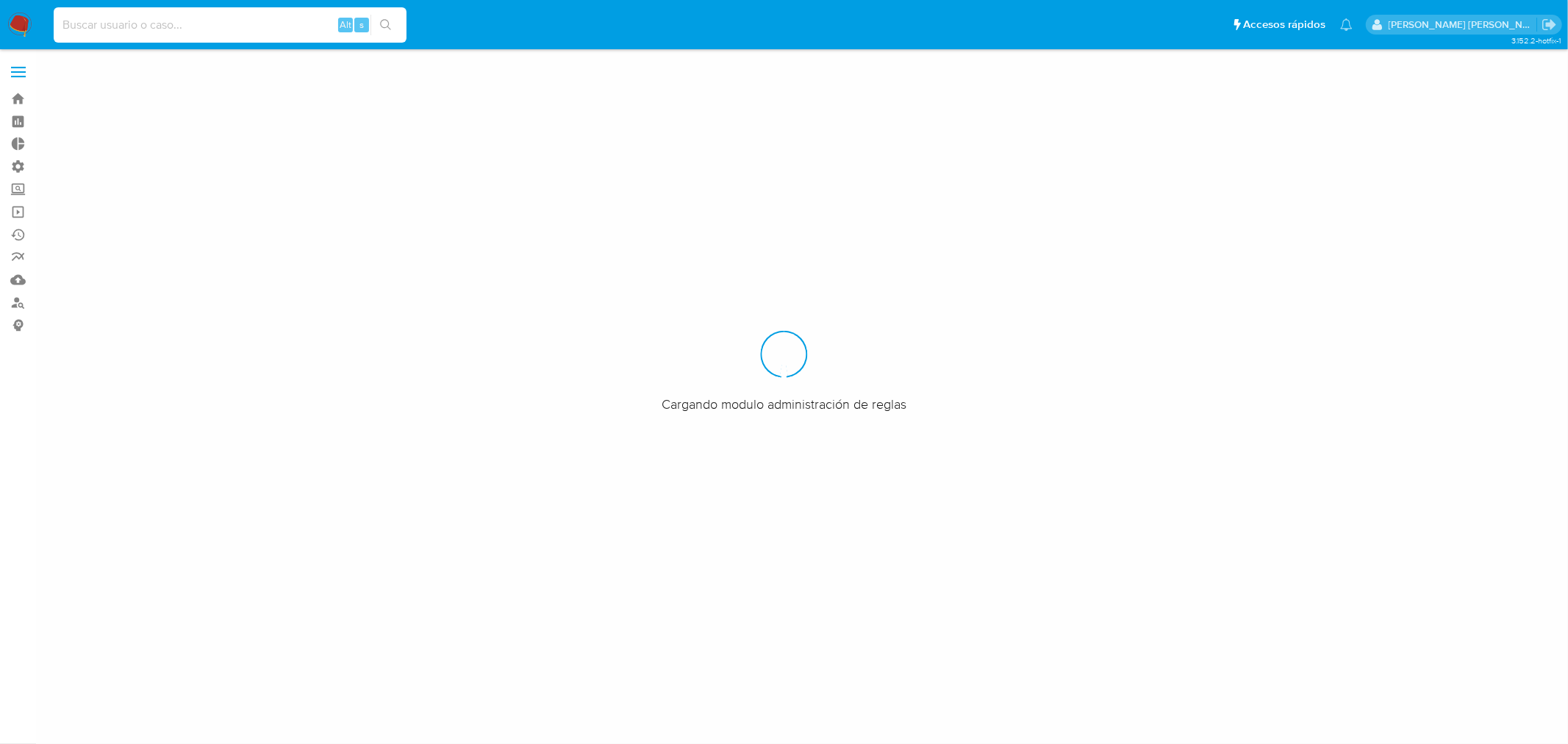
click at [155, 33] on input at bounding box center [230, 25] width 353 height 20
paste input "118442328"
type input "118442328"
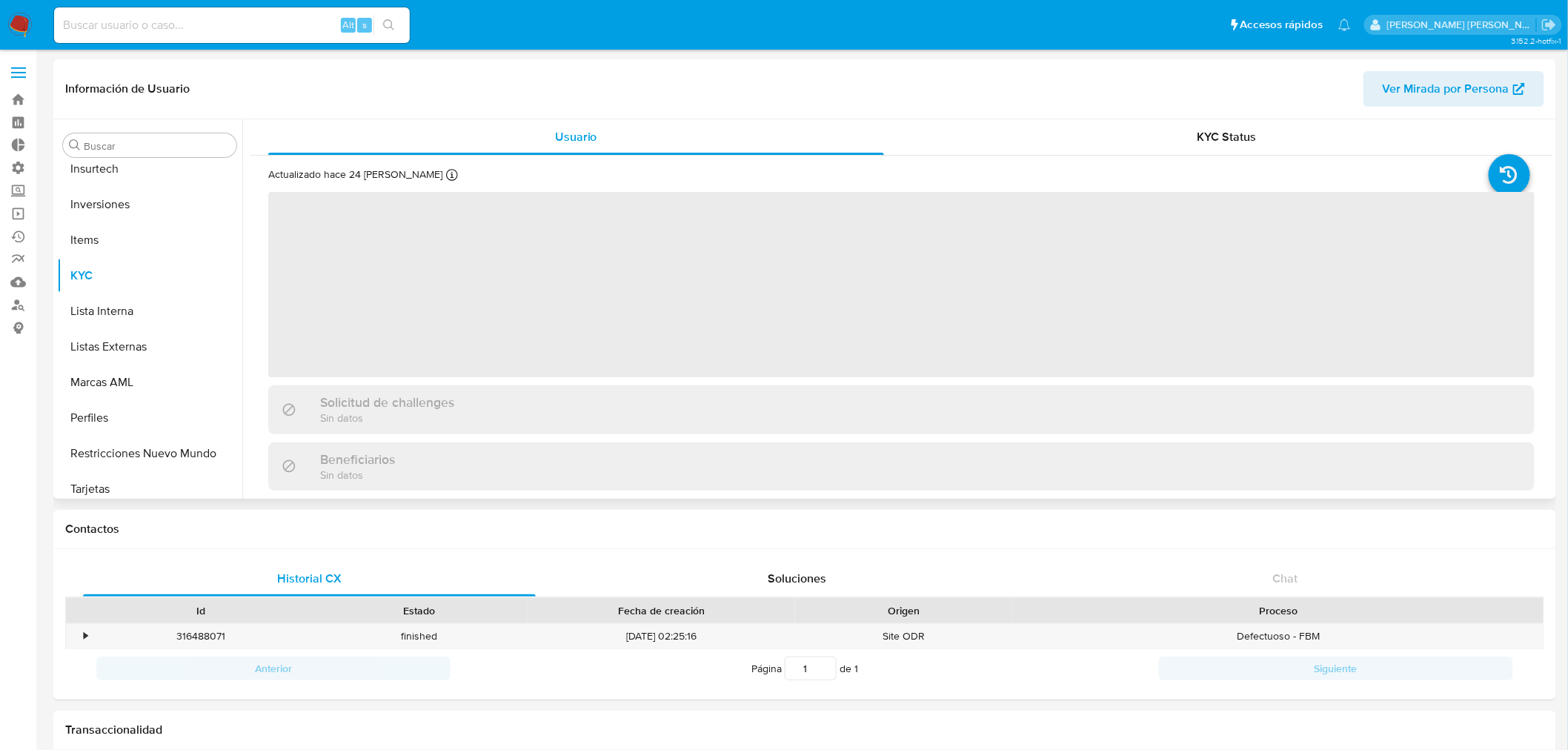
scroll to position [661, 0]
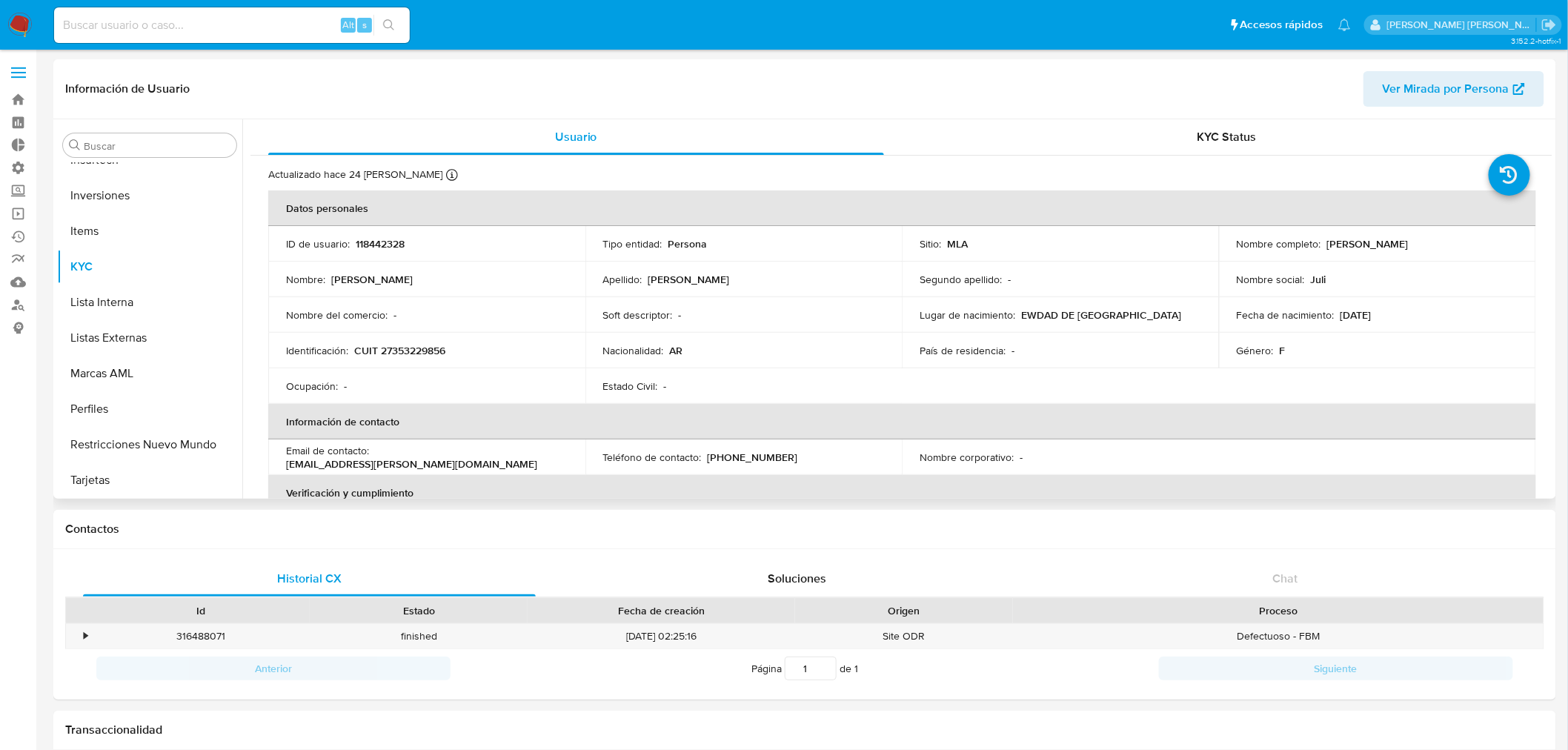
select select "10"
click at [129, 274] on button "Historial Riesgo PLD" at bounding box center [144, 266] width 174 height 36
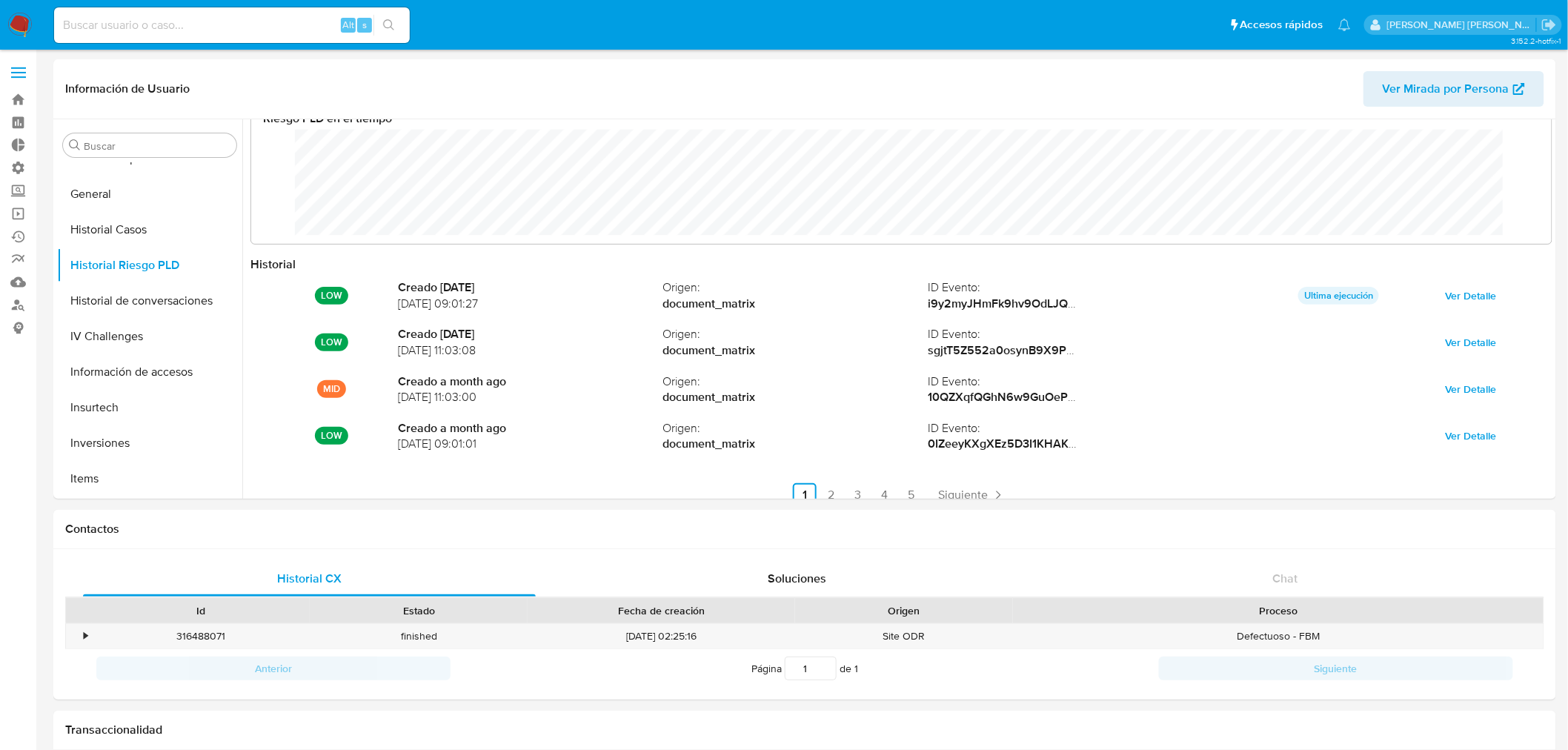
scroll to position [78, 0]
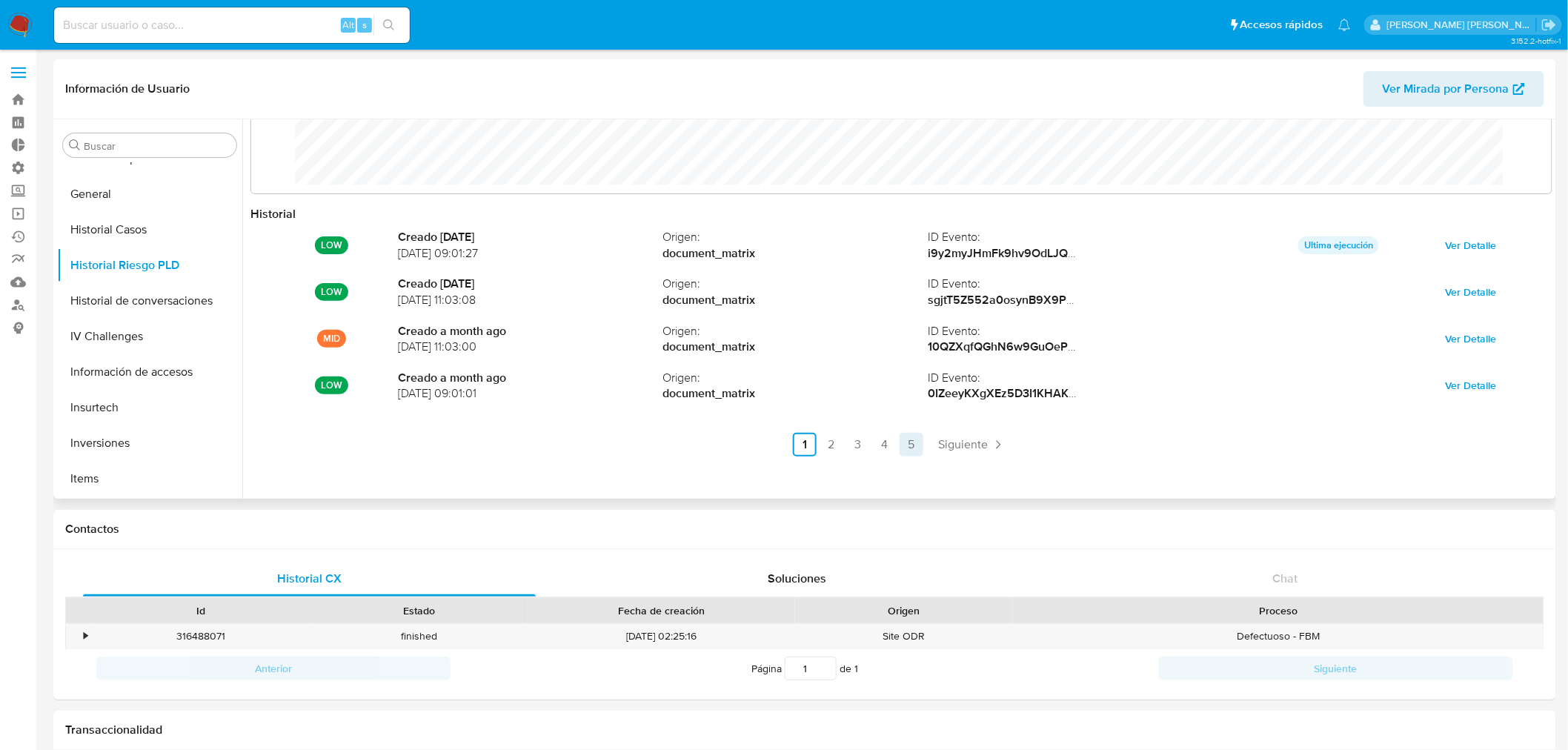
click at [910, 440] on link "5" at bounding box center [911, 444] width 23 height 23
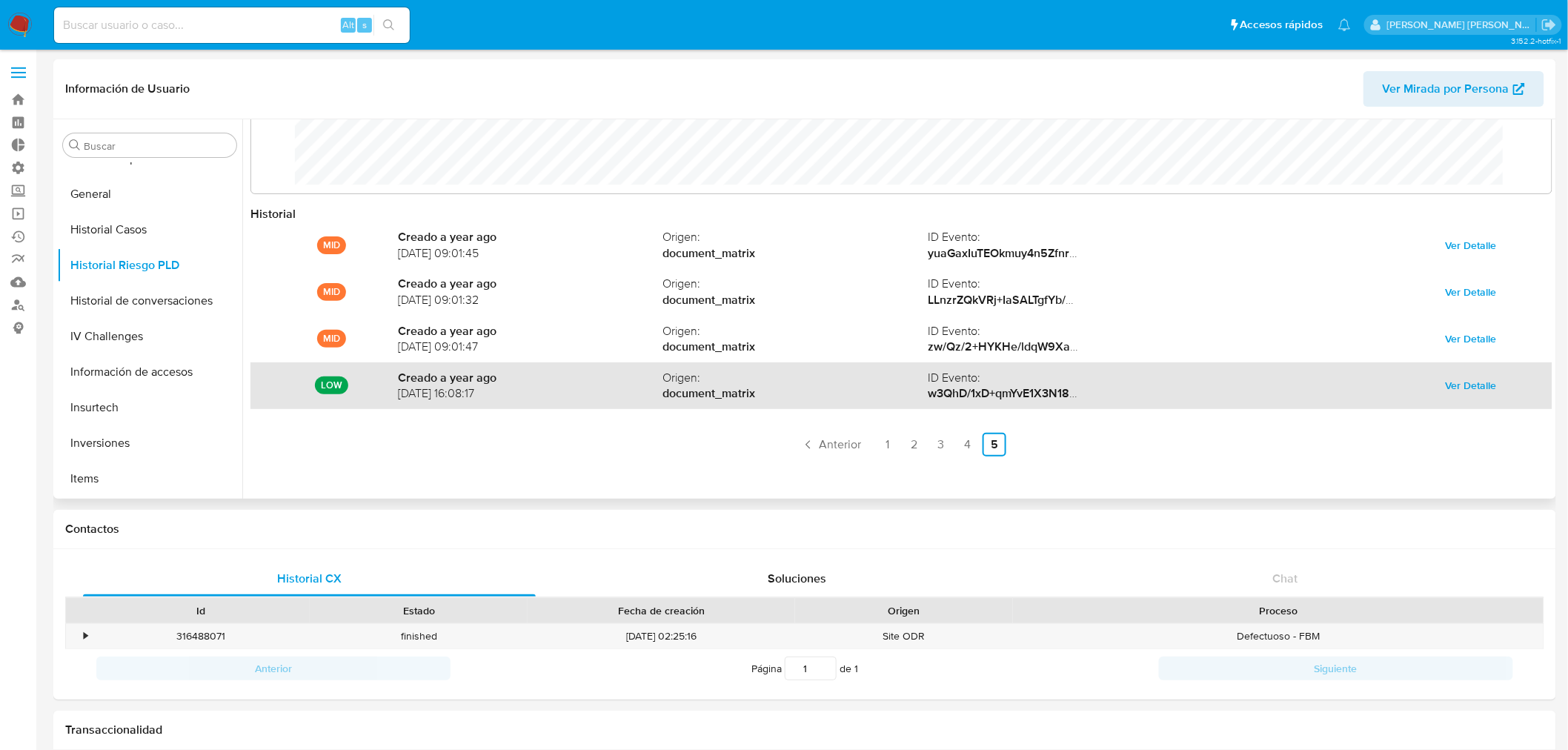
drag, startPoint x: 404, startPoint y: 386, endPoint x: 526, endPoint y: 403, distance: 123.2
click at [526, 403] on div "LOW Creado a year ago [DATE] 16:08:17 Origen : document_matrix ID Evento : w3Qh…" at bounding box center [901, 386] width 1302 height 47
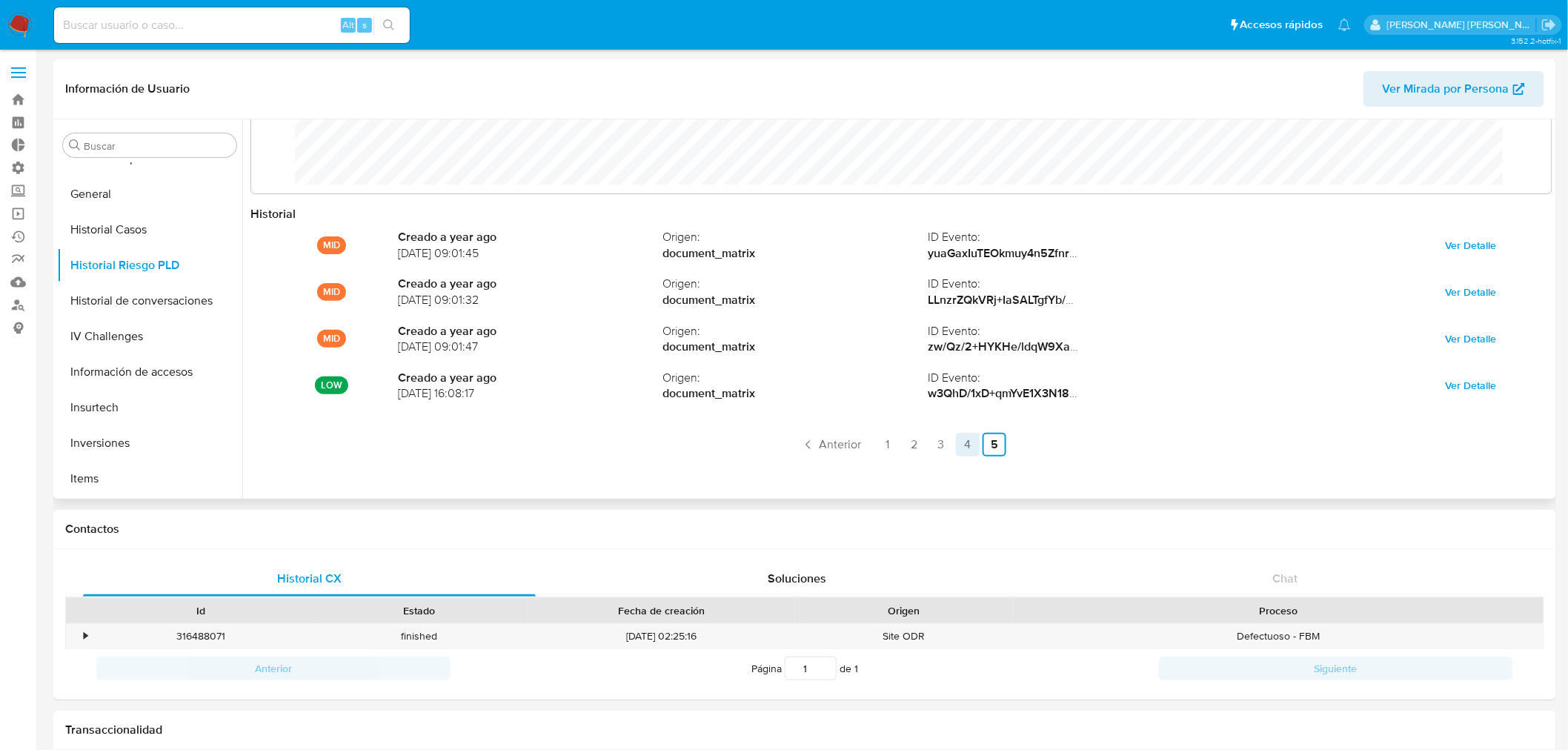
click at [960, 446] on link "4" at bounding box center [967, 444] width 23 height 23
click at [892, 447] on link "3" at bounding box center [897, 444] width 23 height 23
click at [871, 448] on link "2" at bounding box center [871, 444] width 23 height 23
click at [847, 451] on link "1" at bounding box center [844, 444] width 23 height 23
click at [213, 33] on input at bounding box center [232, 25] width 356 height 20
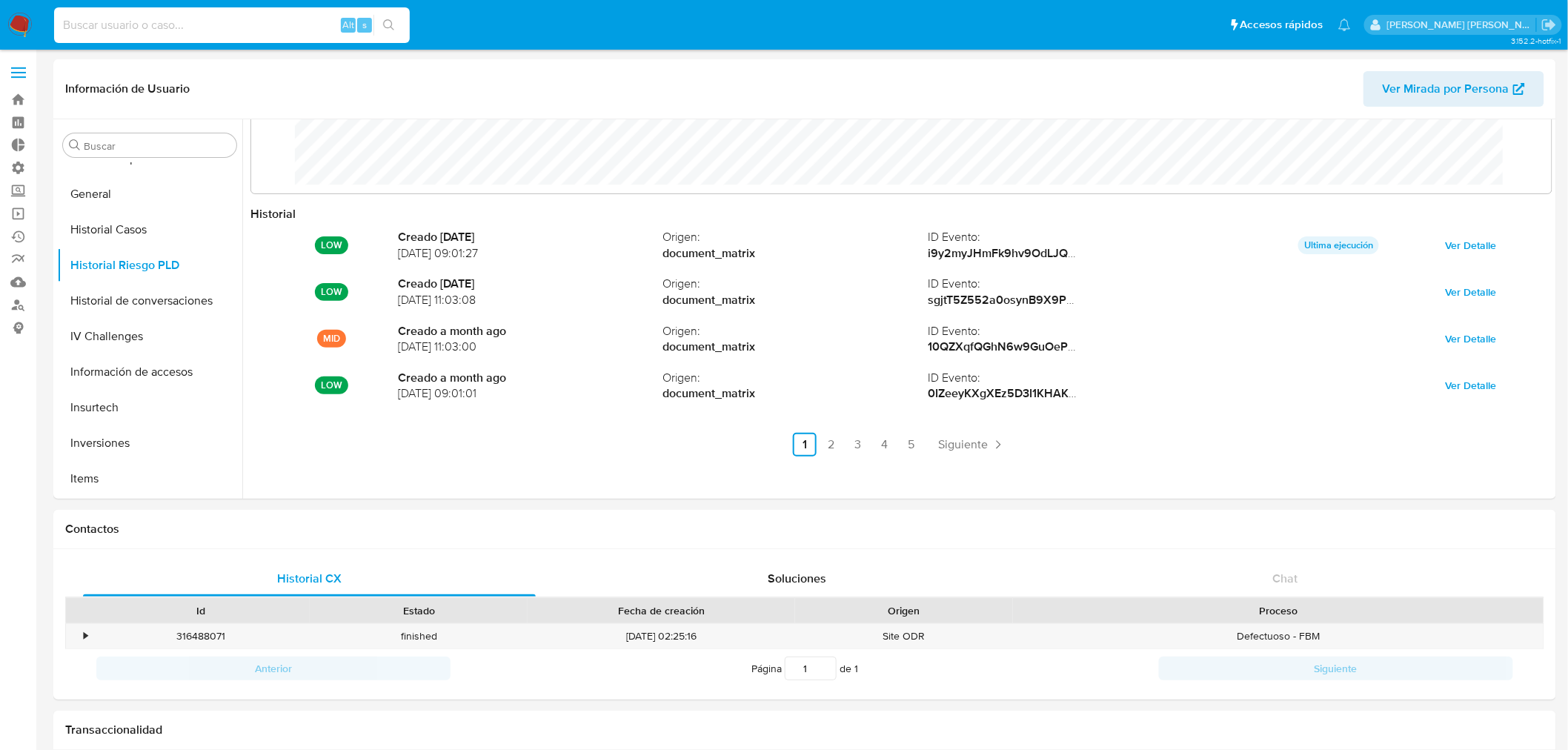
paste input "57200010"
type input "57200010"
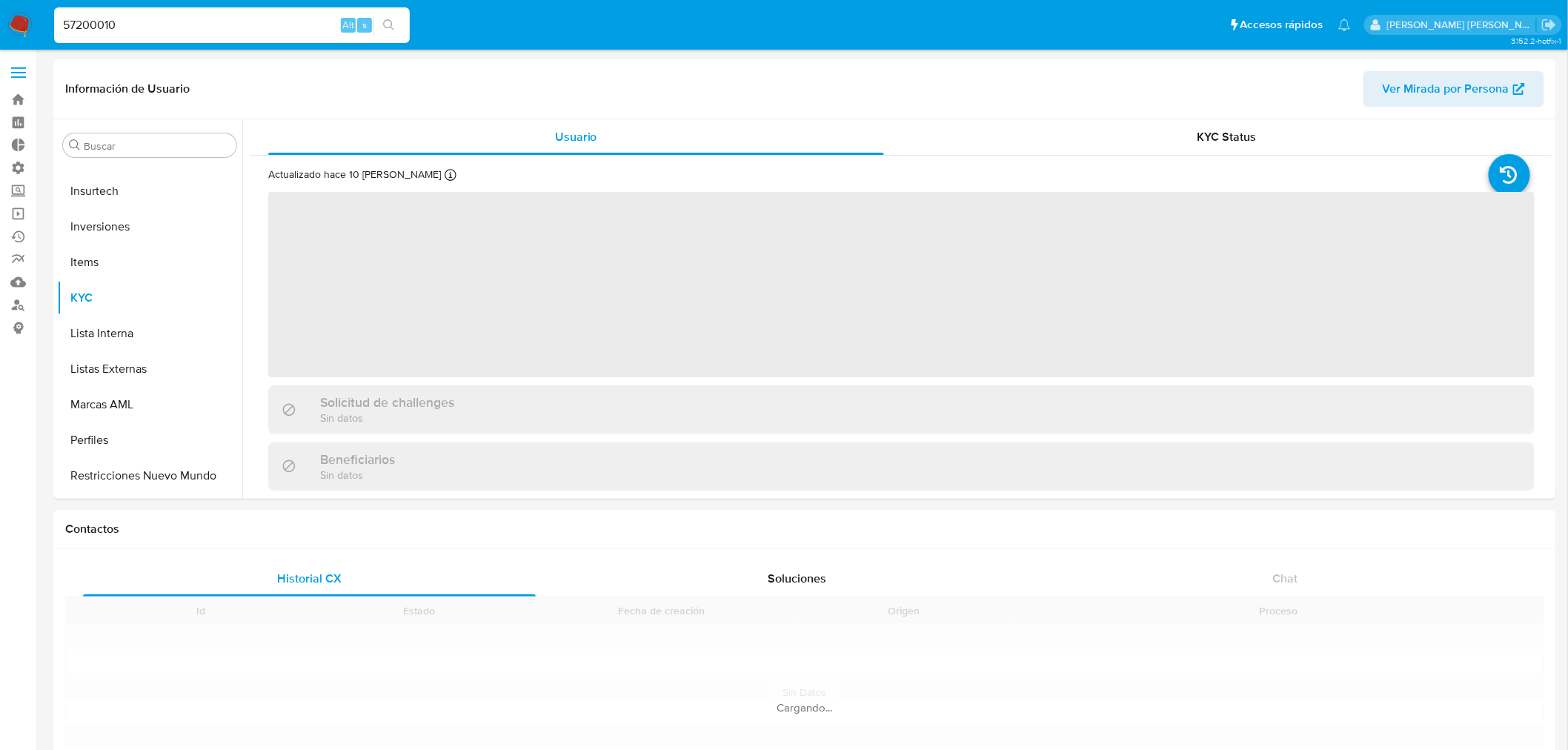
scroll to position [661, 0]
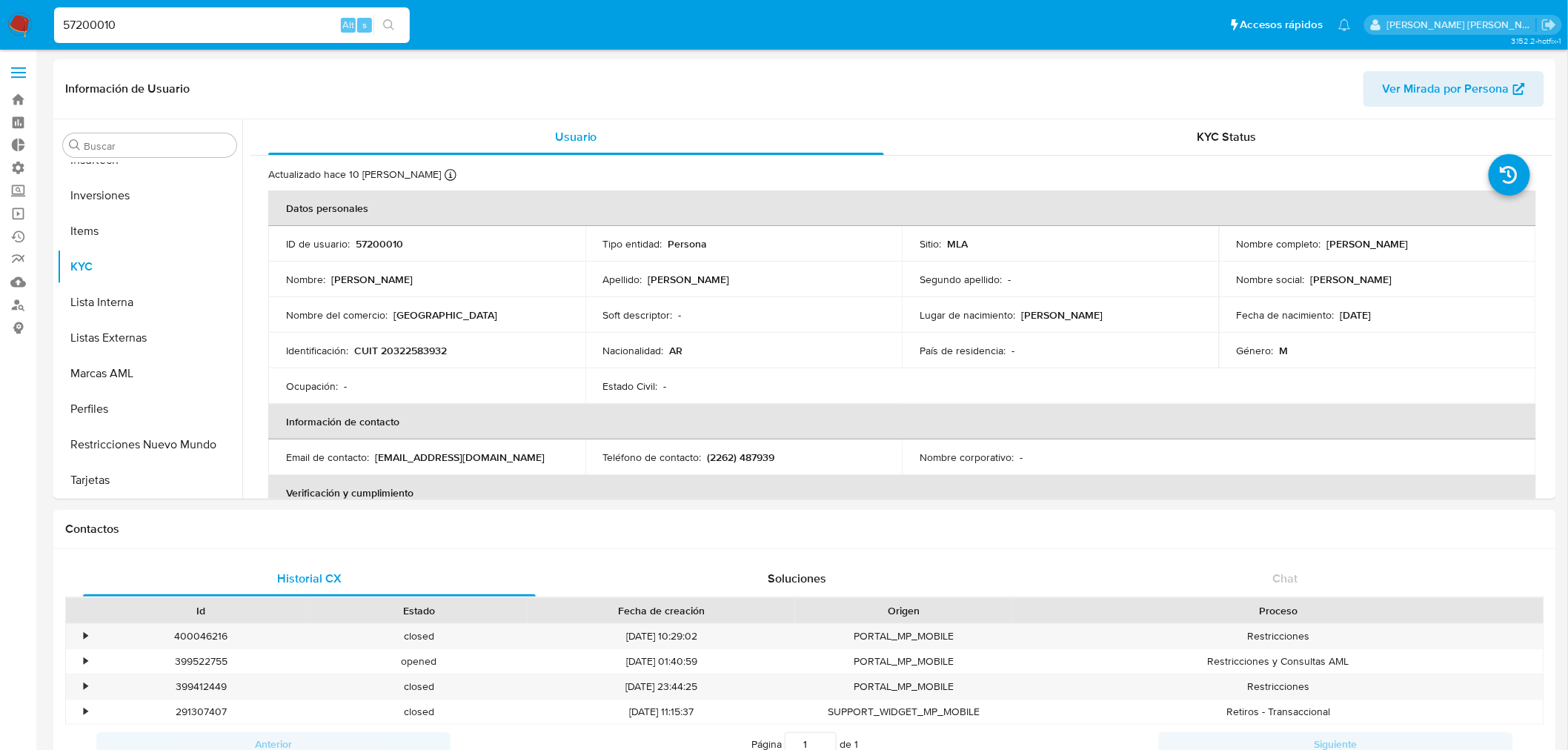
select select "10"
click at [126, 265] on button "Historial Riesgo PLD" at bounding box center [144, 266] width 174 height 36
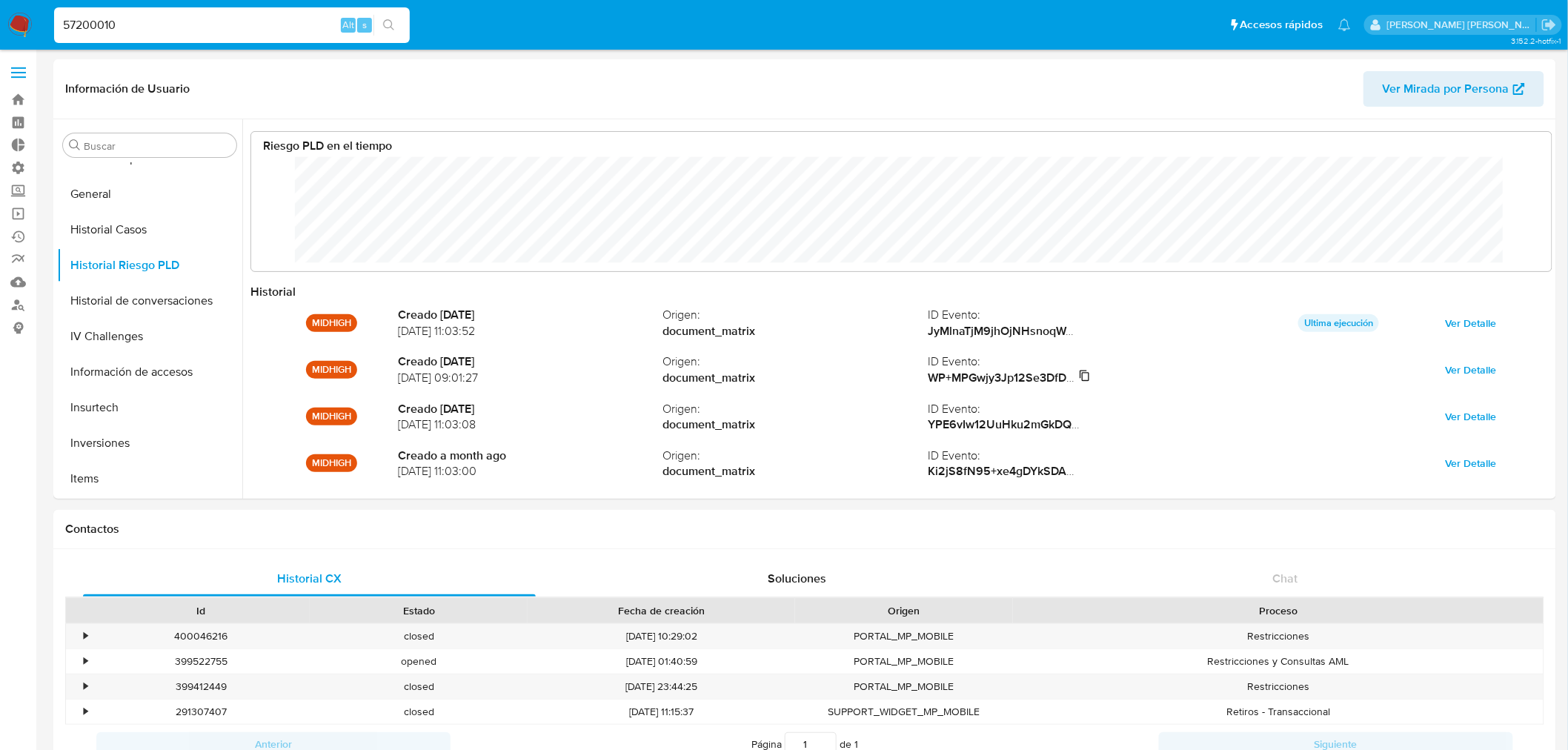
scroll to position [111, 1271]
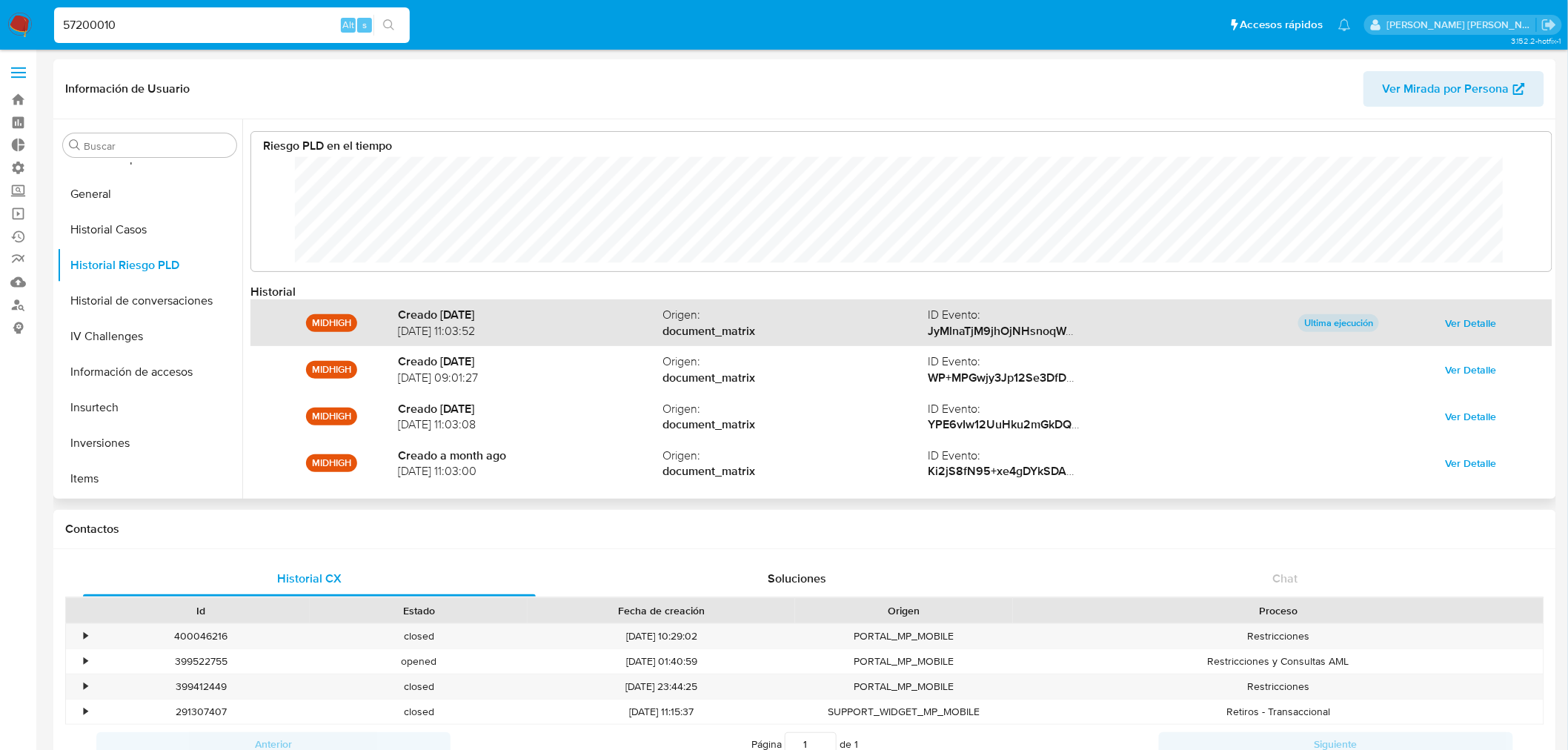
click at [1451, 321] on span "Ver Detalle" at bounding box center [1470, 323] width 51 height 21
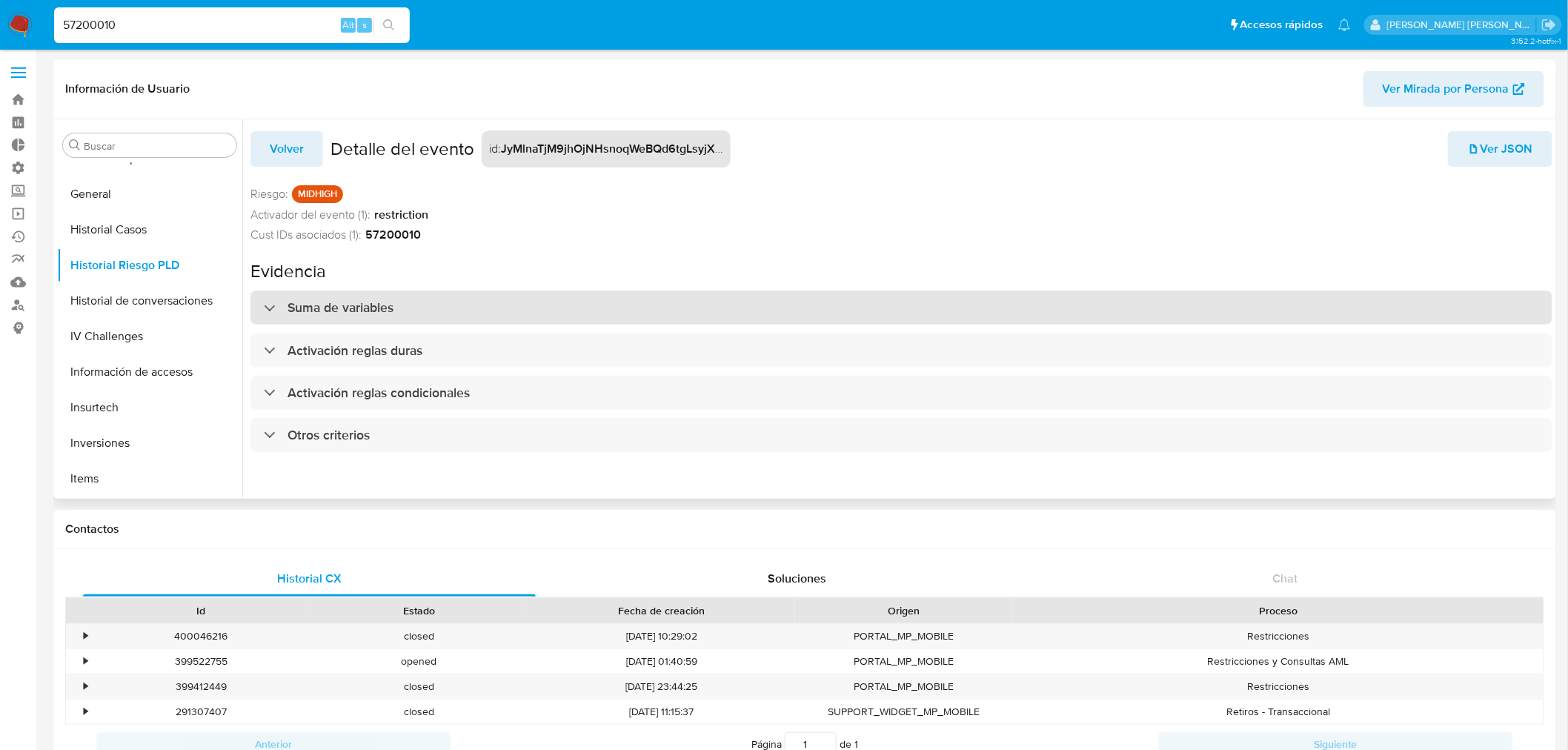
click at [344, 308] on h3 "Suma de variables" at bounding box center [340, 307] width 106 height 16
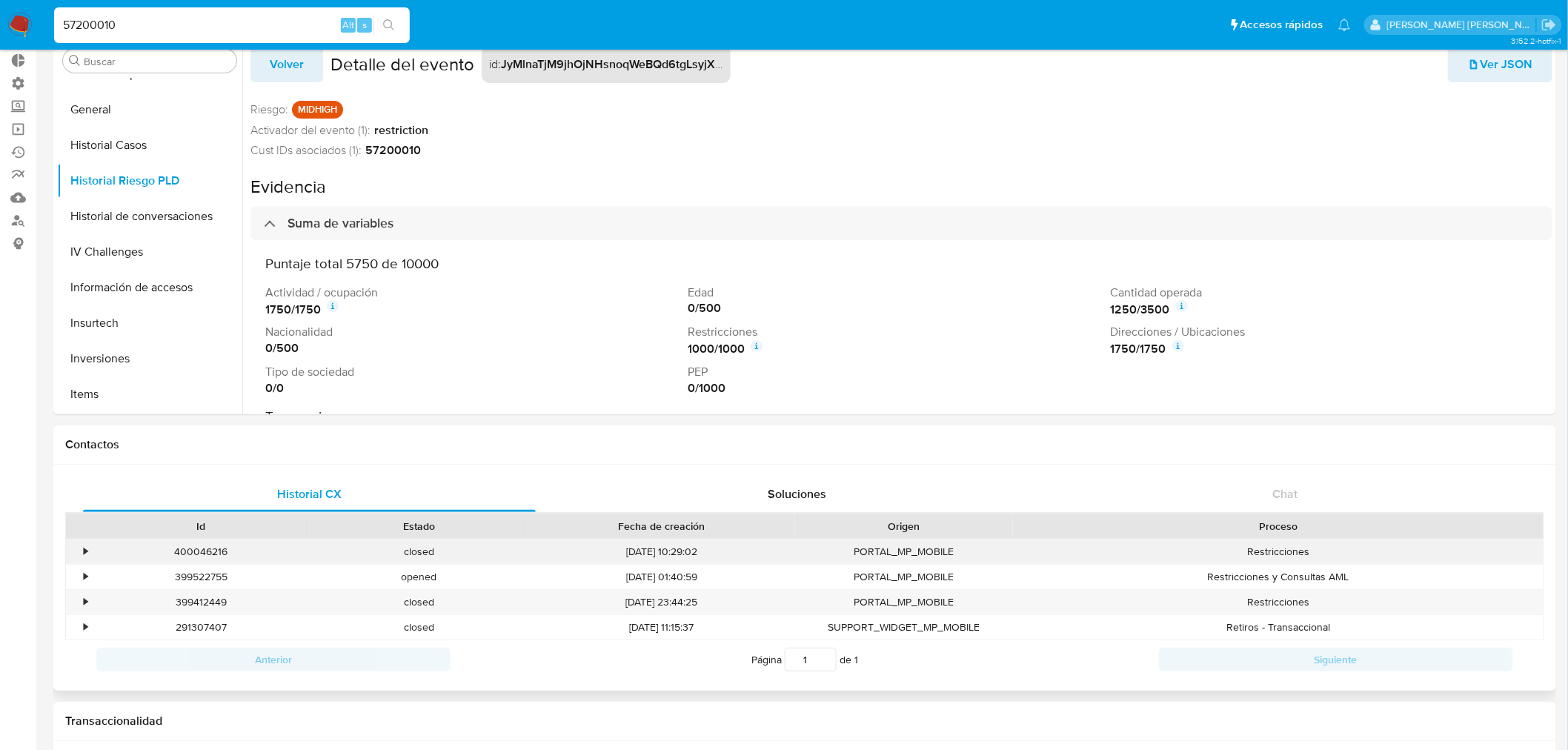
scroll to position [0, 0]
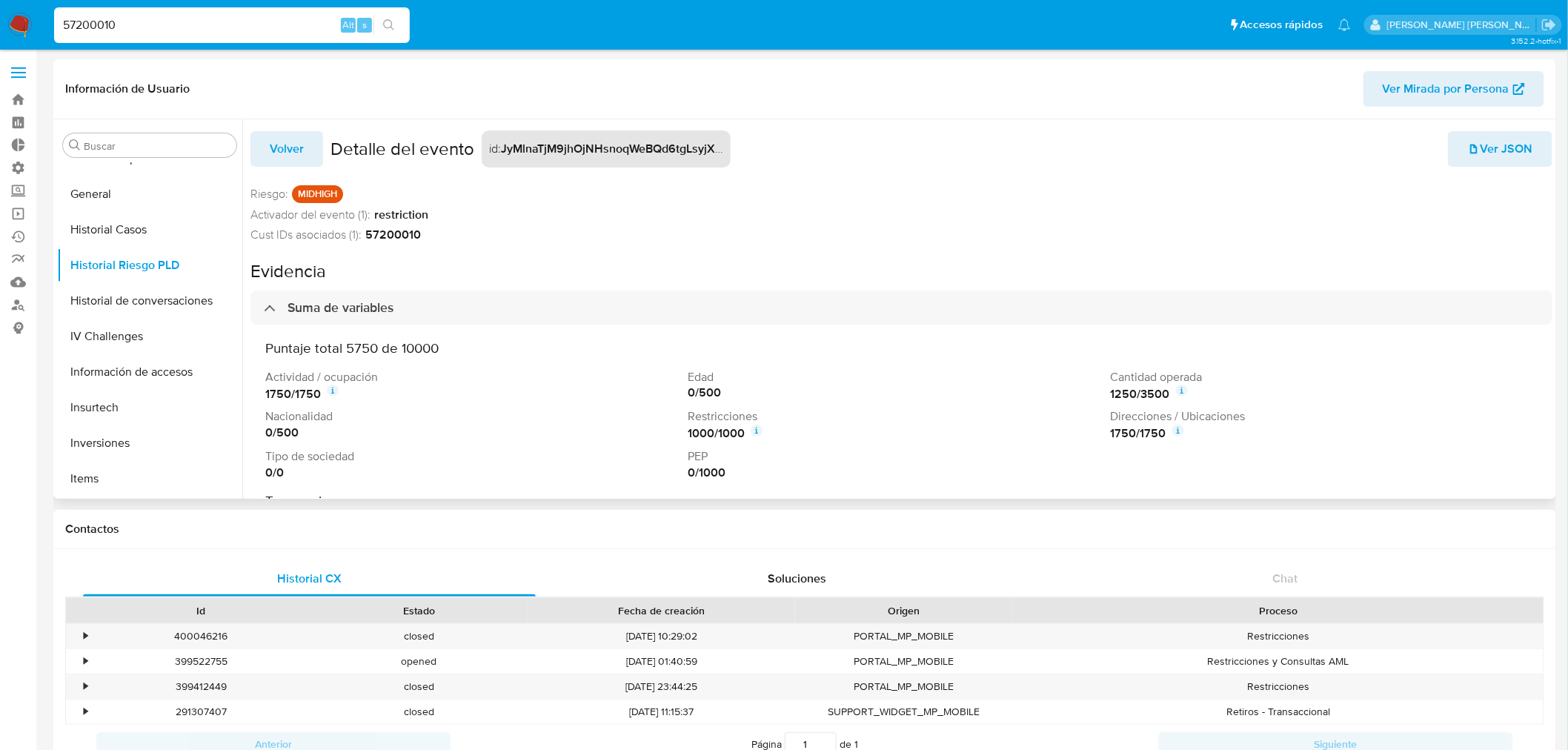
click at [1172, 431] on icon at bounding box center [1178, 430] width 12 height 12
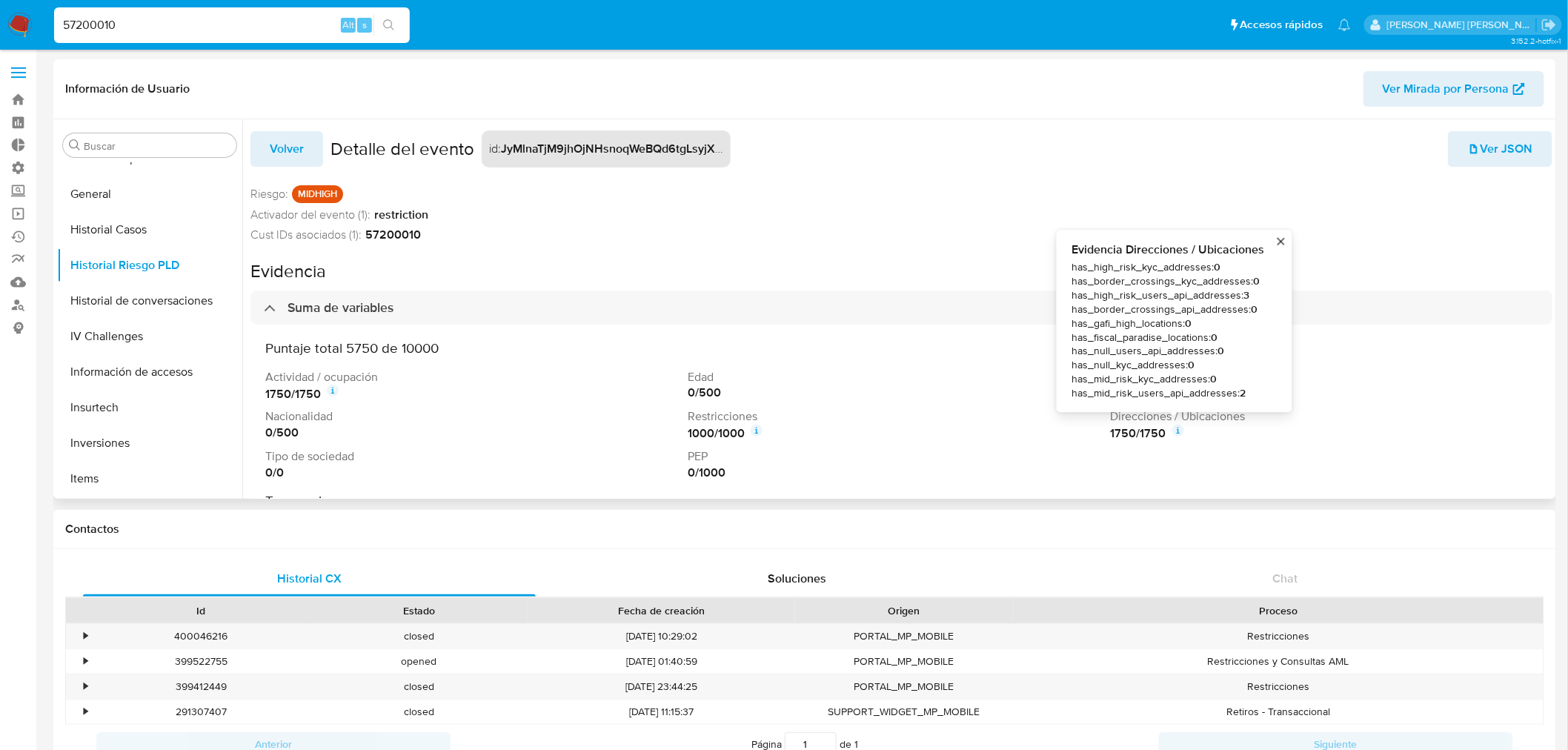
click at [1172, 431] on icon at bounding box center [1178, 430] width 12 height 12
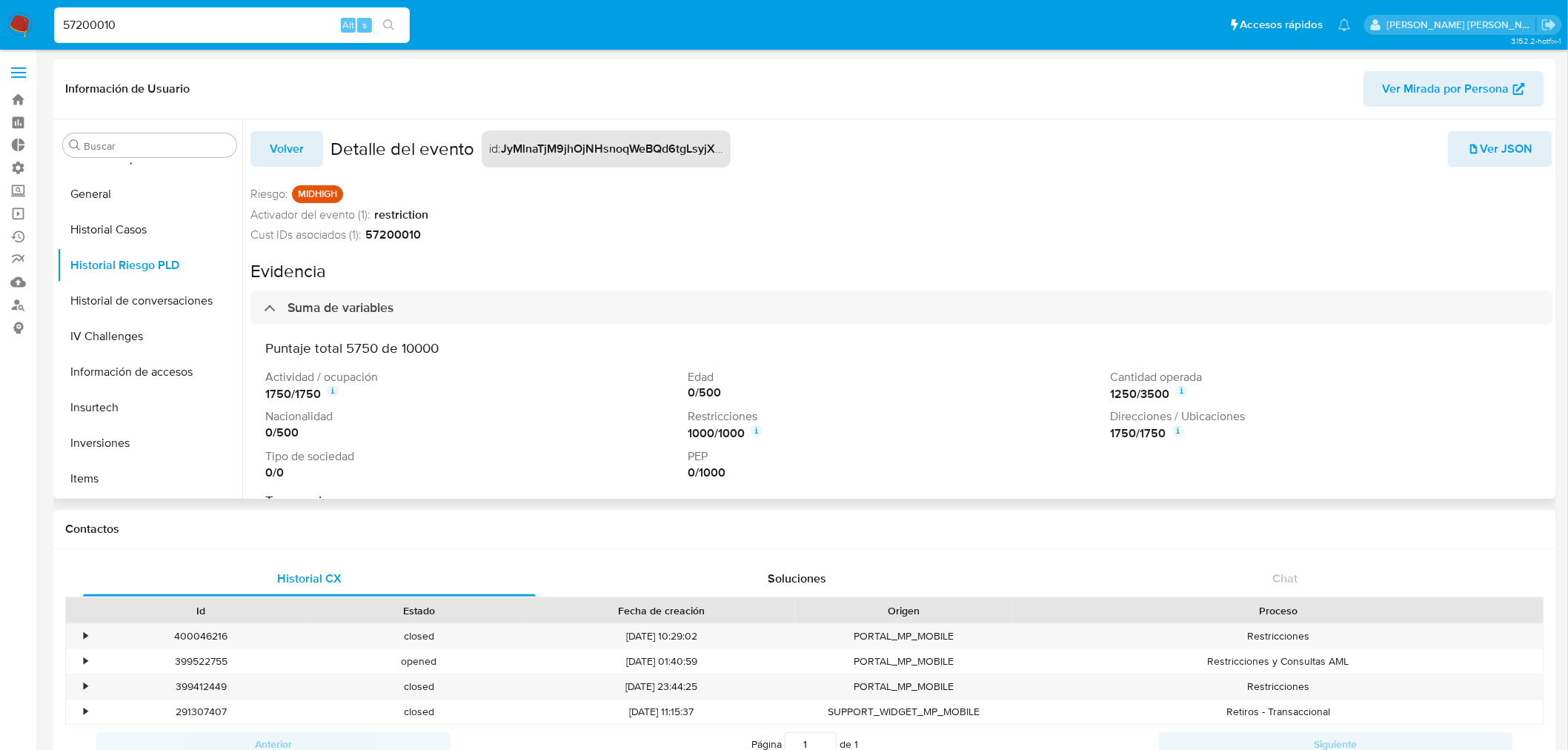
click at [1173, 435] on icon at bounding box center [1178, 430] width 12 height 12
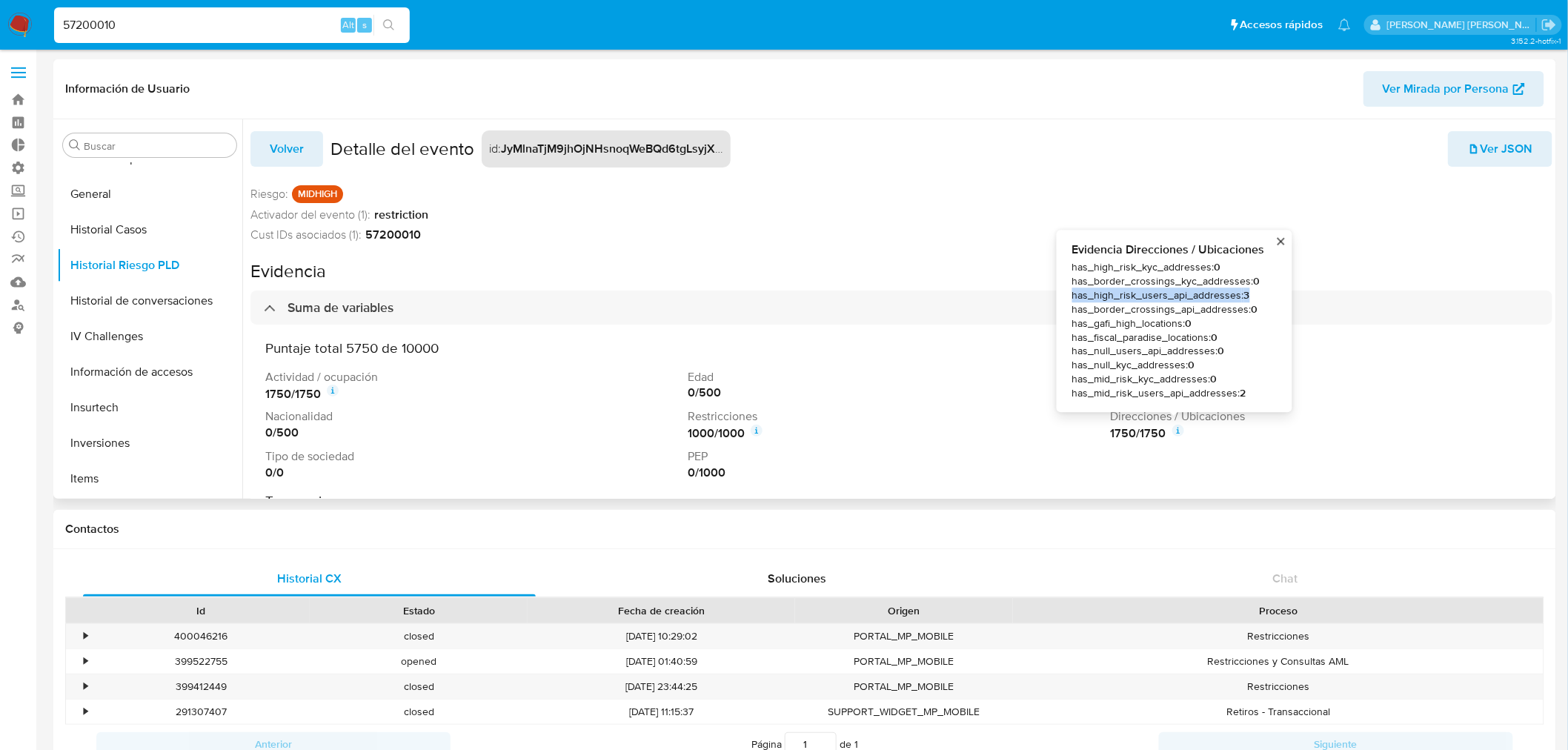
drag, startPoint x: 1257, startPoint y: 298, endPoint x: 1070, endPoint y: 297, distance: 187.0
click at [1070, 297] on div "Evidencia Direcciones / Ubicaciones has_high_risk_kyc_addresses : 0 has_border_…" at bounding box center [1175, 321] width 212 height 160
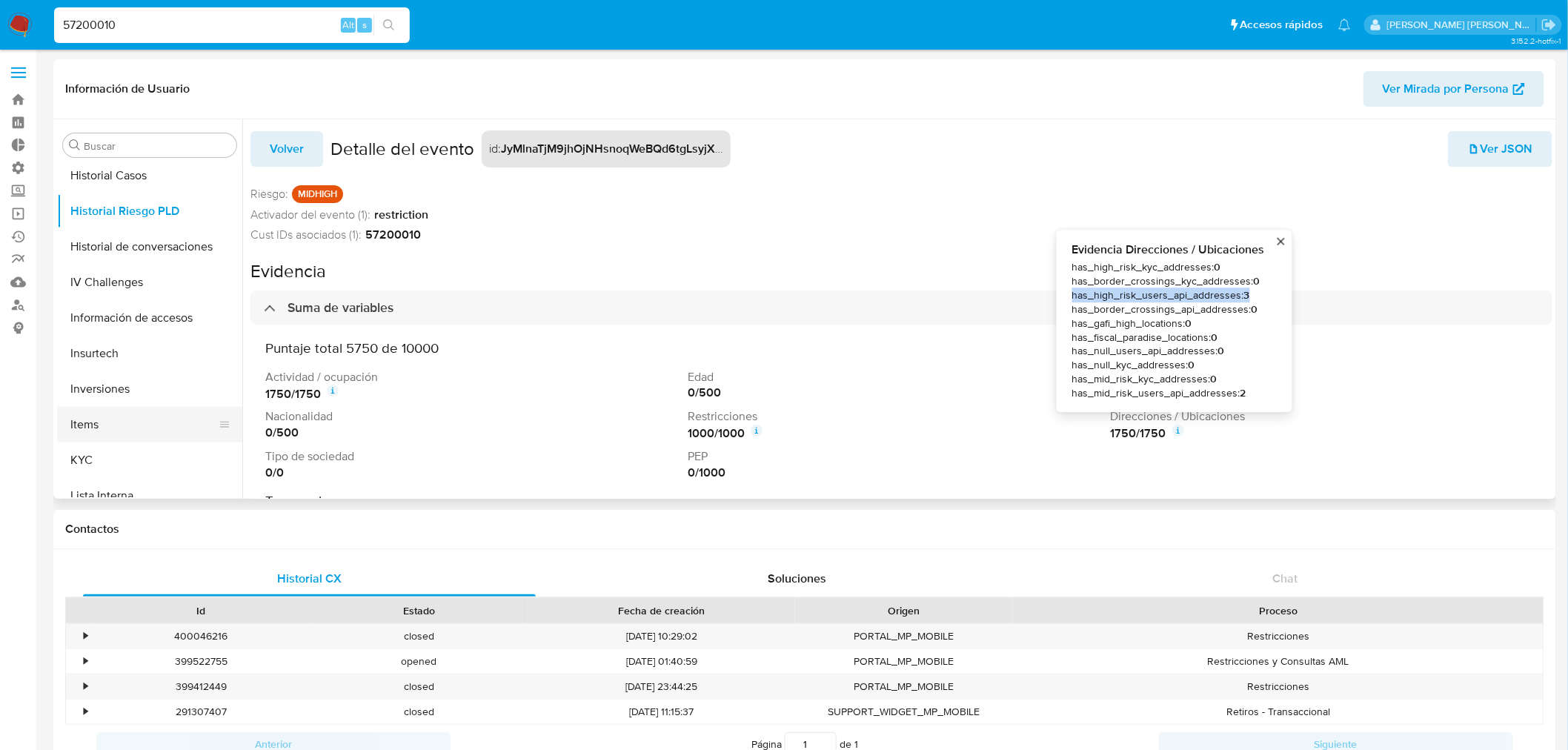
scroll to position [494, 0]
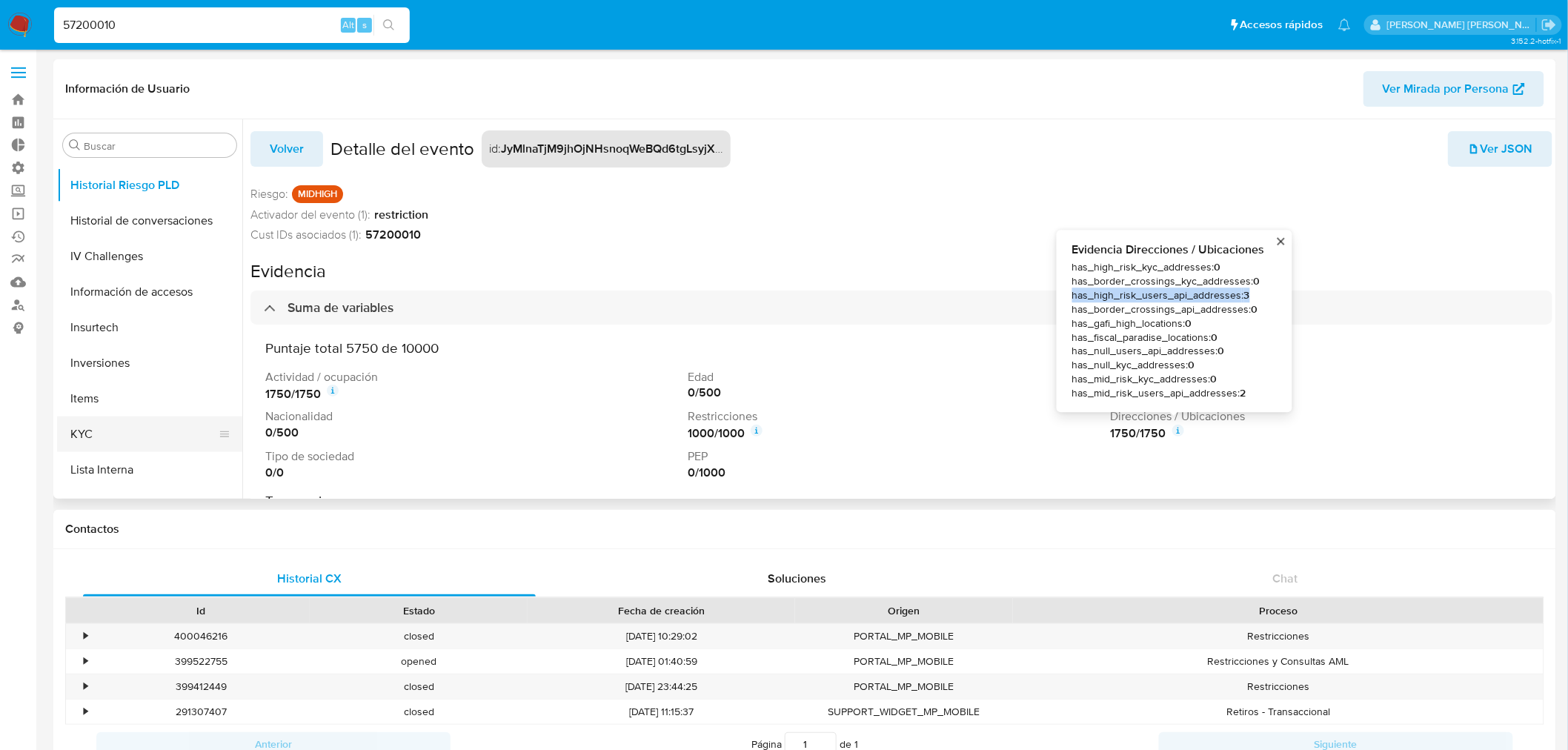
click at [100, 428] on button "KYC" at bounding box center [144, 435] width 174 height 36
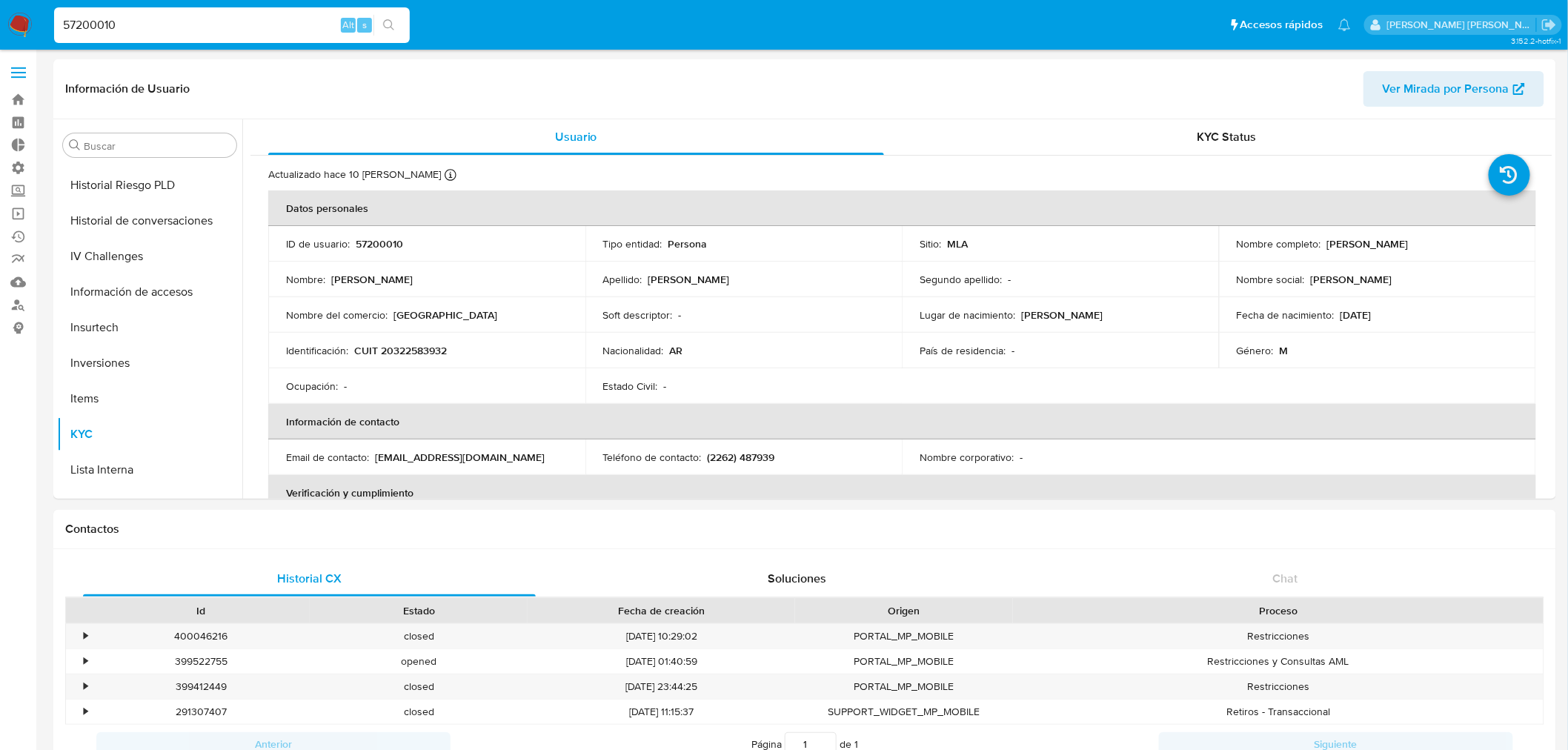
drag, startPoint x: 168, startPoint y: 31, endPoint x: 24, endPoint y: 16, distance: 144.8
click at [27, 18] on nav "Pausado Ver notificaciones 57200010 Alt s Accesos rápidos Presiona las siguient…" at bounding box center [784, 24] width 1568 height 50
paste input "1009556593"
type input "1009556593"
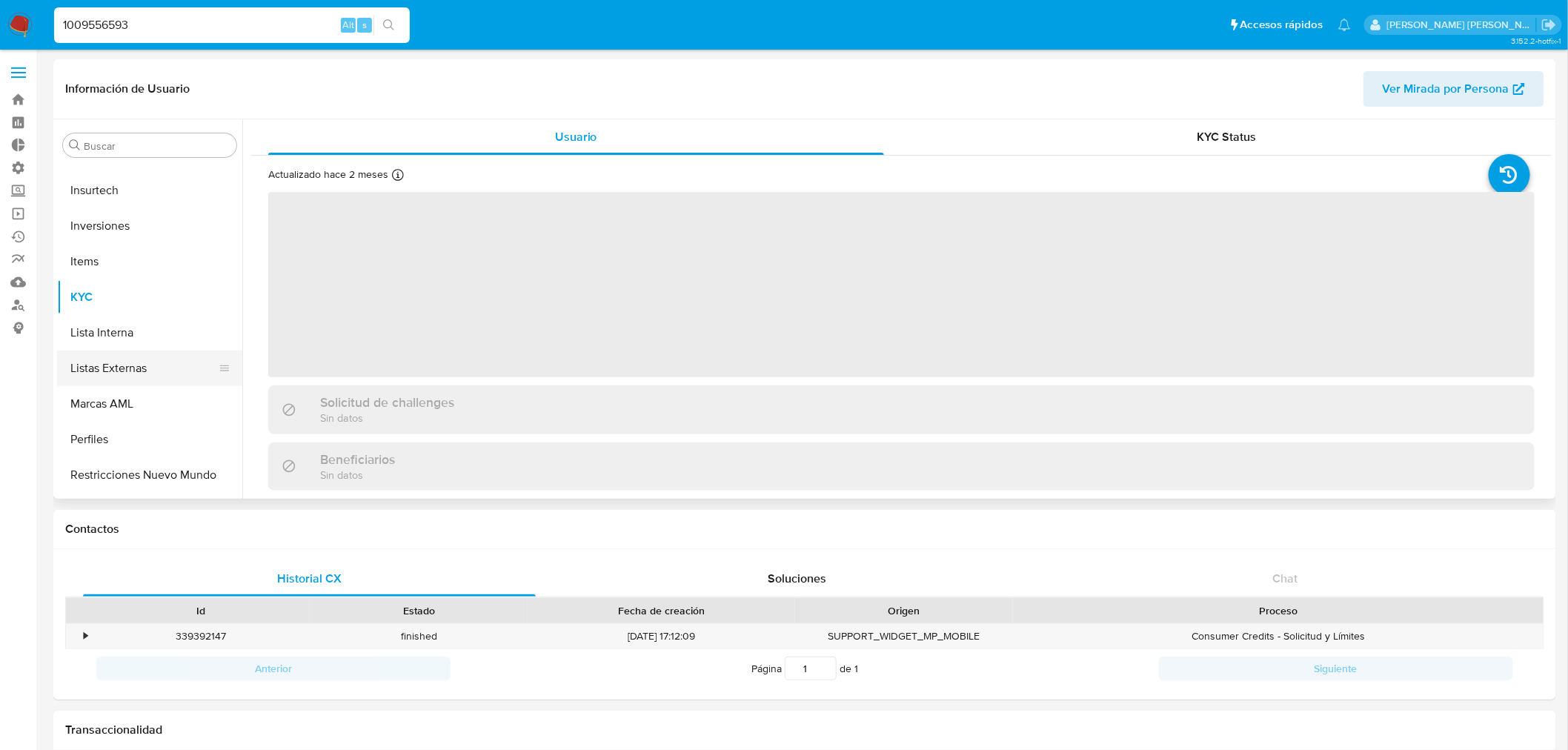
scroll to position [662, 0]
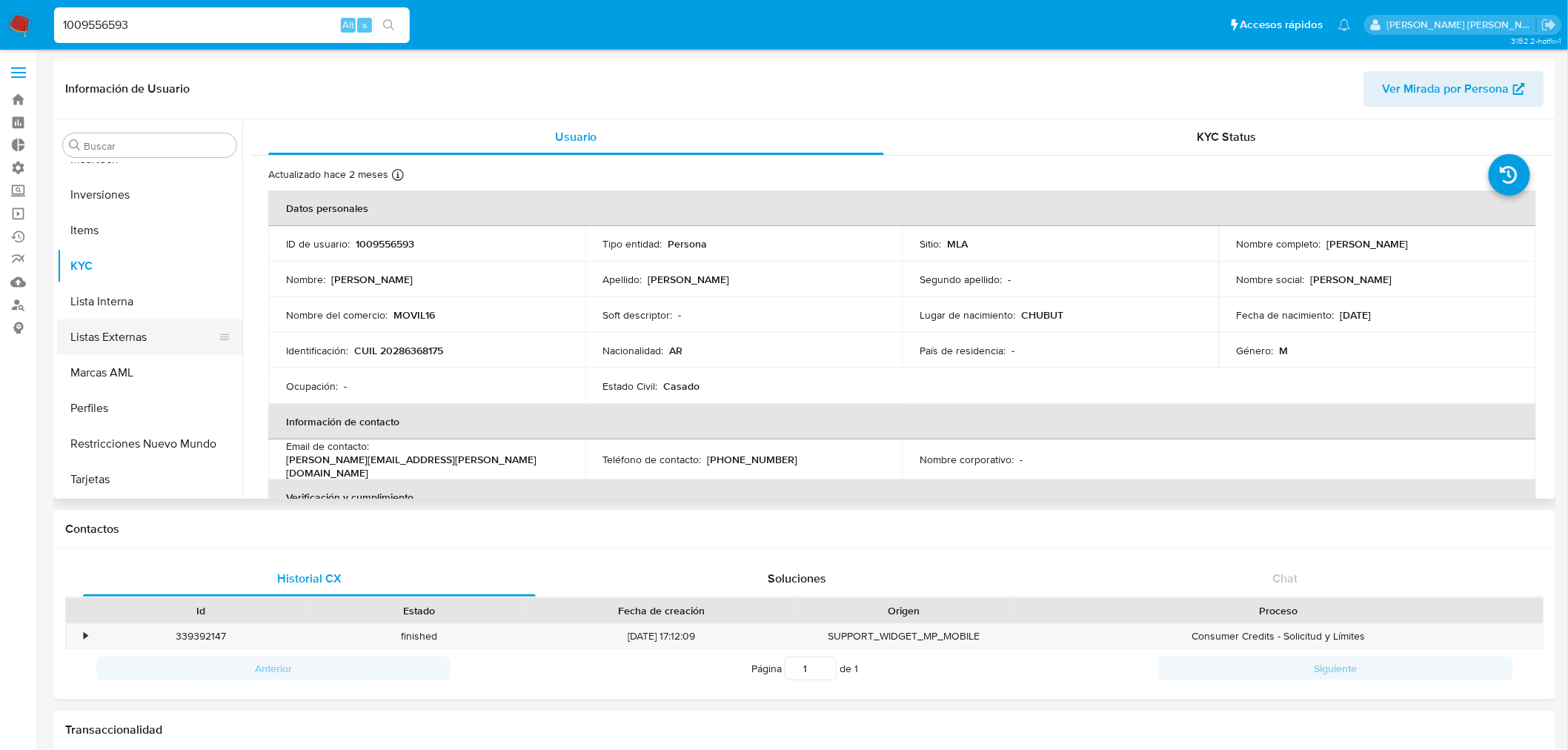
select select "10"
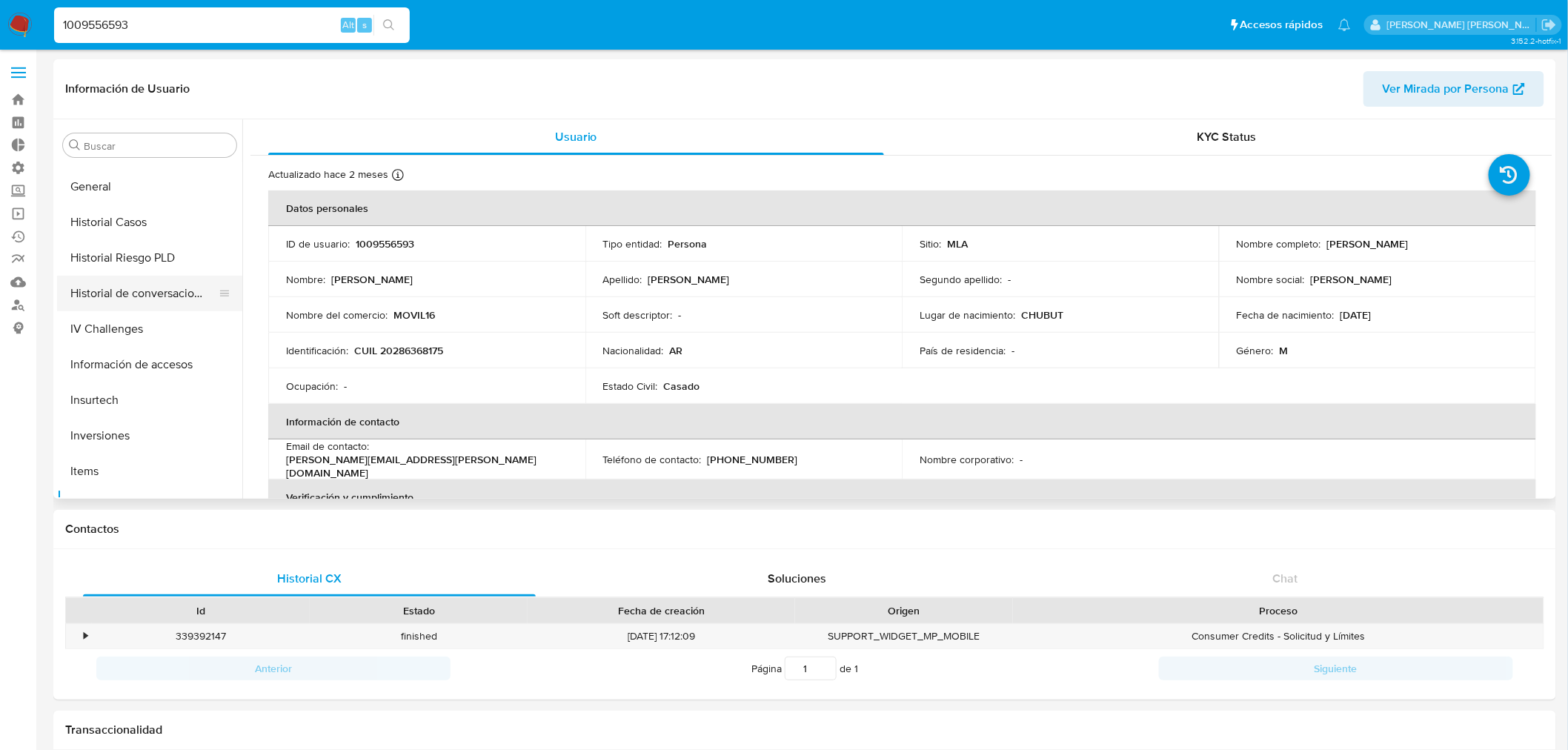
scroll to position [415, 0]
click at [90, 190] on button "General" at bounding box center [144, 192] width 174 height 36
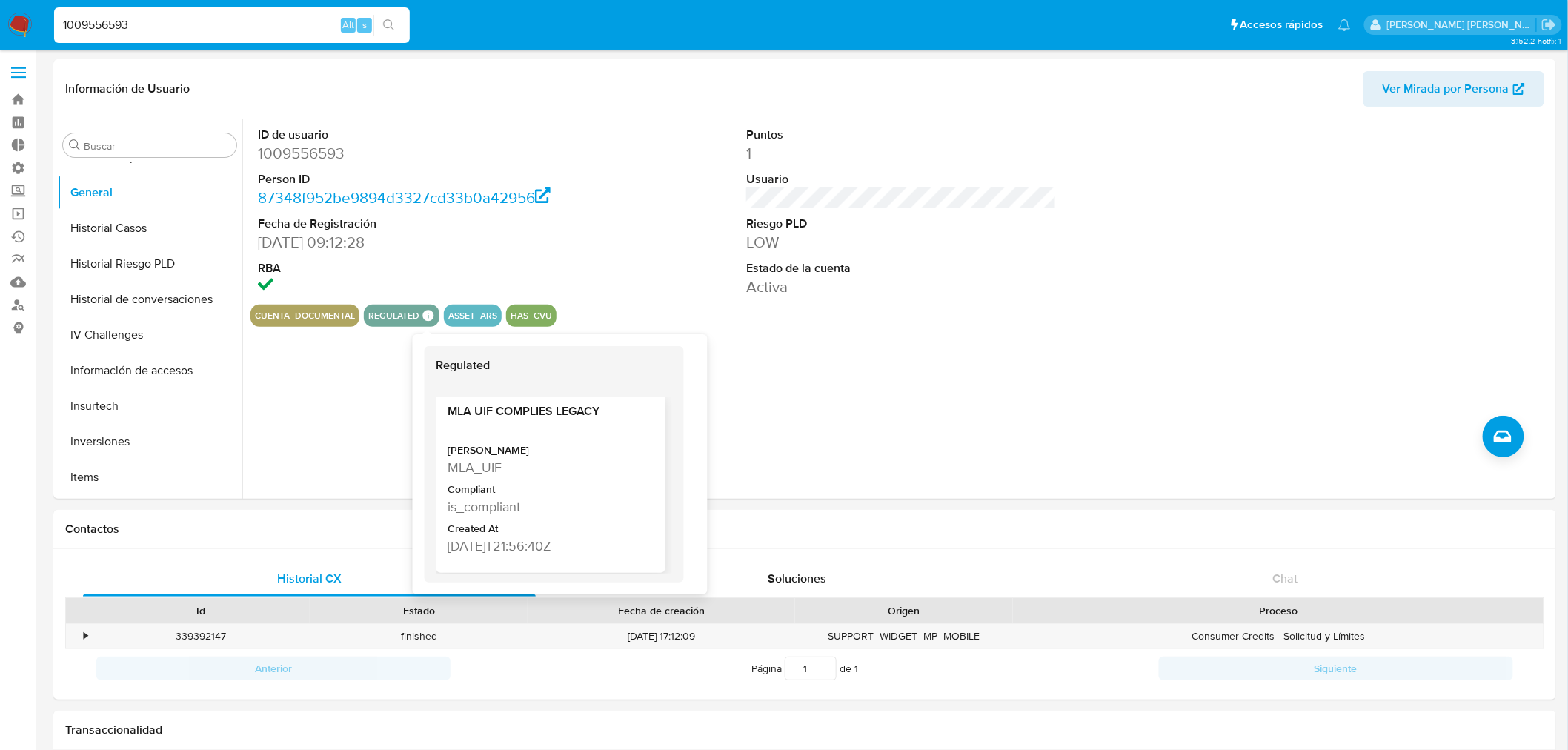
scroll to position [12, 0]
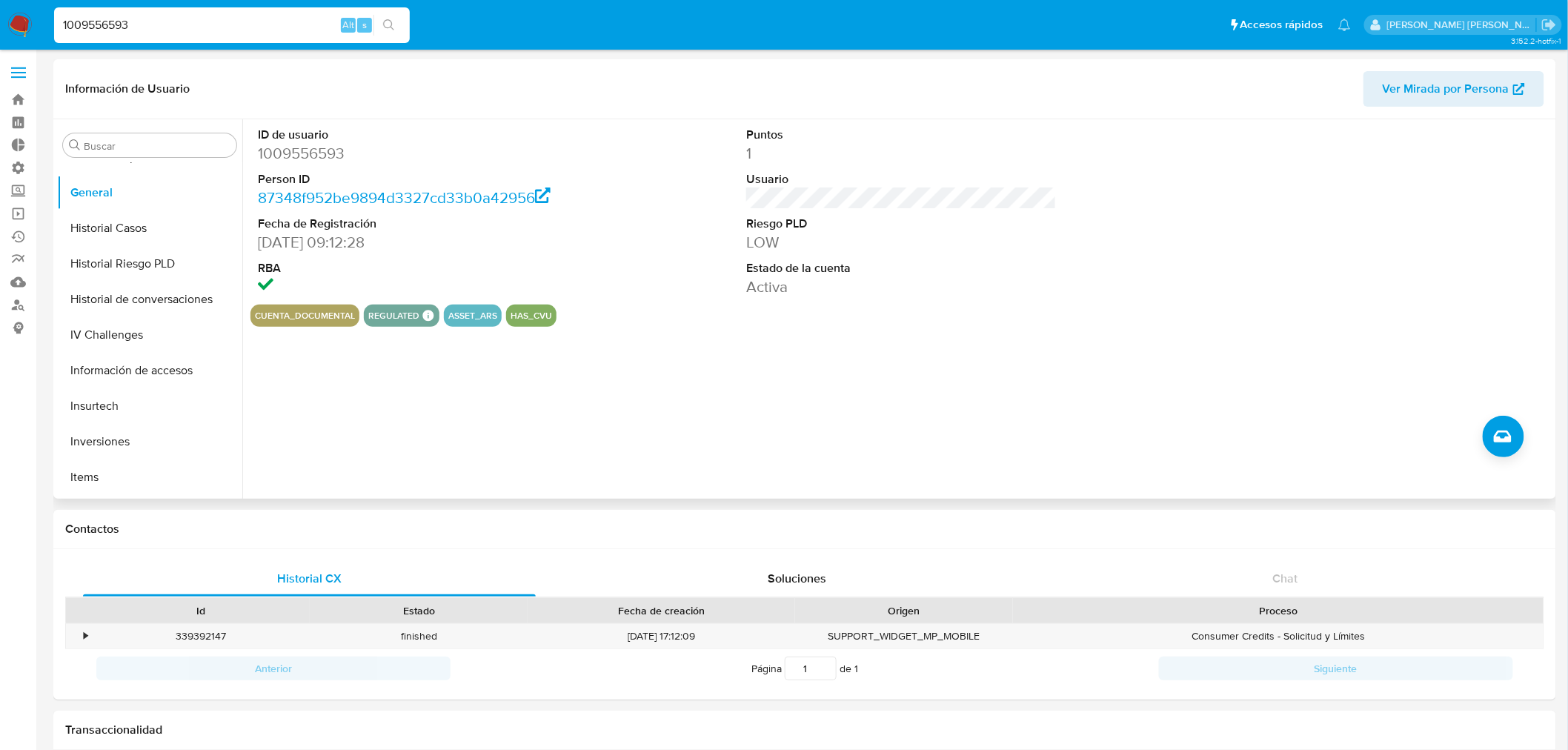
click at [858, 380] on div "ID de usuario 1009556593 Person ID 87348f952be9894d3327cd33b0a42956 Fecha de Re…" at bounding box center [897, 309] width 1310 height 379
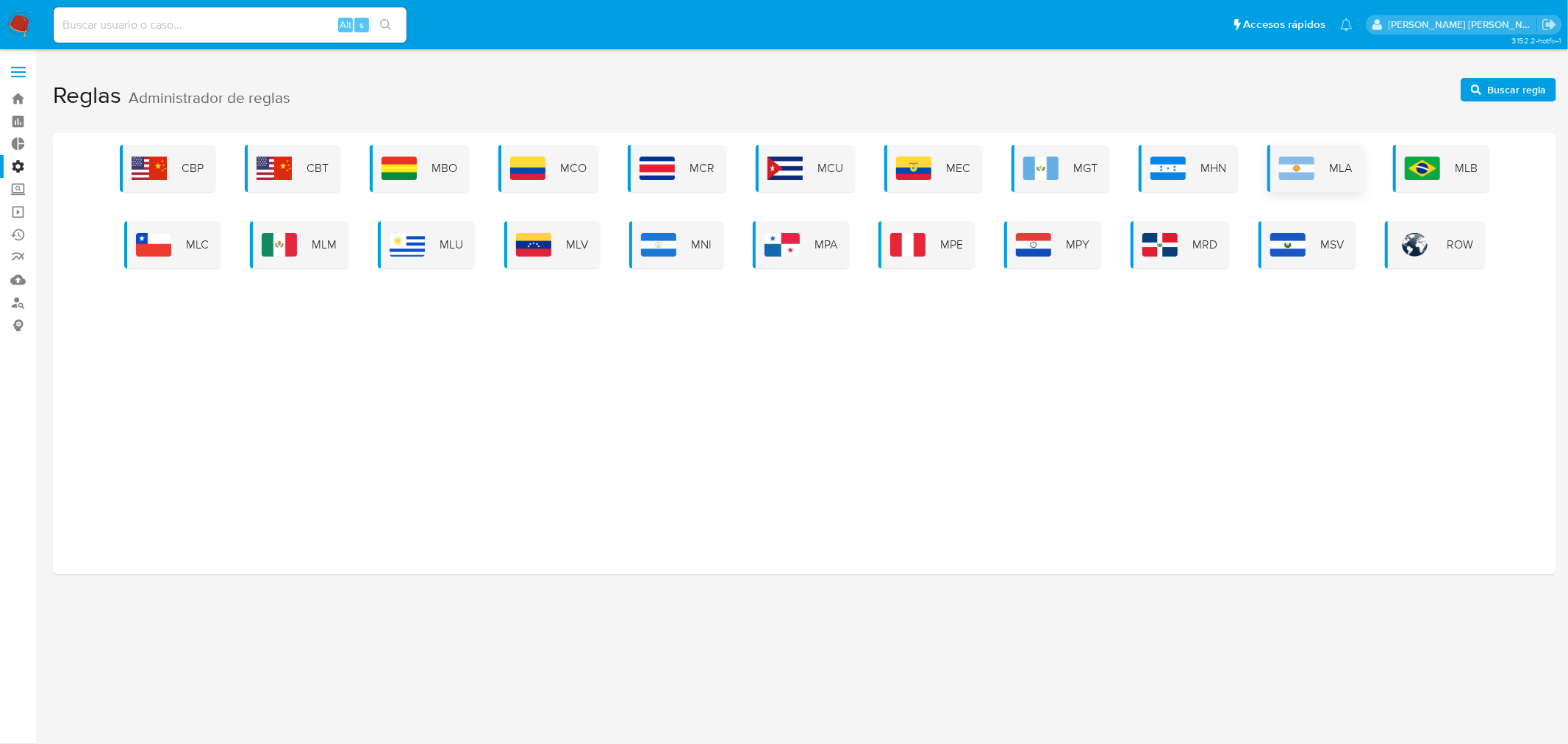
click at [1296, 162] on img at bounding box center [1297, 168] width 35 height 23
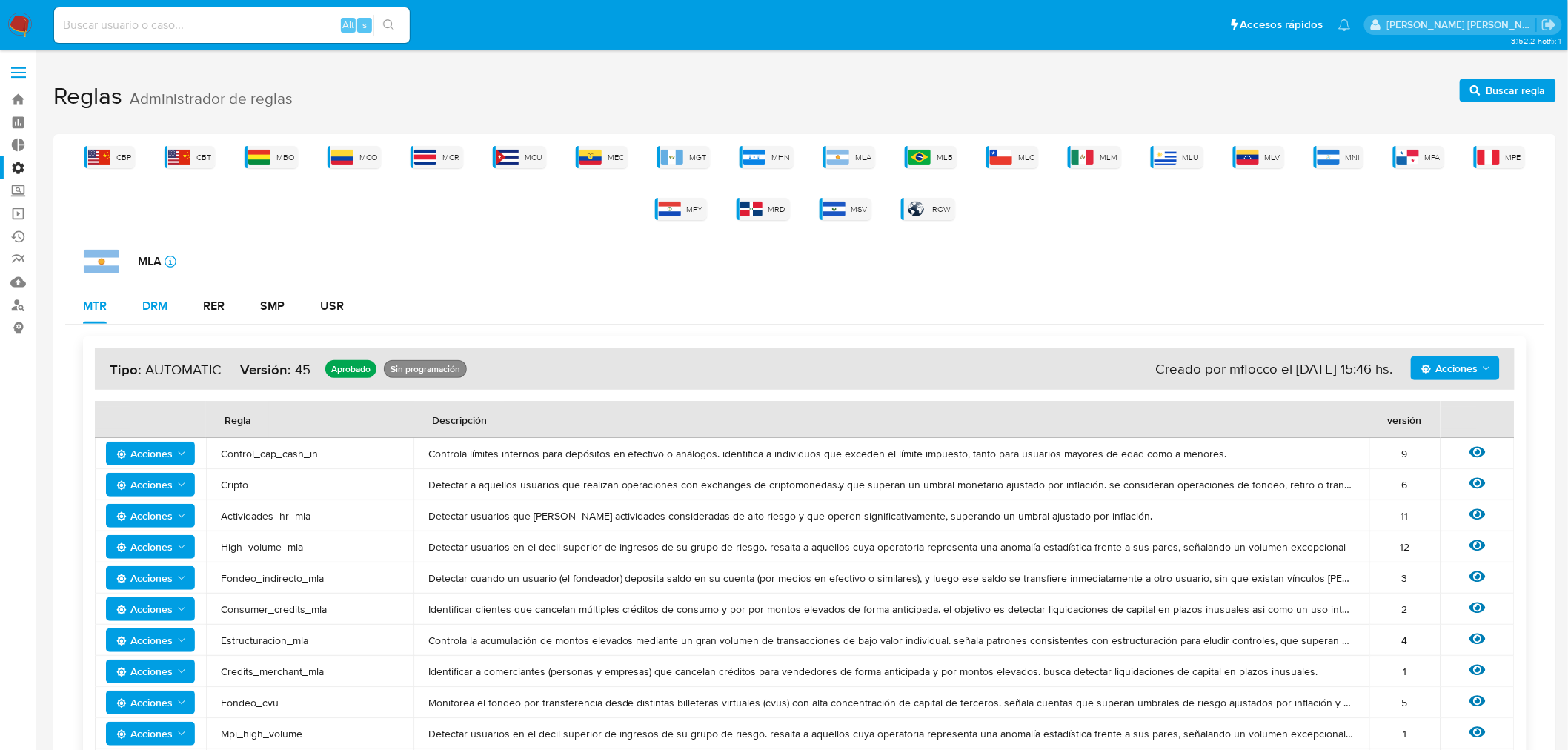
click at [145, 300] on div "DRM" at bounding box center [155, 306] width 25 height 12
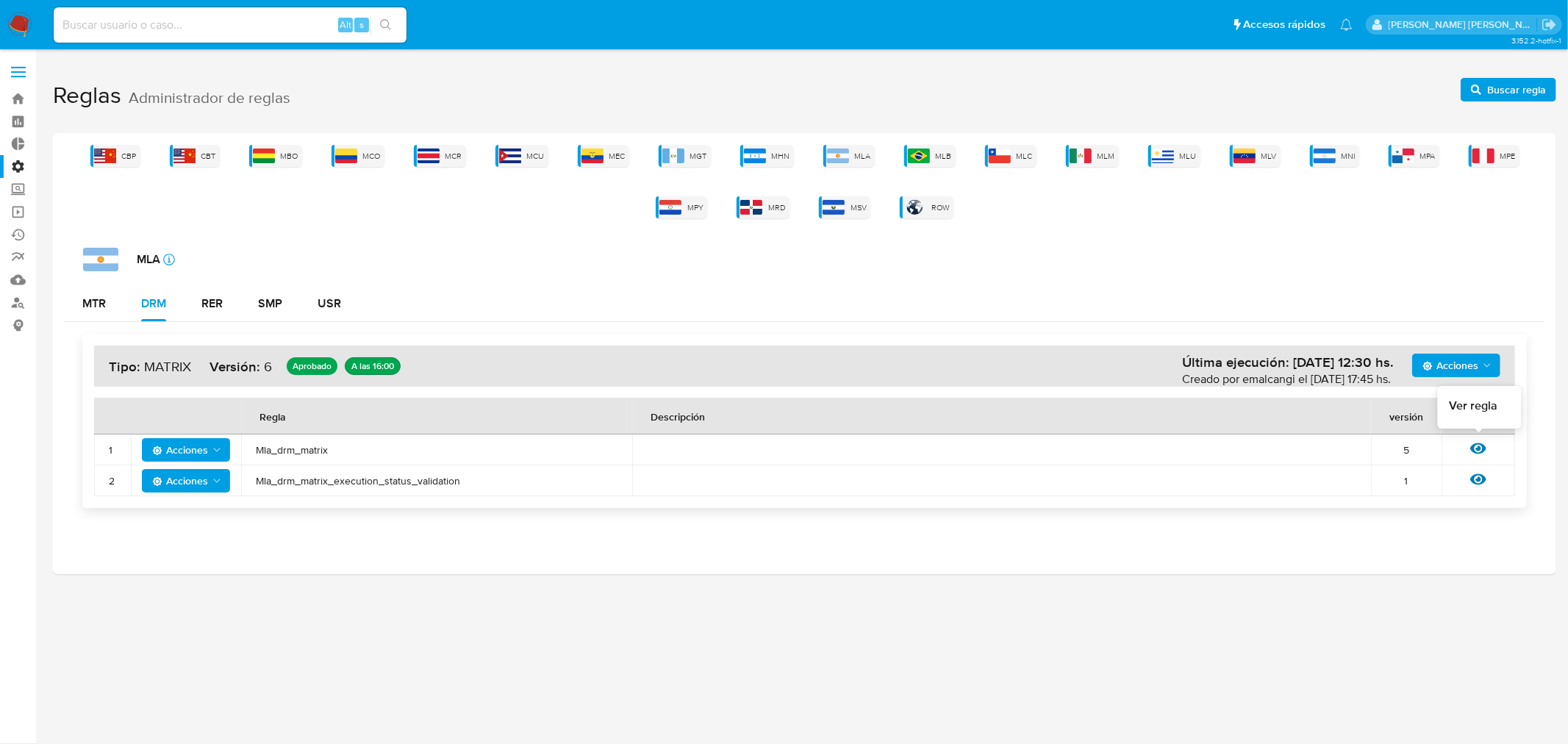
click at [1474, 445] on icon at bounding box center [1478, 449] width 16 height 11
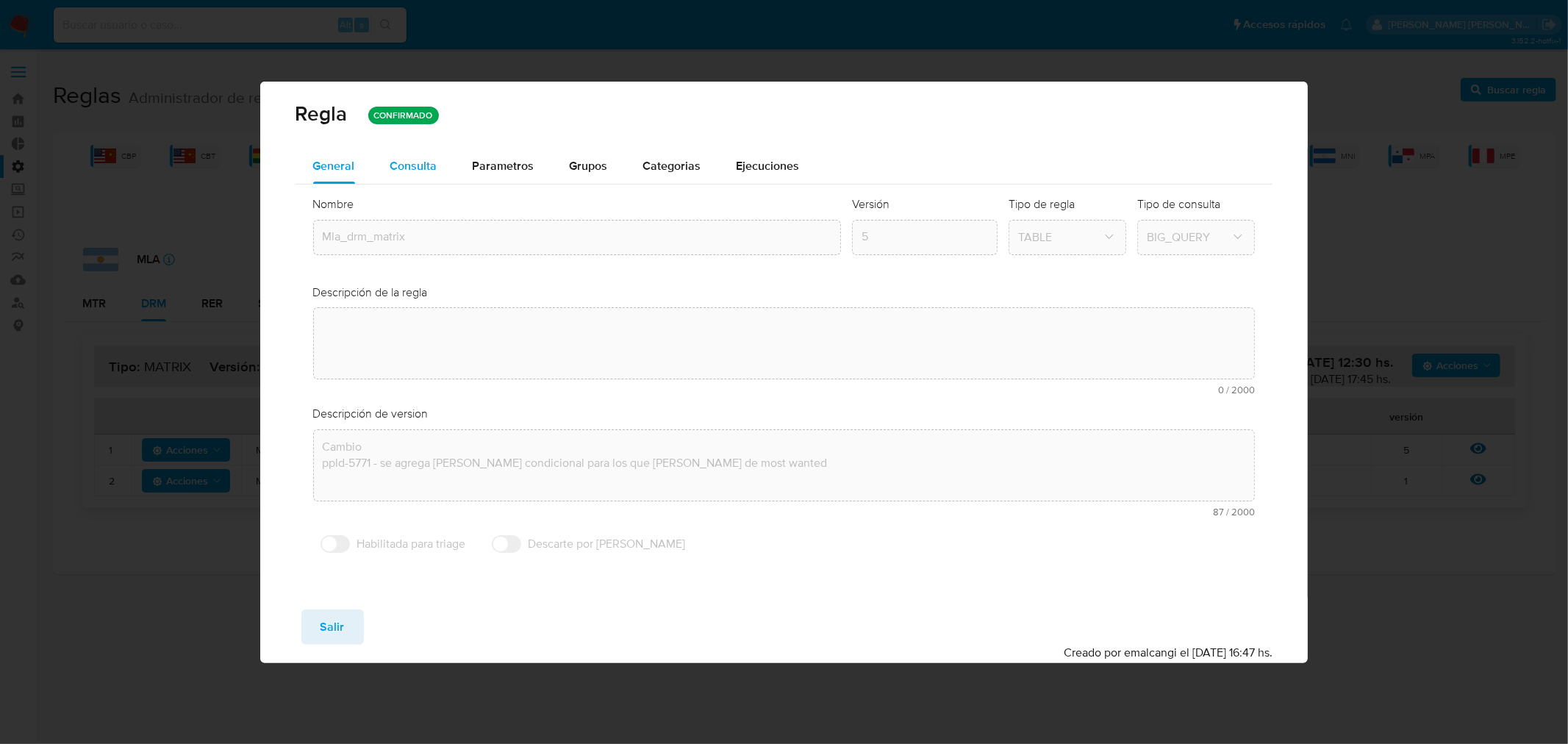
drag, startPoint x: 400, startPoint y: 172, endPoint x: 1241, endPoint y: 358, distance: 861.3
click at [407, 172] on span "Consulta" at bounding box center [413, 166] width 47 height 17
click at [1241, 406] on div "Descripción de version text-es Cambio ppld-5771 - se agrega regla condicional p…" at bounding box center [784, 467] width 942 height 122
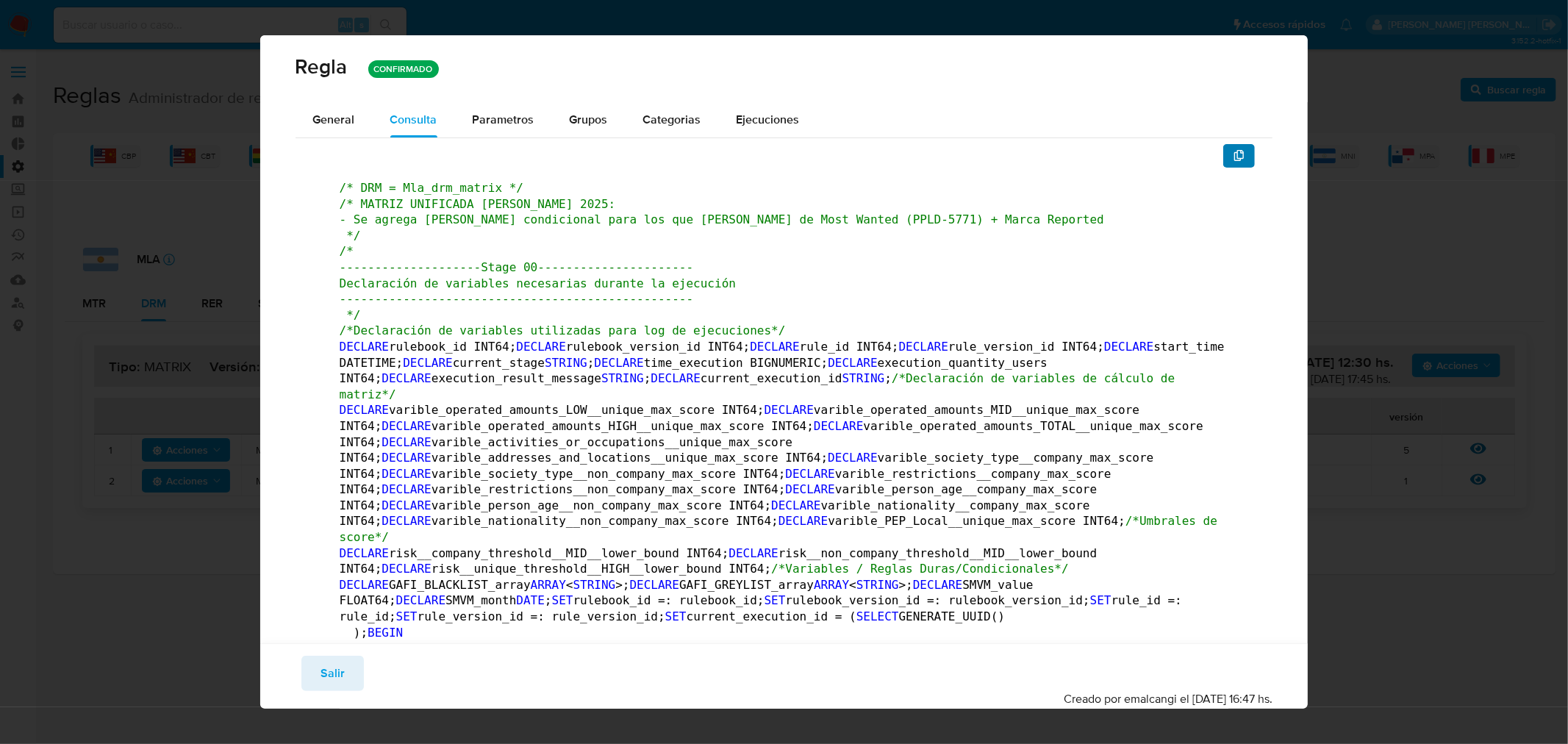
click at [1234, 152] on icon "button" at bounding box center [1239, 156] width 12 height 12
